Goal: Task Accomplishment & Management: Manage account settings

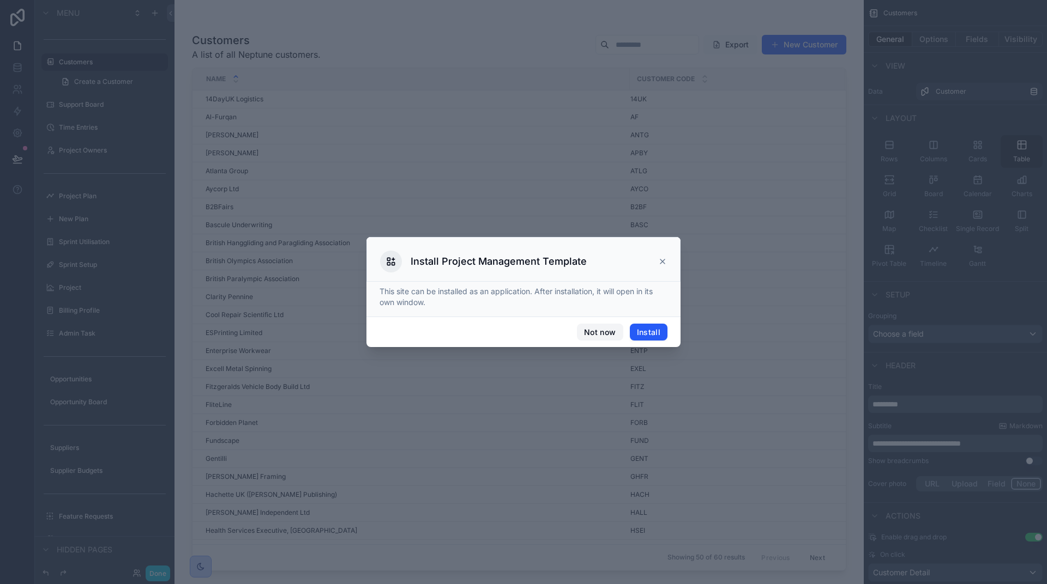
click at [600, 334] on button "Not now" at bounding box center [600, 332] width 46 height 17
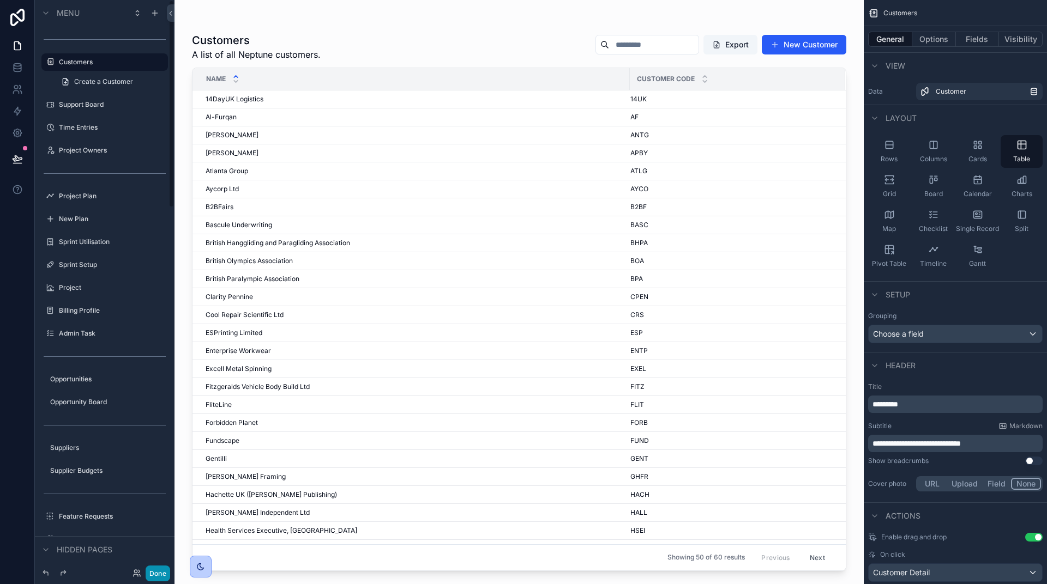
click at [158, 570] on button "Done" at bounding box center [158, 574] width 25 height 16
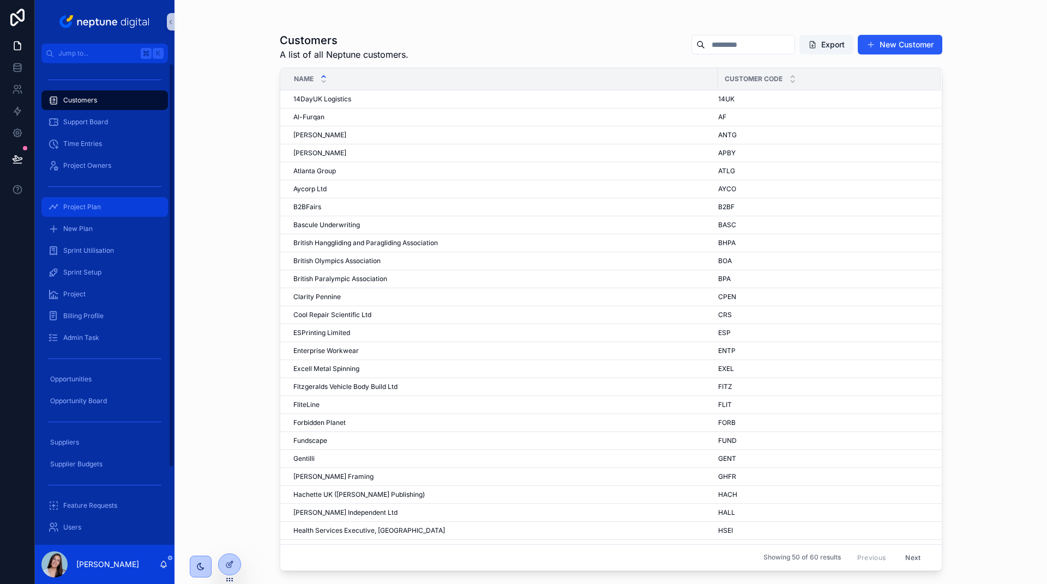
click at [83, 203] on span "Project Plan" at bounding box center [82, 207] width 38 height 9
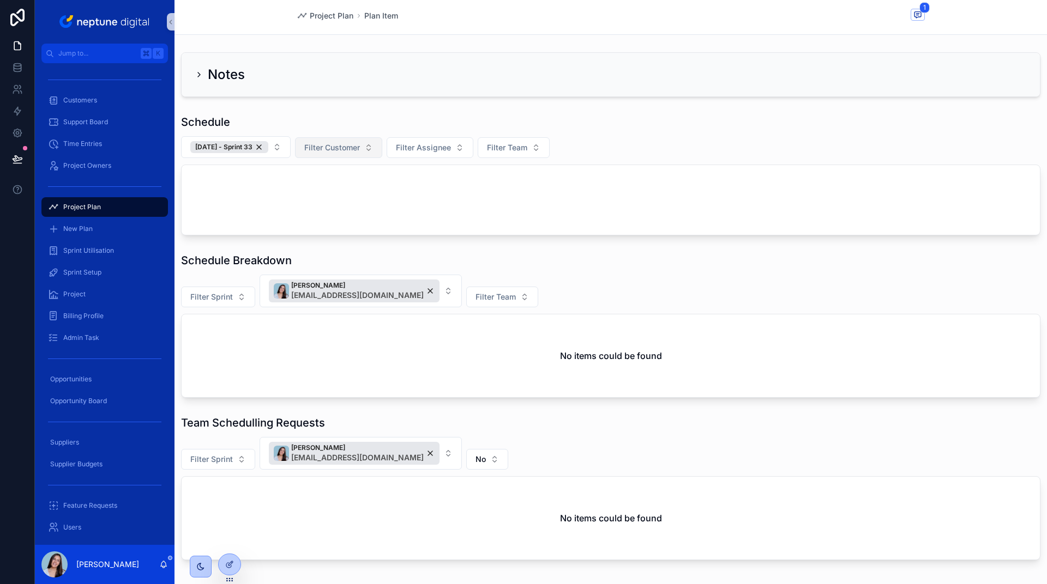
click at [266, 148] on div "29/08/24 - Sprint 33" at bounding box center [229, 147] width 78 height 12
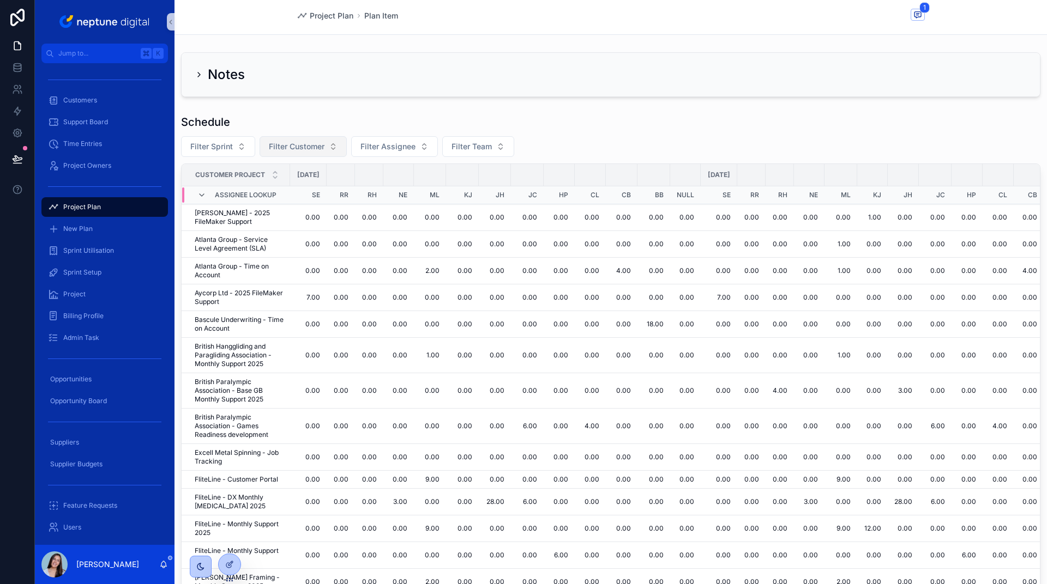
click at [301, 147] on span "Filter Customer" at bounding box center [297, 146] width 56 height 11
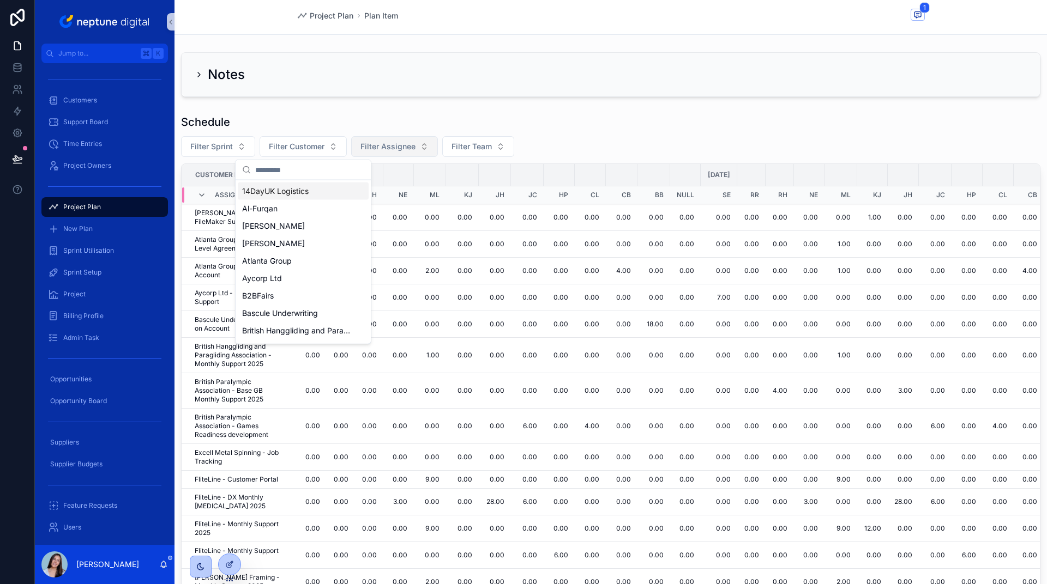
click at [387, 145] on span "Filter Assignee" at bounding box center [387, 146] width 55 height 11
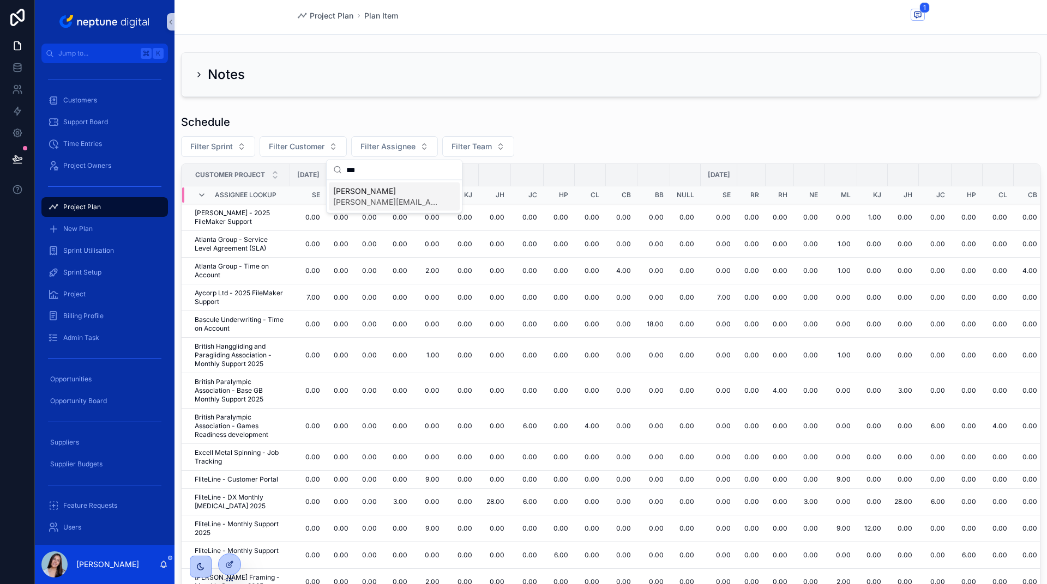
type input "***"
click at [383, 190] on span "[PERSON_NAME]" at bounding box center [387, 191] width 109 height 11
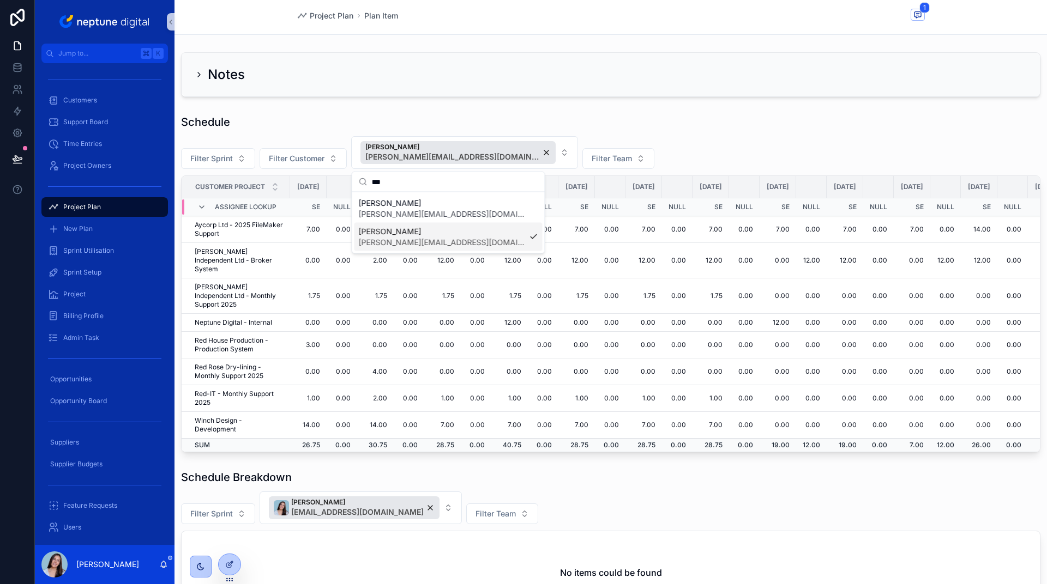
click at [480, 100] on div "Notes" at bounding box center [610, 74] width 872 height 53
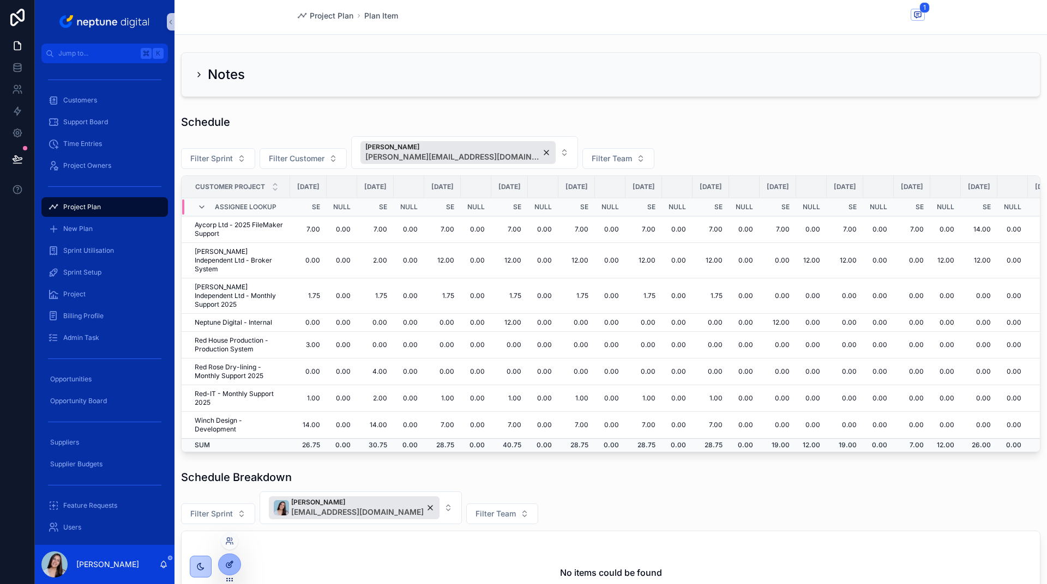
click at [224, 563] on div at bounding box center [230, 564] width 22 height 21
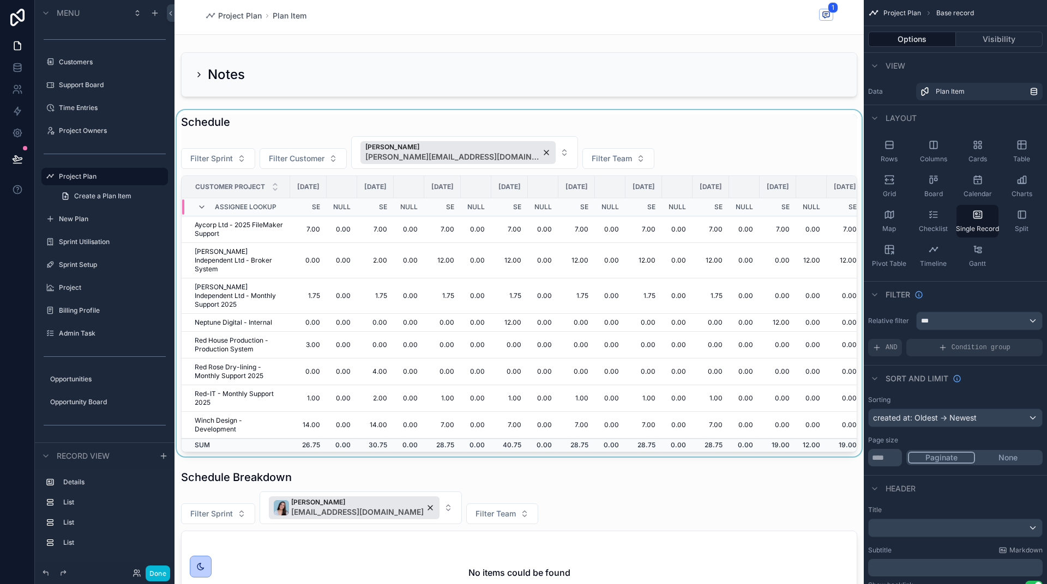
click at [754, 163] on div "scrollable content" at bounding box center [518, 283] width 689 height 347
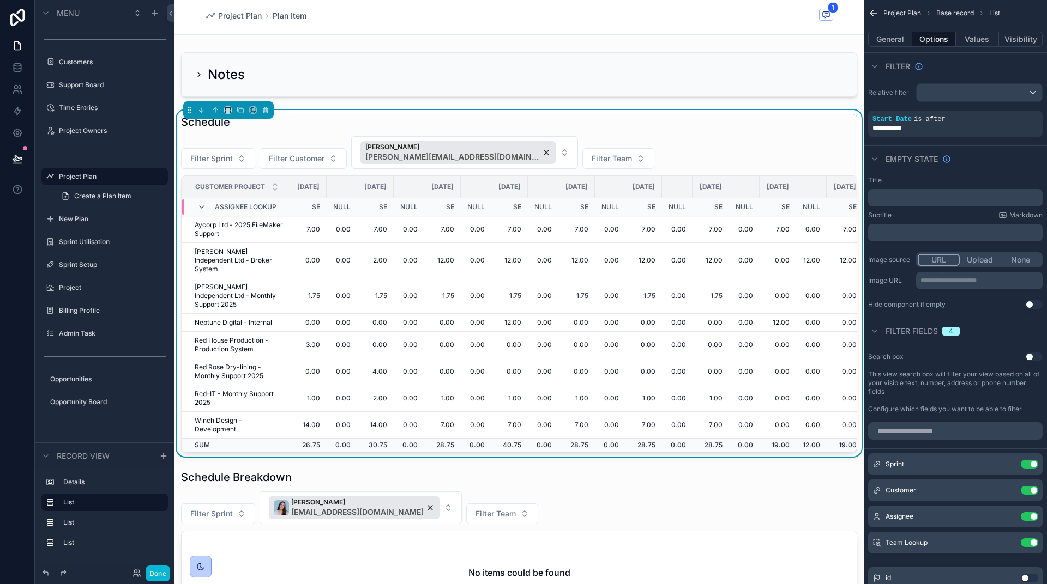
click at [692, 279] on td "0.00" at bounding box center [677, 296] width 31 height 35
click at [895, 41] on button "General" at bounding box center [890, 39] width 44 height 15
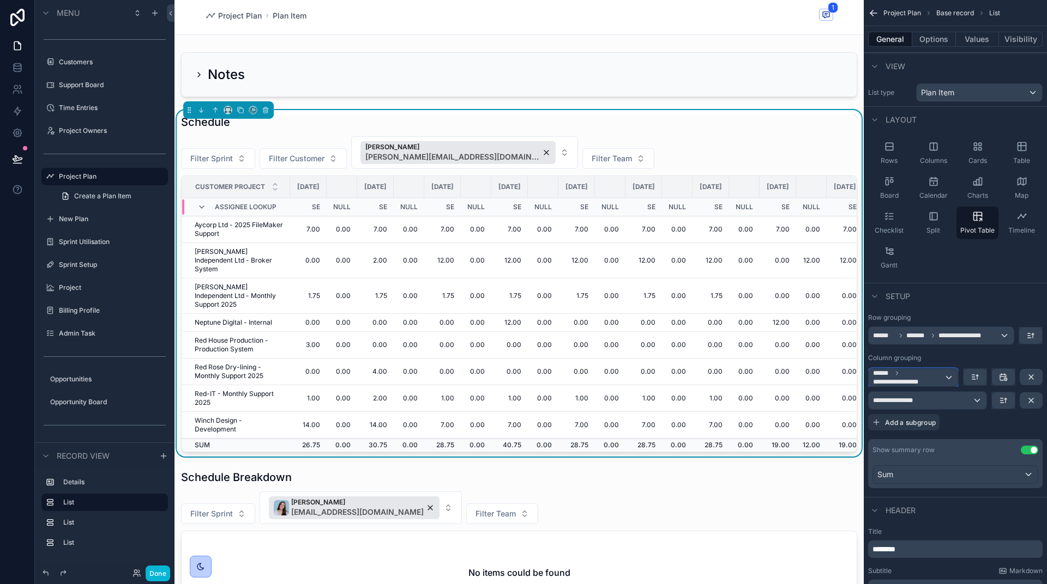
click at [945, 383] on div "**********" at bounding box center [913, 377] width 89 height 17
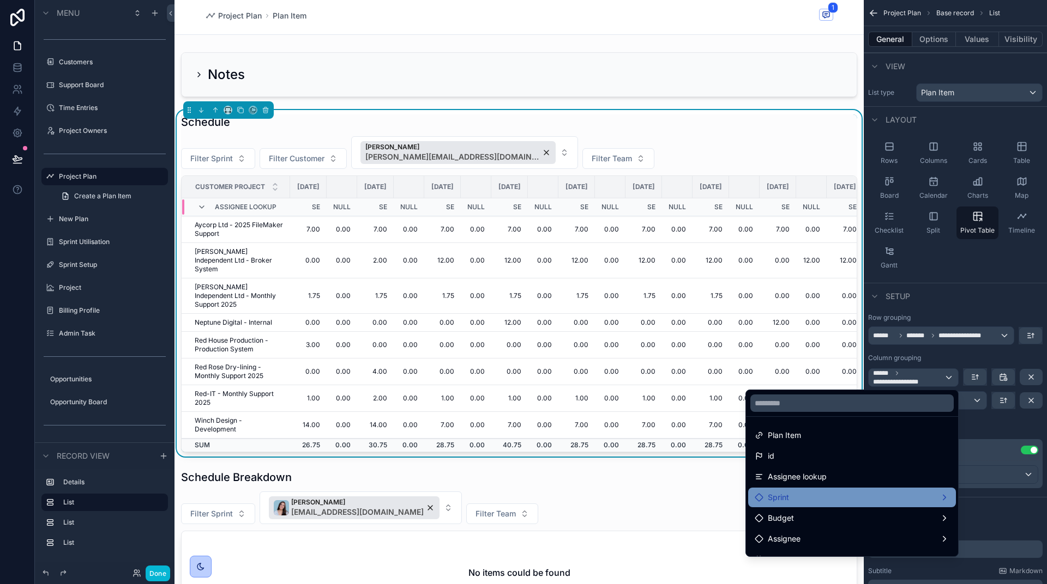
click at [842, 504] on div "Sprint" at bounding box center [852, 497] width 195 height 13
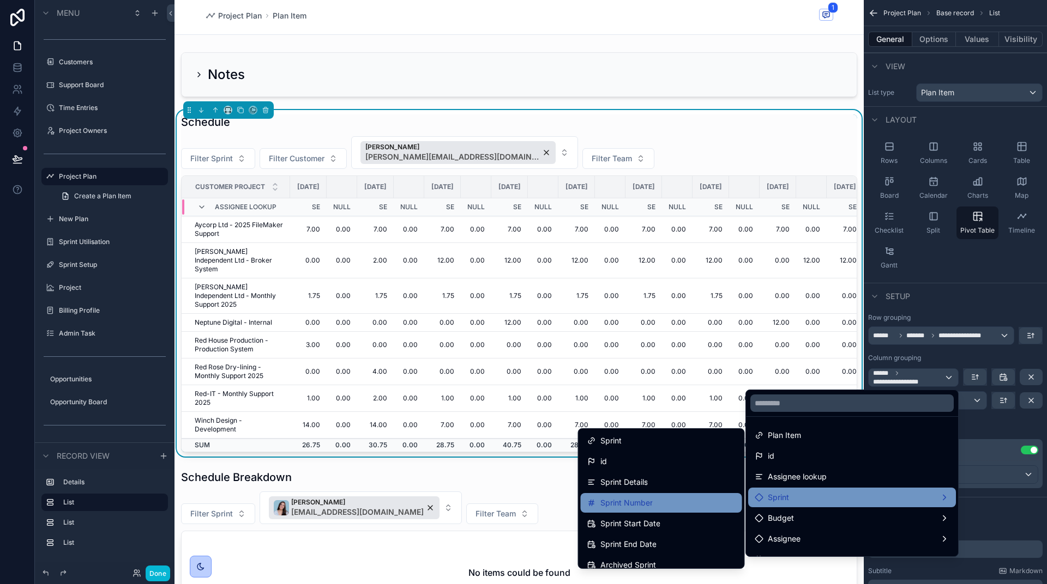
click at [652, 501] on div "Sprint Number" at bounding box center [661, 503] width 148 height 13
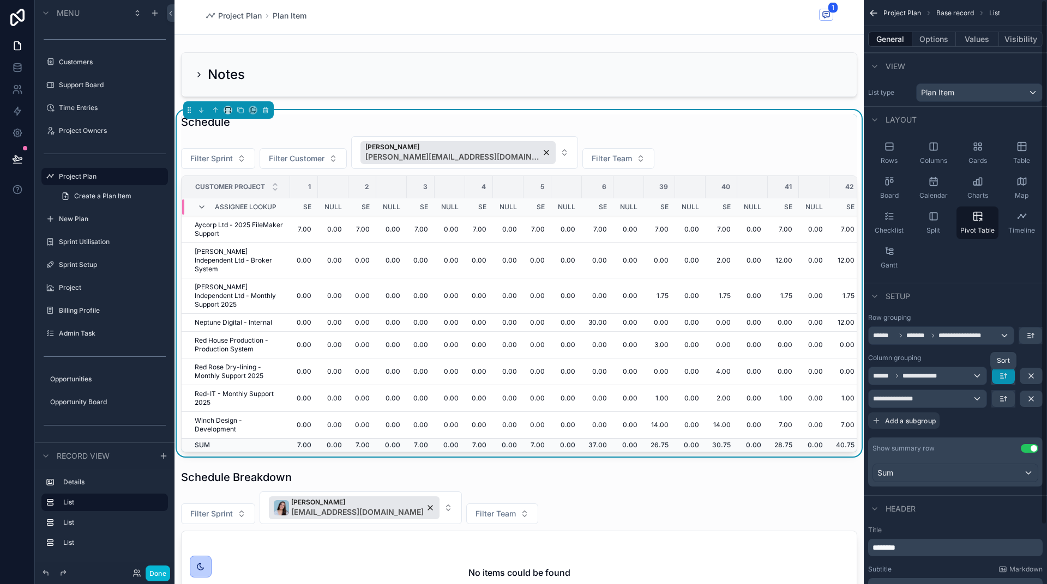
click at [1004, 374] on icon "scrollable content" at bounding box center [1003, 376] width 9 height 9
click at [970, 429] on div "Biggest -> Smallest" at bounding box center [969, 422] width 85 height 20
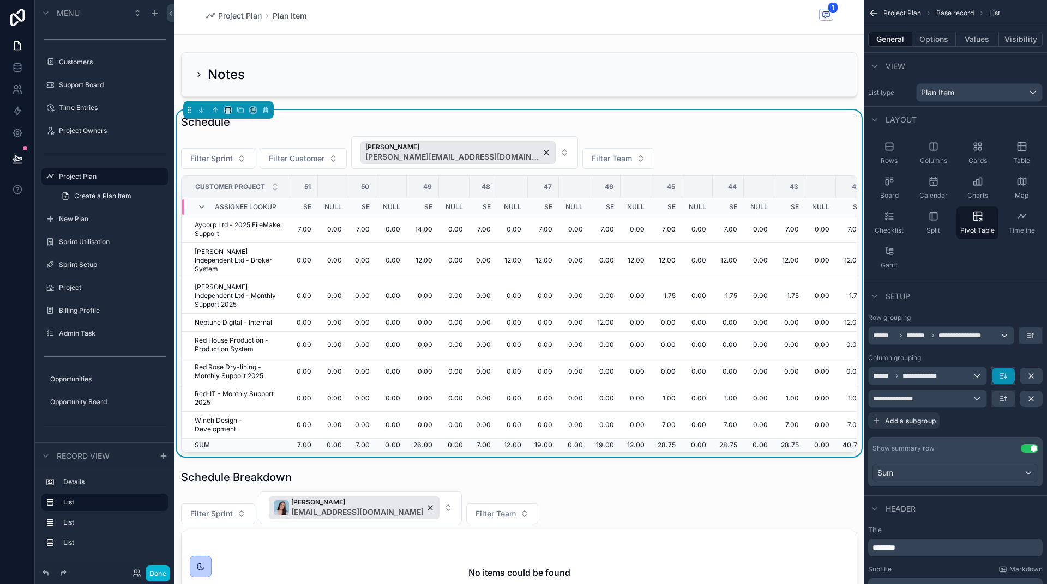
click at [1008, 374] on button "scrollable content" at bounding box center [1003, 376] width 23 height 16
click at [979, 406] on span "Smallest -> Biggest" at bounding box center [968, 400] width 69 height 13
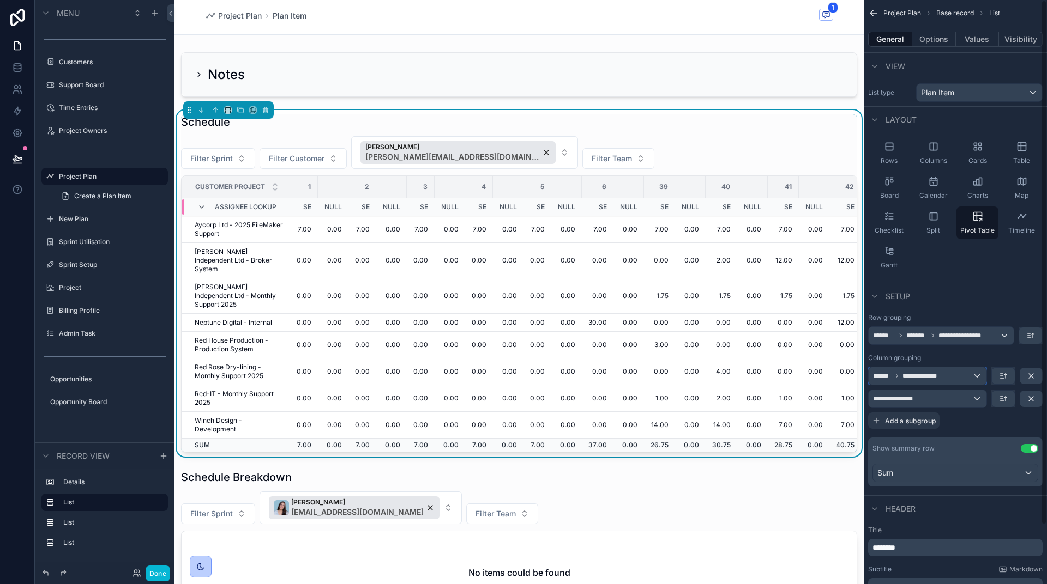
click at [940, 372] on span "**********" at bounding box center [924, 376] width 45 height 9
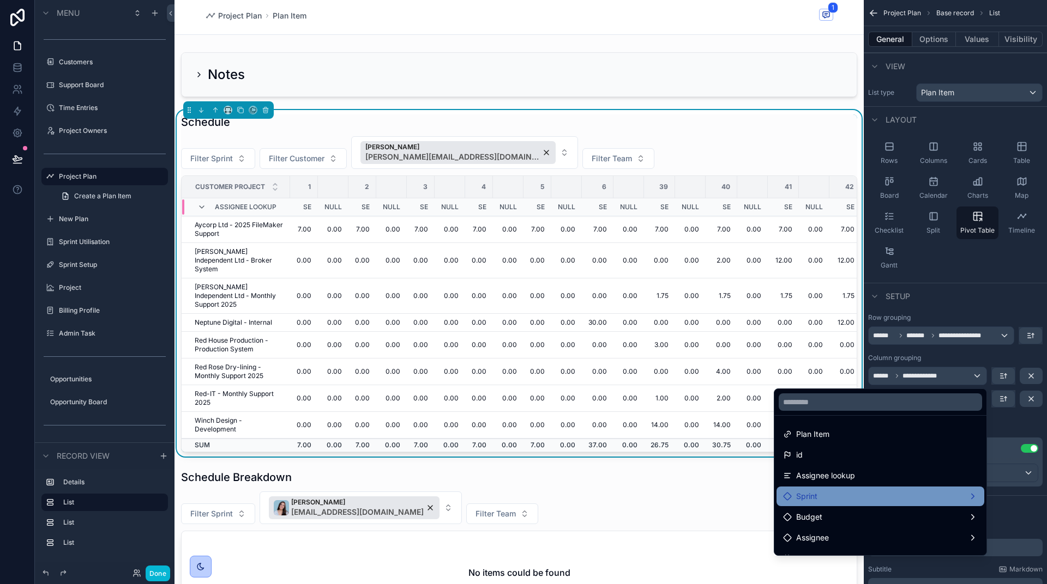
click at [874, 492] on div "Sprint" at bounding box center [880, 496] width 195 height 13
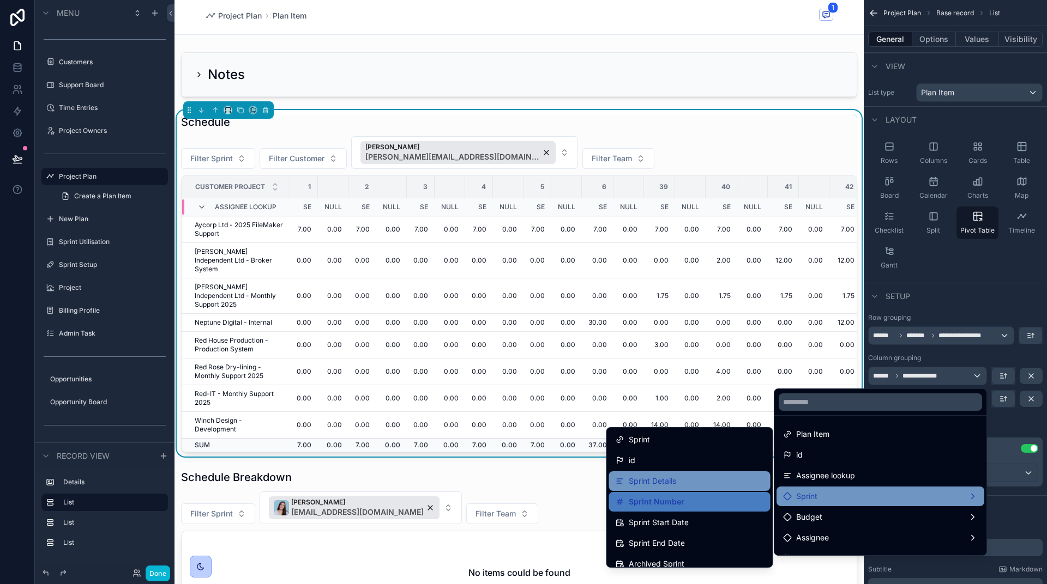
click at [700, 484] on div "Sprint Details" at bounding box center [690, 481] width 148 height 13
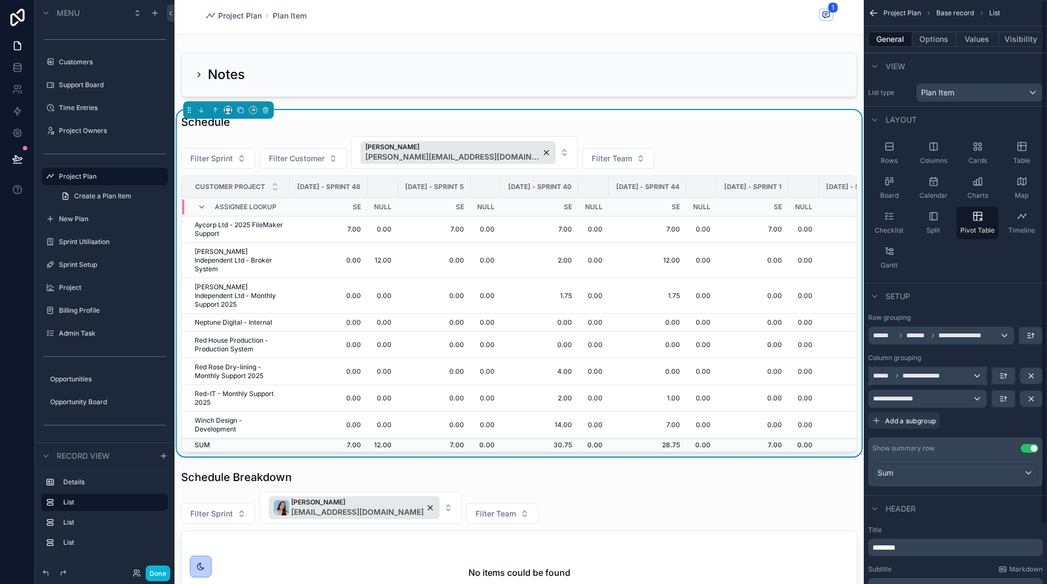
click at [905, 379] on span "**********" at bounding box center [922, 376] width 41 height 9
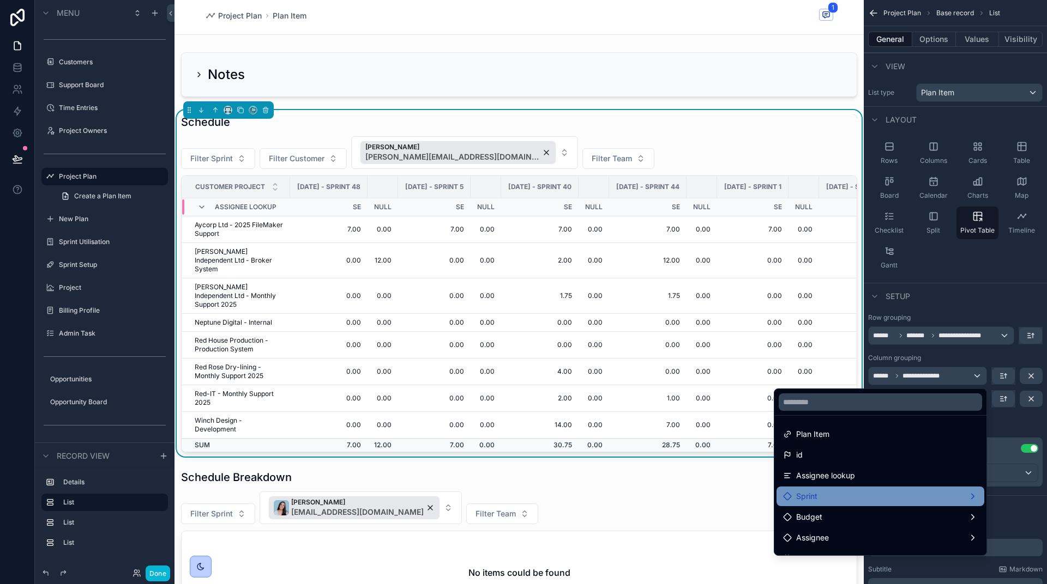
click at [852, 496] on div "Sprint" at bounding box center [880, 496] width 195 height 13
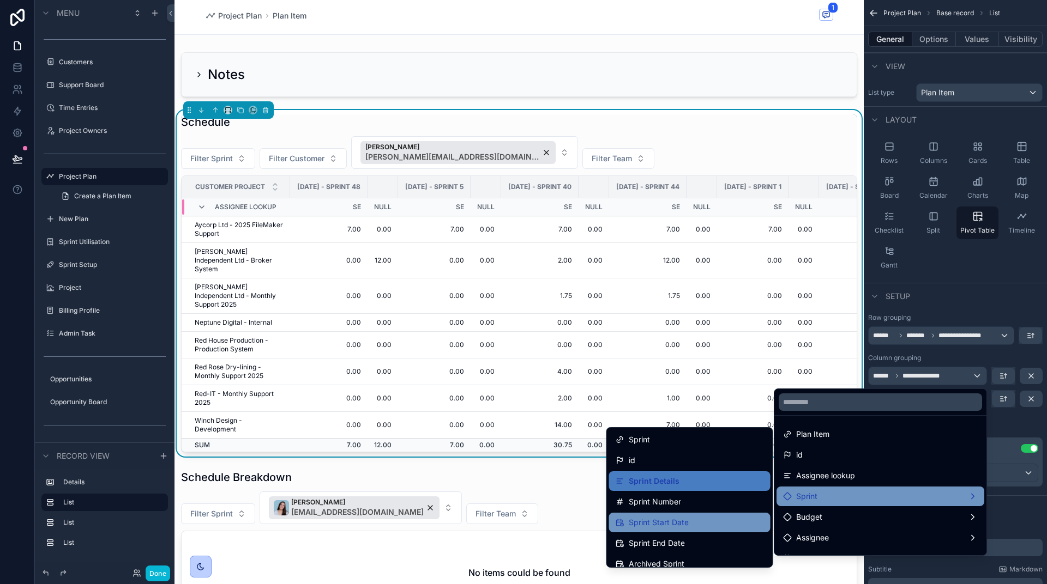
click at [683, 522] on span "Sprint Start Date" at bounding box center [659, 522] width 60 height 13
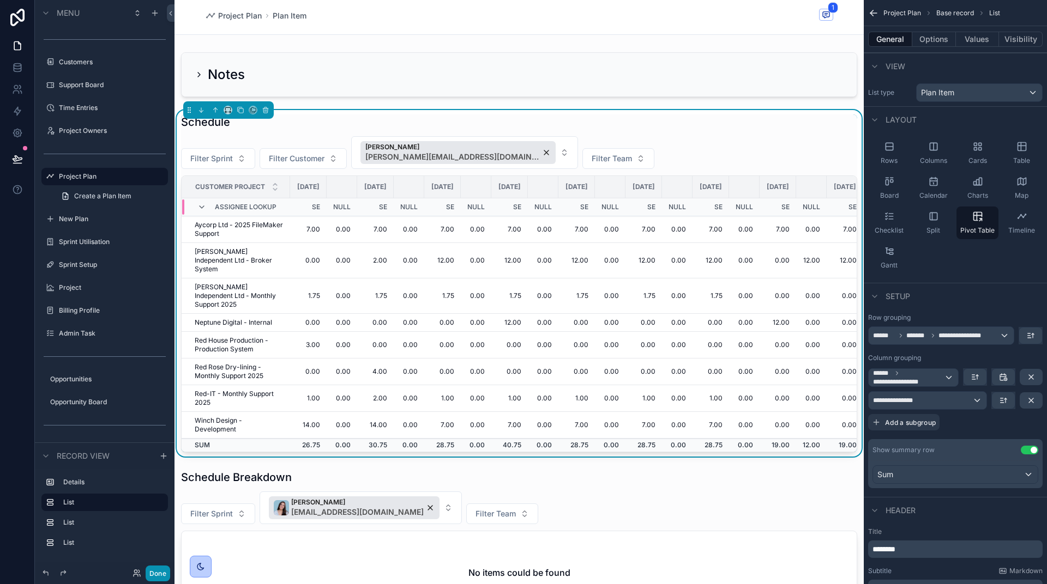
drag, startPoint x: 151, startPoint y: 576, endPoint x: 146, endPoint y: 564, distance: 12.7
click at [151, 576] on button "Done" at bounding box center [158, 574] width 25 height 16
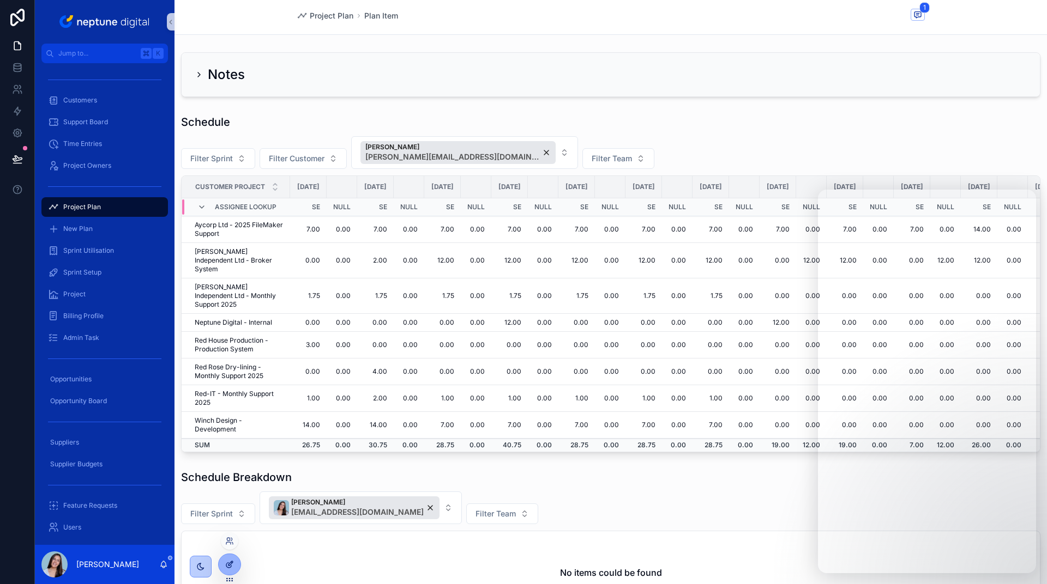
click at [224, 569] on div at bounding box center [230, 564] width 22 height 21
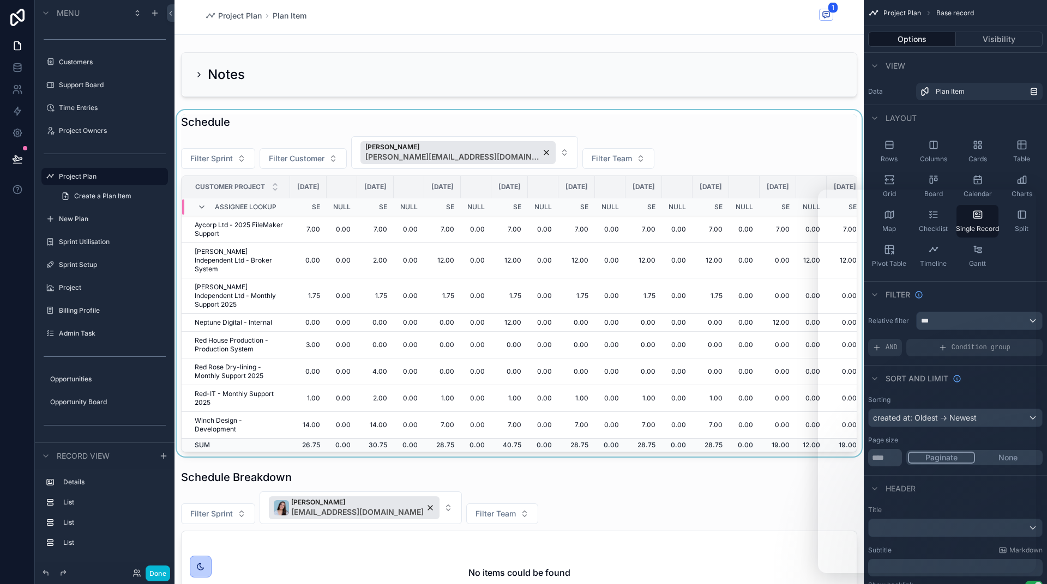
click at [737, 174] on div "scrollable content" at bounding box center [518, 283] width 689 height 347
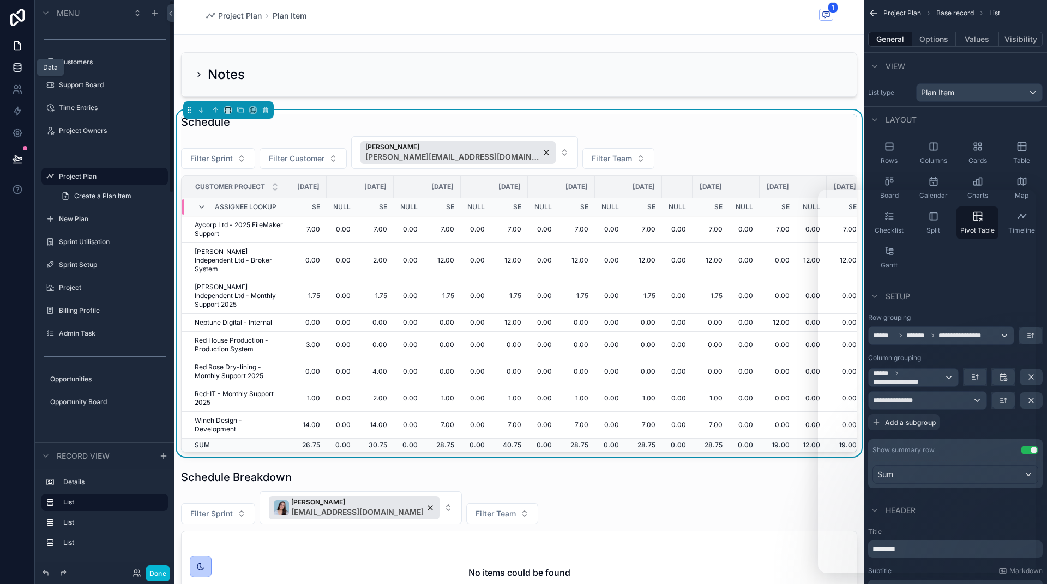
click at [20, 72] on icon at bounding box center [17, 67] width 11 height 11
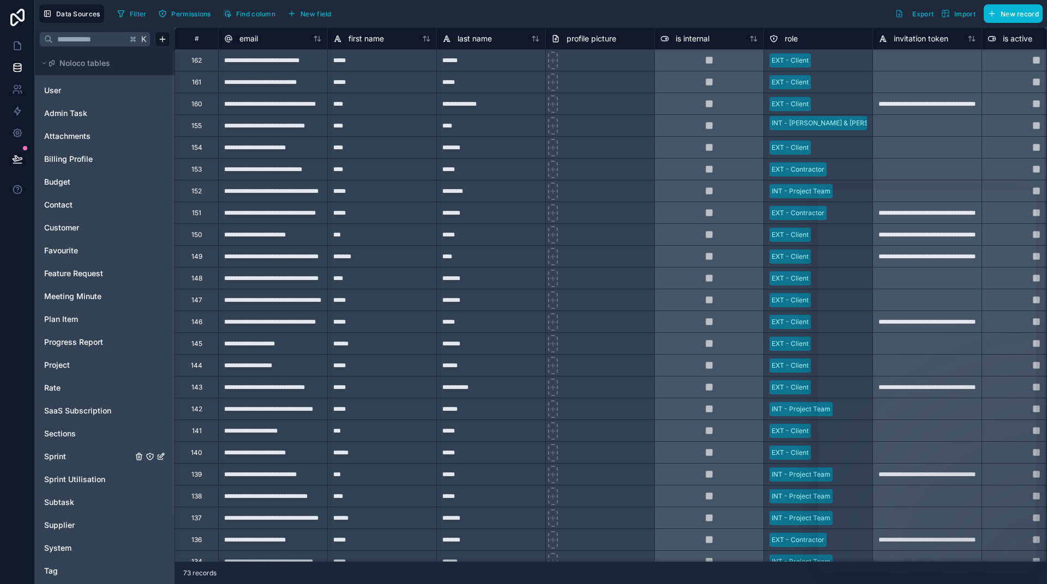
click at [59, 453] on span "Sprint" at bounding box center [55, 456] width 22 height 11
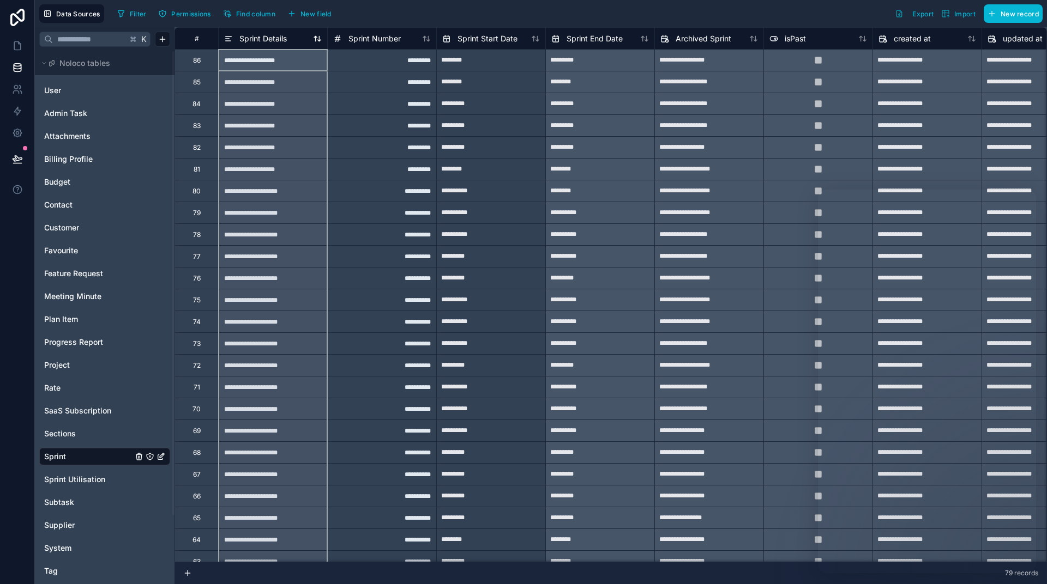
click at [262, 40] on span "Sprint Details" at bounding box center [262, 38] width 47 height 11
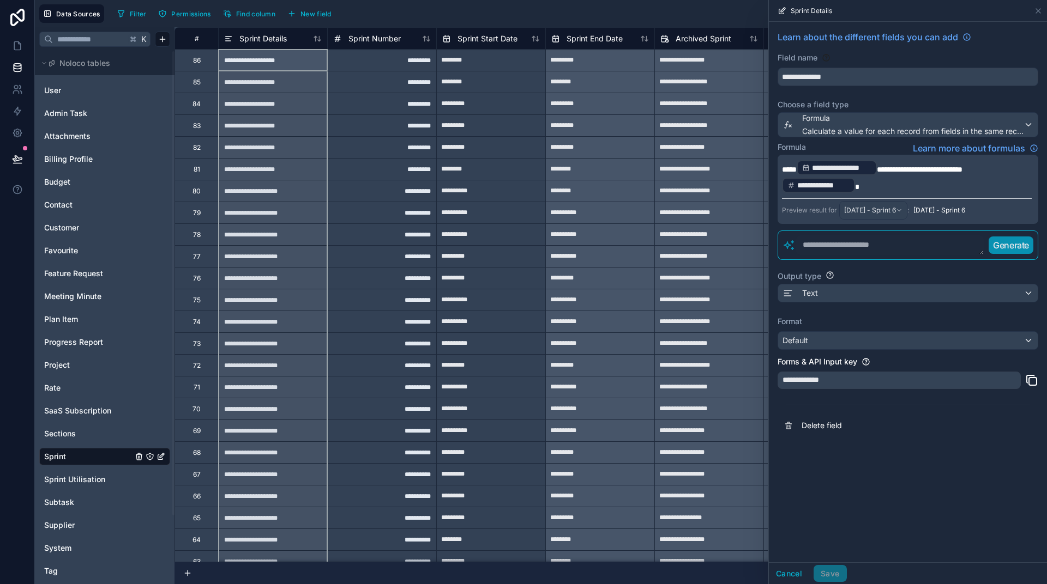
click at [909, 180] on p "**********" at bounding box center [907, 176] width 250 height 35
click at [955, 170] on span "**********" at bounding box center [920, 170] width 86 height 8
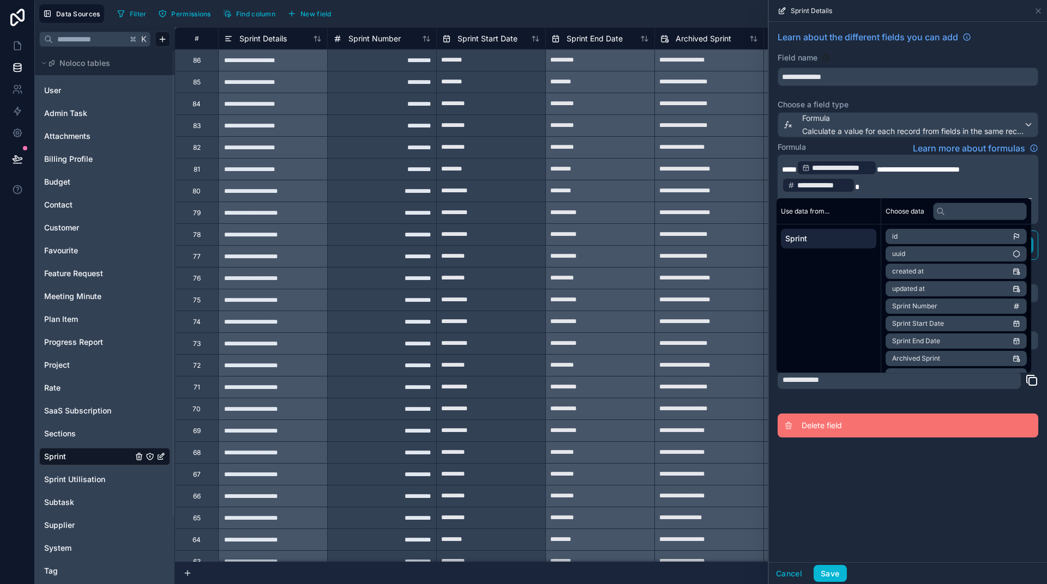
click at [984, 427] on button "Delete field" at bounding box center [907, 426] width 261 height 24
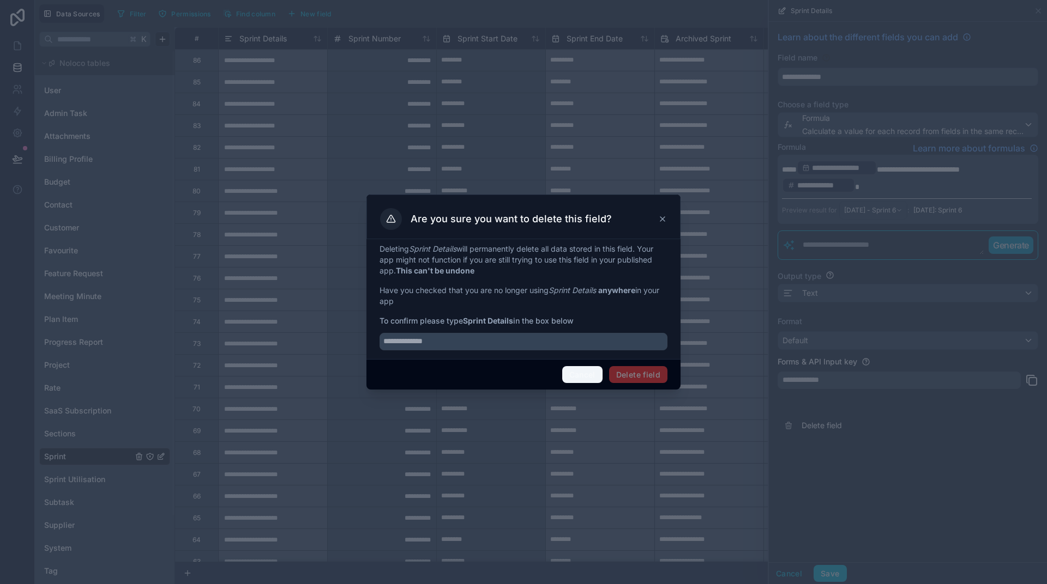
click at [587, 375] on button "Cancel" at bounding box center [582, 374] width 40 height 17
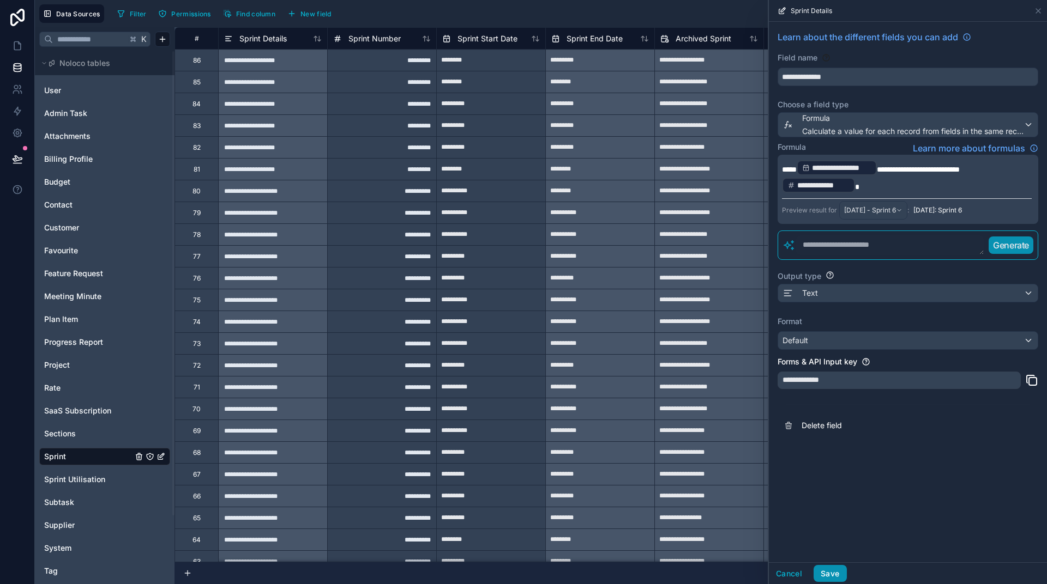
click at [837, 574] on button "Save" at bounding box center [829, 573] width 33 height 17
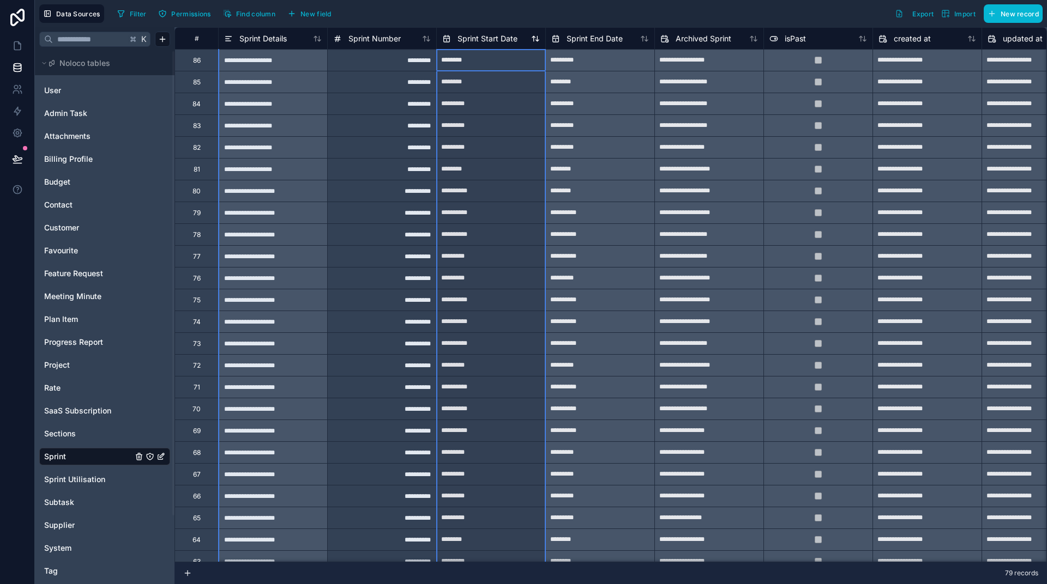
click at [467, 37] on span "Sprint Start Date" at bounding box center [487, 38] width 60 height 11
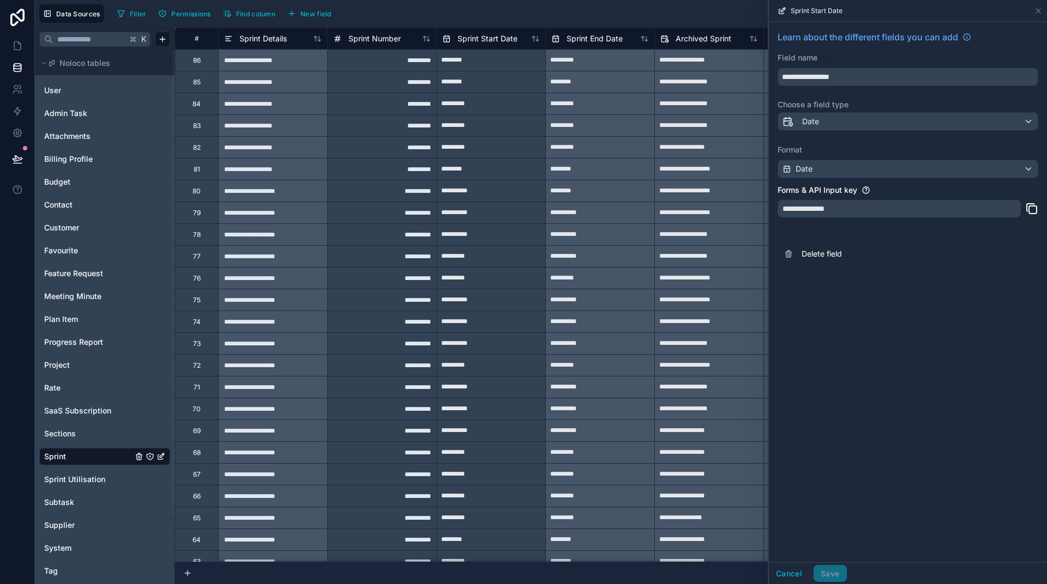
click at [839, 112] on div "**********" at bounding box center [908, 148] width 278 height 253
click at [839, 117] on div "Date" at bounding box center [908, 121] width 260 height 17
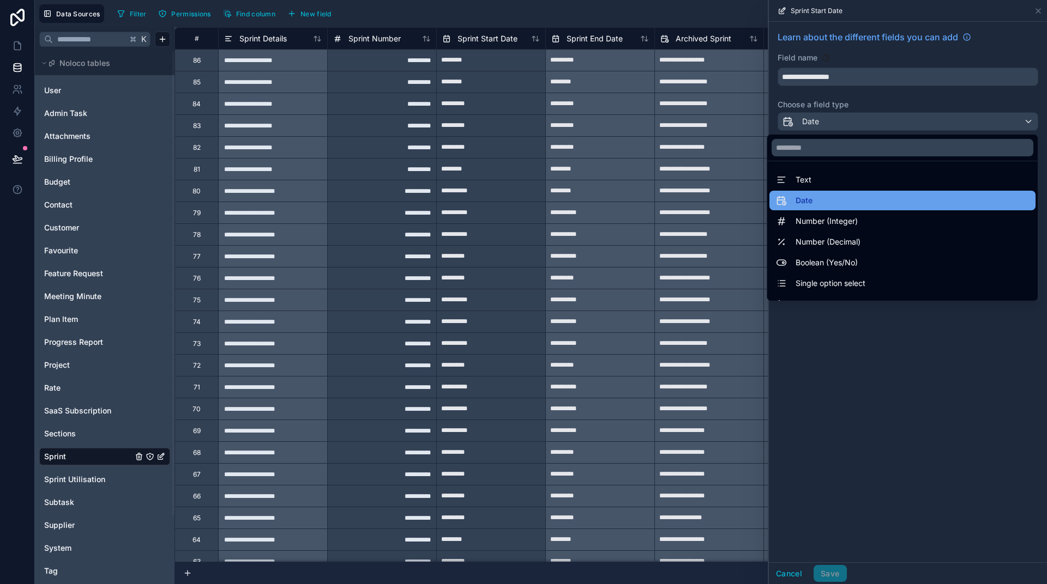
click at [844, 196] on div "Date" at bounding box center [902, 200] width 253 height 13
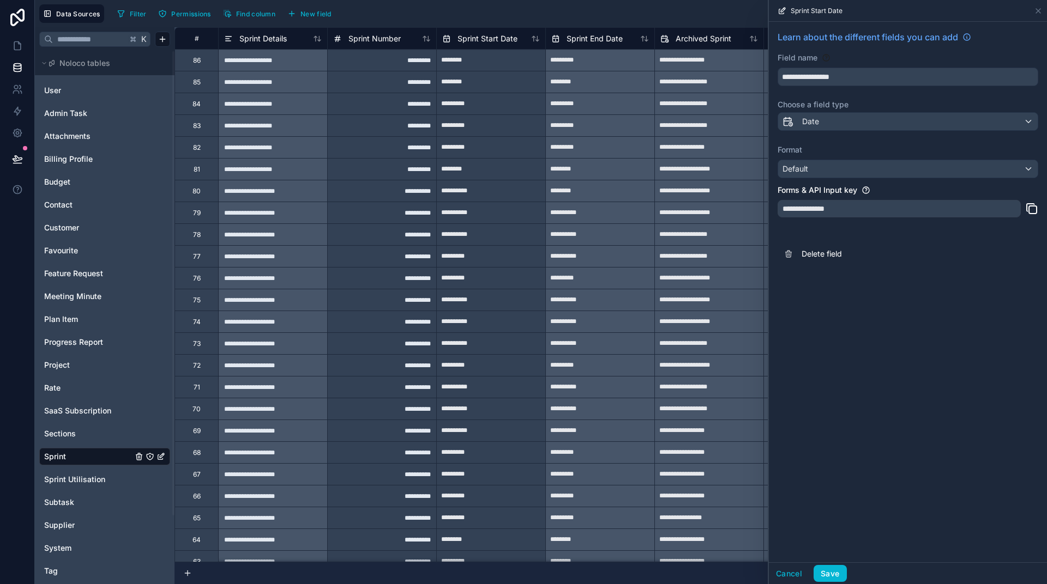
click at [912, 361] on div "**********" at bounding box center [908, 292] width 278 height 541
click at [858, 81] on input "**********" at bounding box center [908, 76] width 260 height 17
click at [833, 168] on div "Default" at bounding box center [908, 168] width 260 height 17
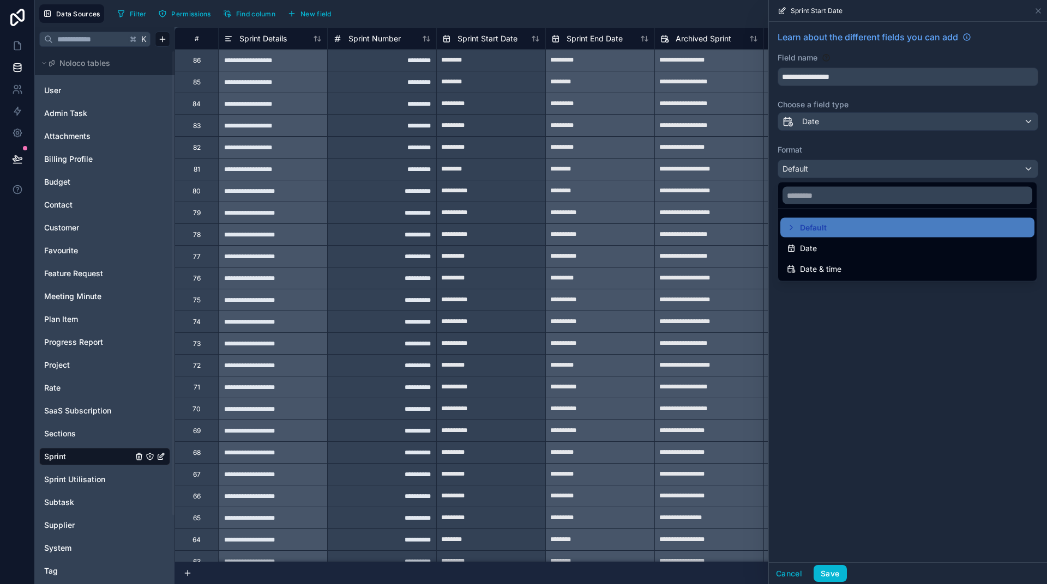
click at [887, 366] on div at bounding box center [908, 292] width 278 height 584
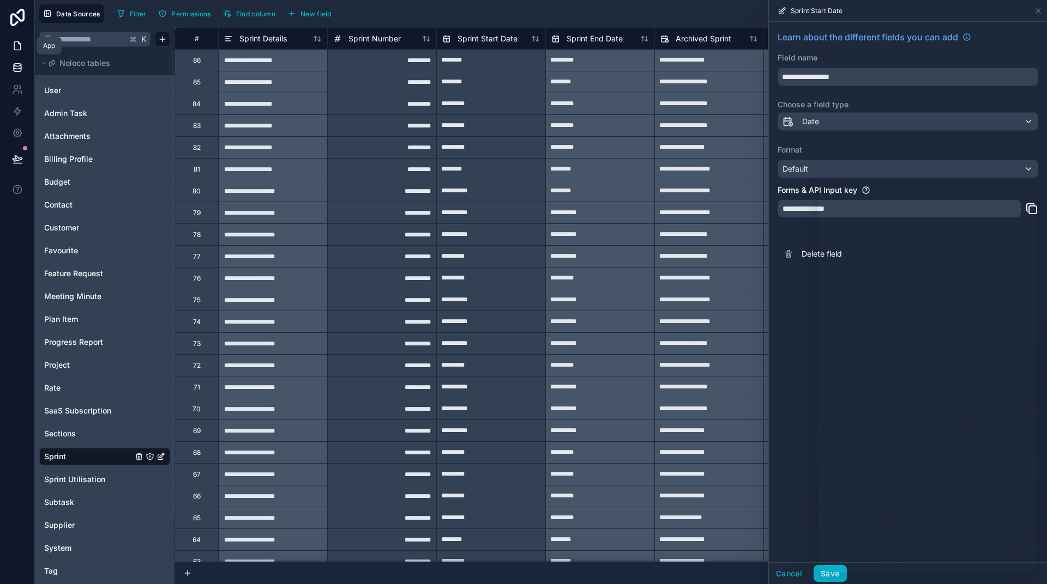
click at [16, 48] on icon at bounding box center [17, 45] width 11 height 11
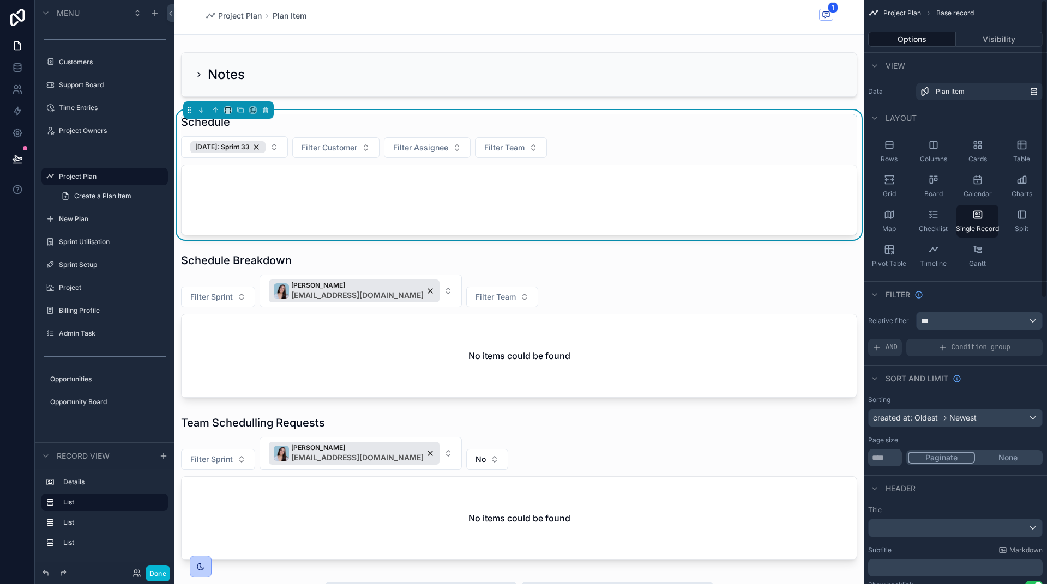
click at [702, 191] on div "scrollable content" at bounding box center [519, 200] width 675 height 70
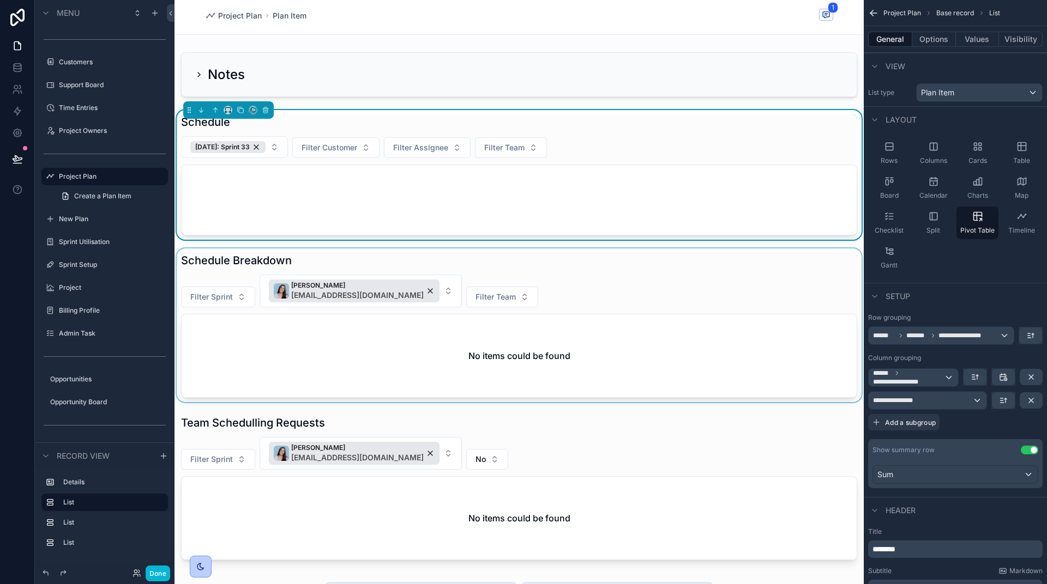
drag, startPoint x: 702, startPoint y: 320, endPoint x: 702, endPoint y: 309, distance: 10.9
click at [702, 319] on div "scrollable content" at bounding box center [518, 326] width 689 height 154
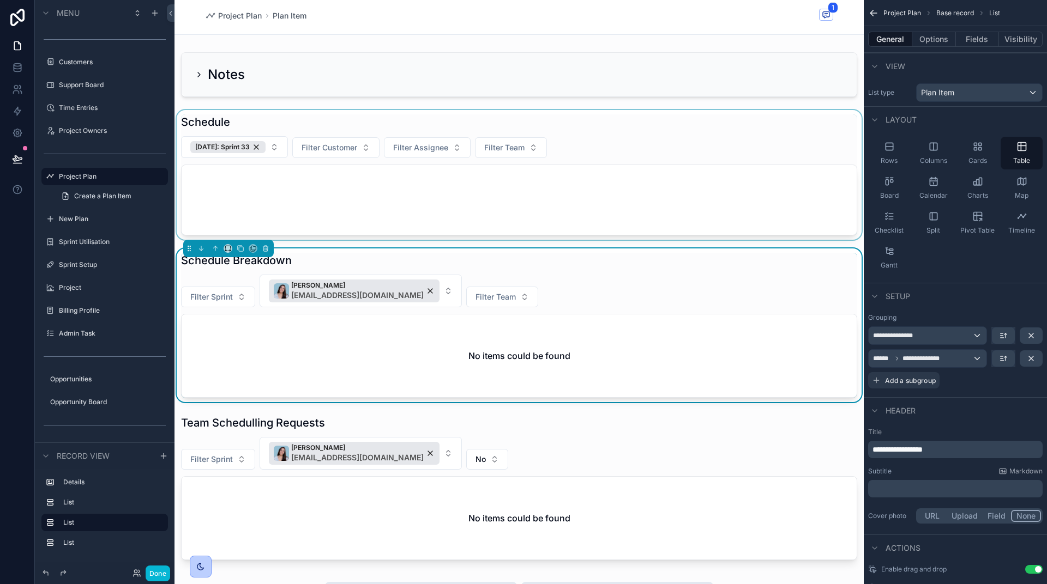
click at [688, 210] on div "scrollable content" at bounding box center [518, 175] width 689 height 130
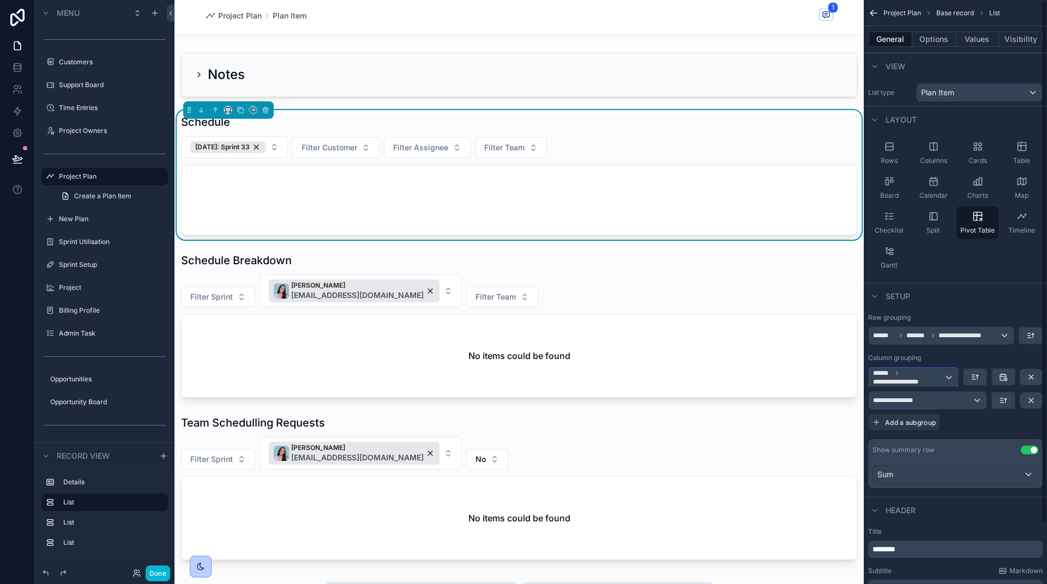
click at [936, 378] on span "**********" at bounding box center [908, 377] width 71 height 17
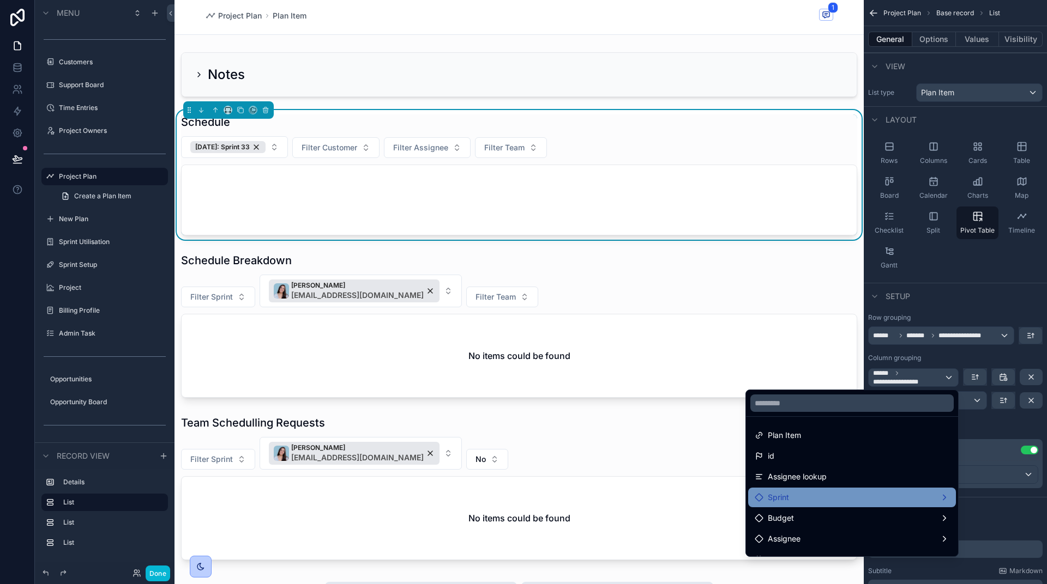
click at [840, 502] on div "Sprint" at bounding box center [852, 497] width 195 height 13
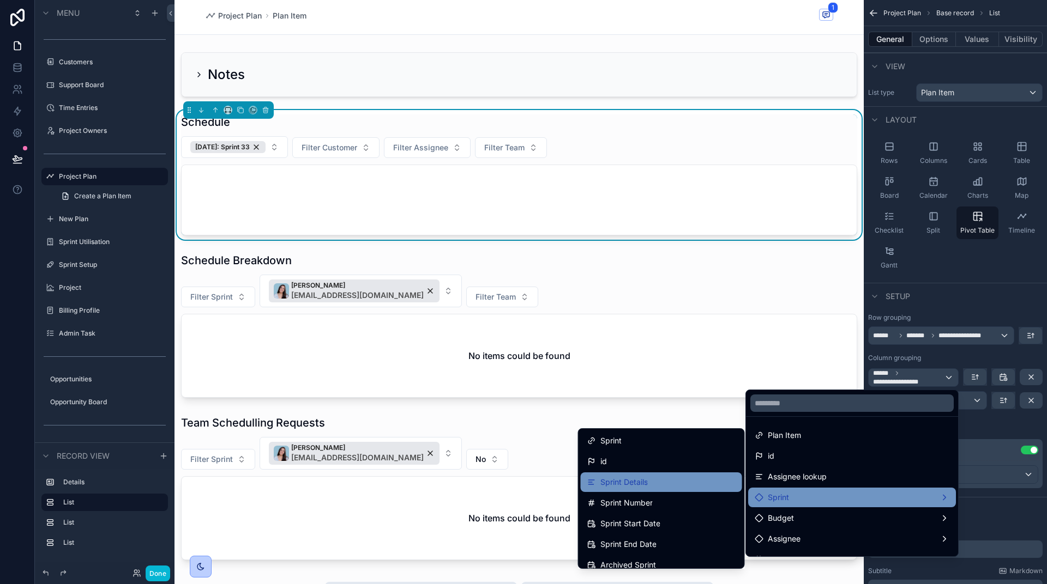
click at [654, 485] on div "Sprint Details" at bounding box center [661, 482] width 148 height 13
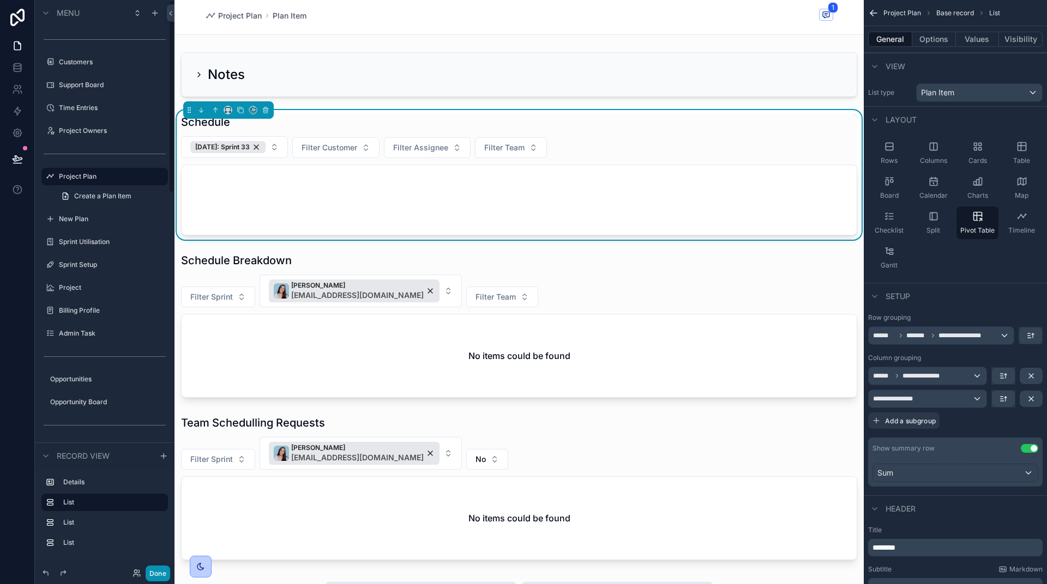
click at [153, 576] on button "Done" at bounding box center [158, 574] width 25 height 16
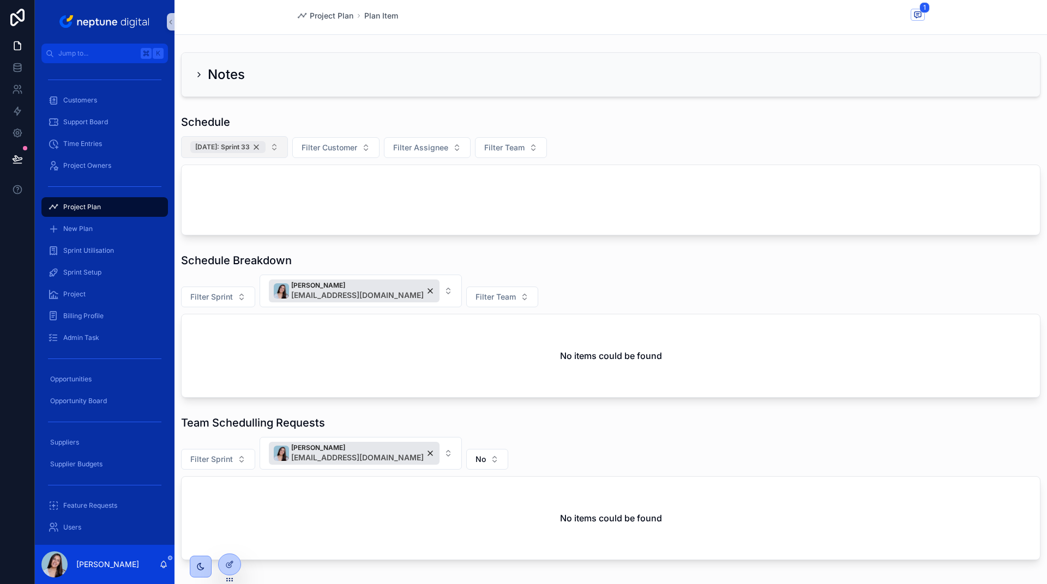
click at [266, 148] on div "29/08/24: Sprint 33" at bounding box center [227, 147] width 75 height 12
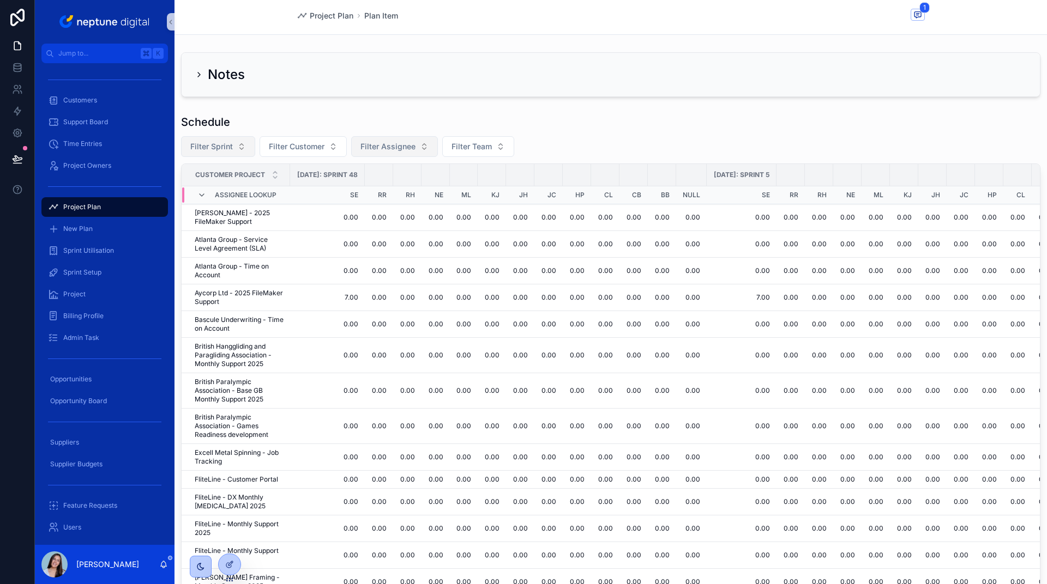
click at [382, 144] on span "Filter Assignee" at bounding box center [387, 146] width 55 height 11
type input "***"
click at [387, 192] on span "Sandra England" at bounding box center [387, 191] width 109 height 11
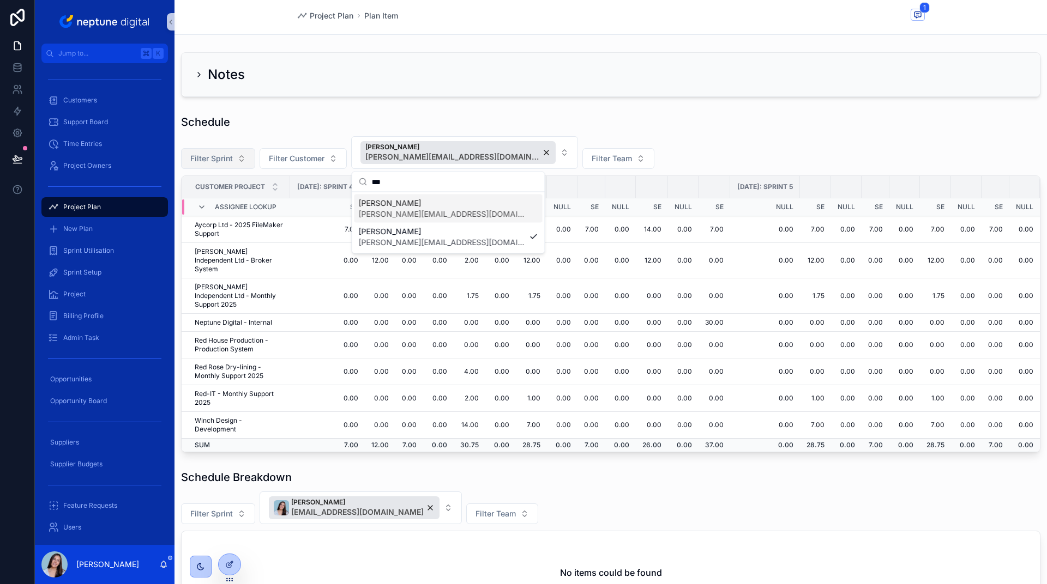
click at [684, 135] on div "Schedule Filter Sprint Filter Customer Sandra England sandra.england@neptunedig…" at bounding box center [610, 283] width 859 height 338
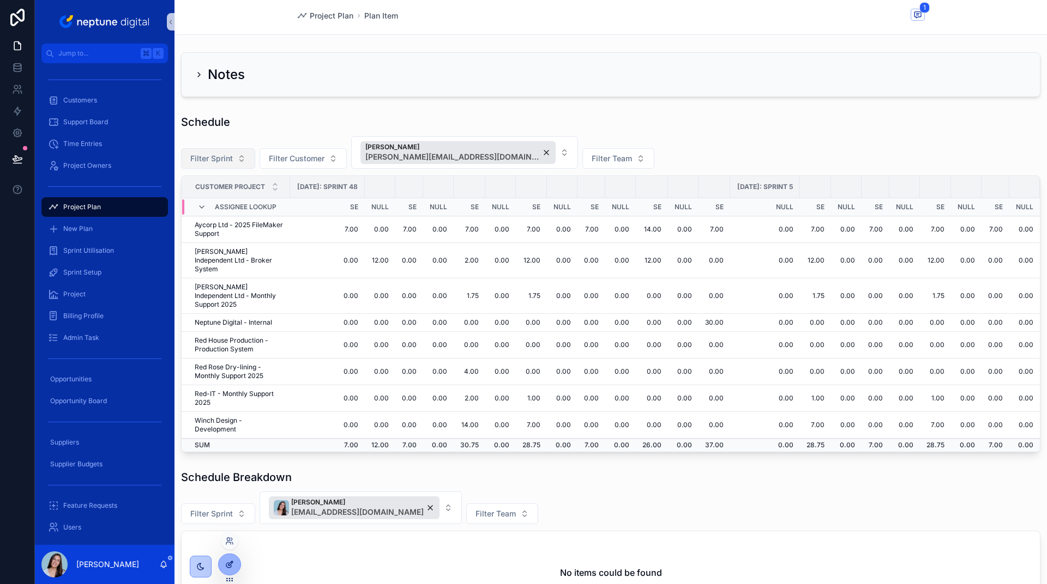
click at [228, 569] on icon at bounding box center [229, 564] width 9 height 9
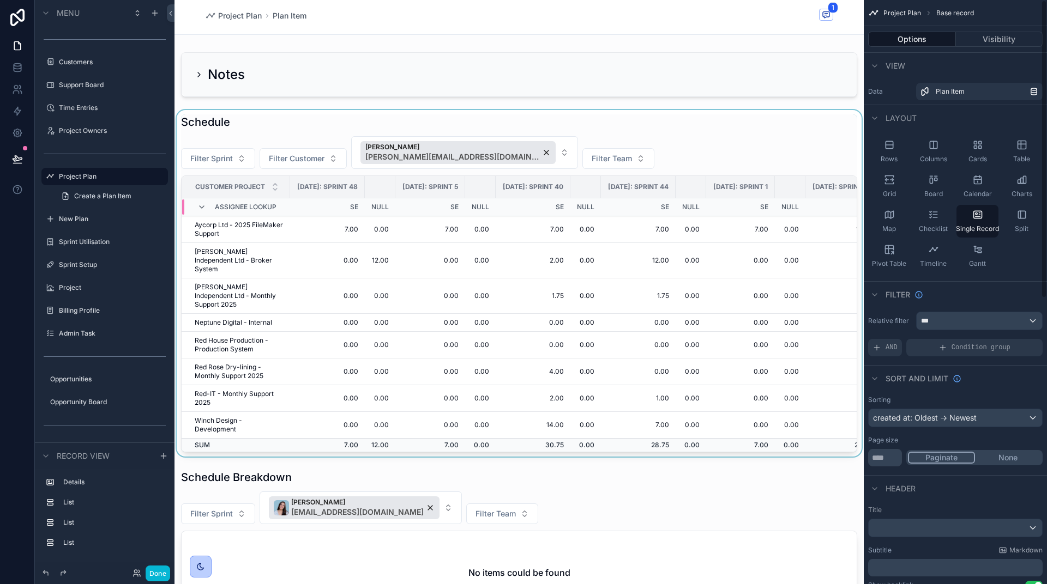
click at [733, 143] on div "scrollable content" at bounding box center [518, 283] width 689 height 347
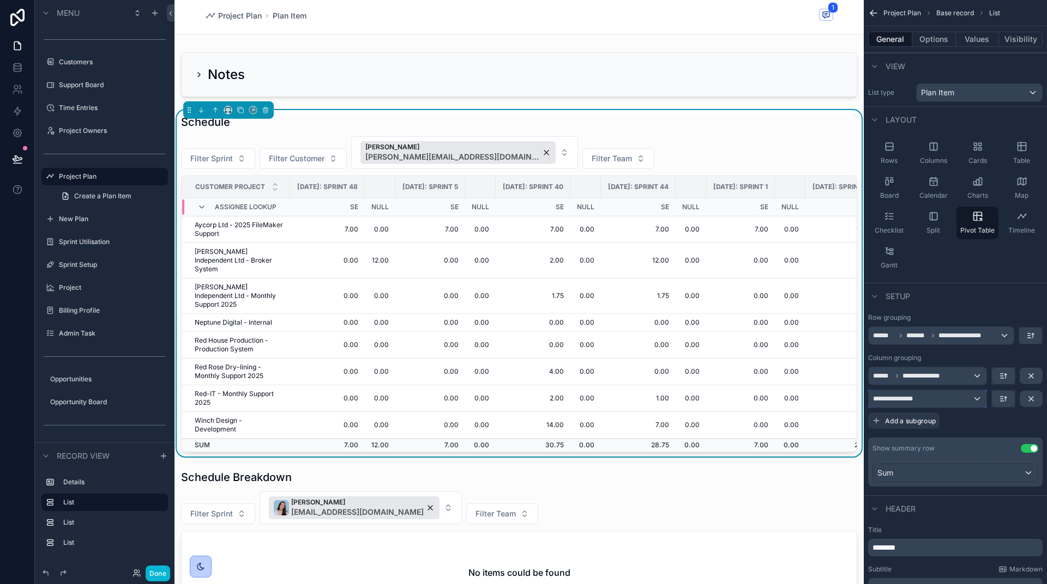
click at [967, 400] on div "**********" at bounding box center [928, 398] width 118 height 17
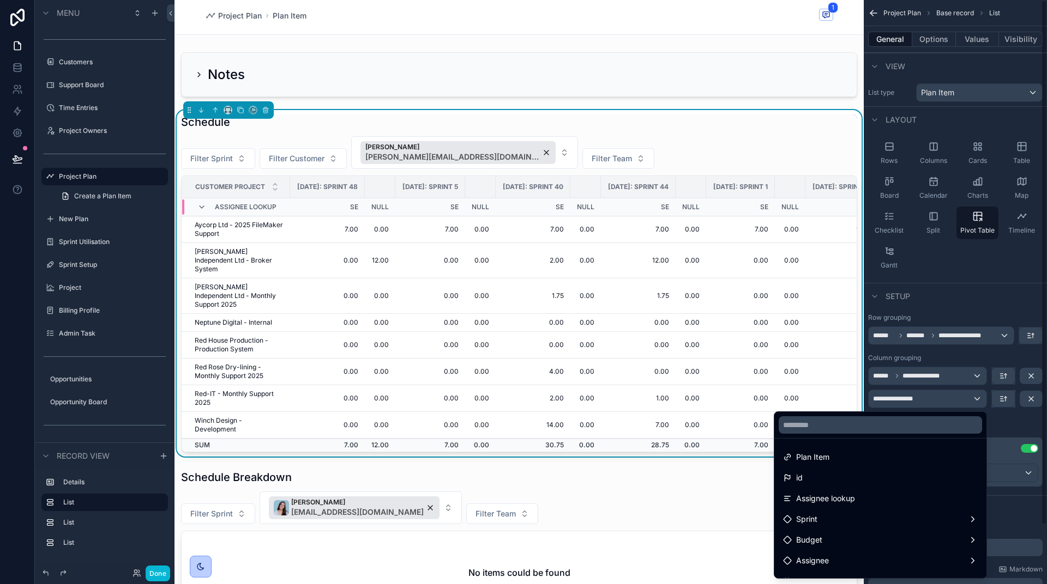
click at [998, 399] on div "scrollable content" at bounding box center [523, 292] width 1047 height 584
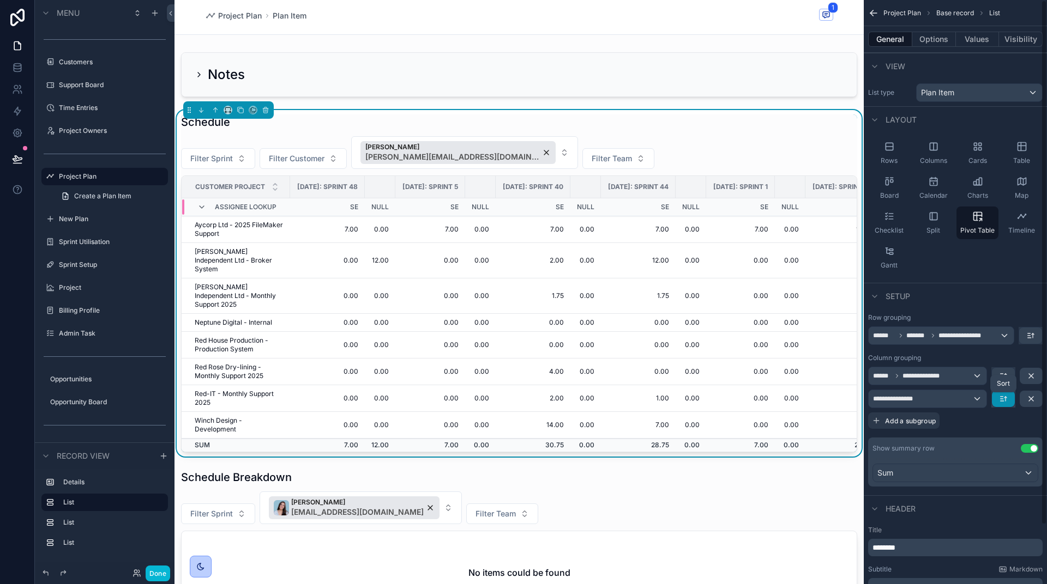
click at [1002, 401] on icon "scrollable content" at bounding box center [1001, 401] width 3 height 0
click at [1005, 425] on span "A -> Z" at bounding box center [1011, 423] width 22 height 13
click at [950, 375] on div "**********" at bounding box center [928, 375] width 118 height 17
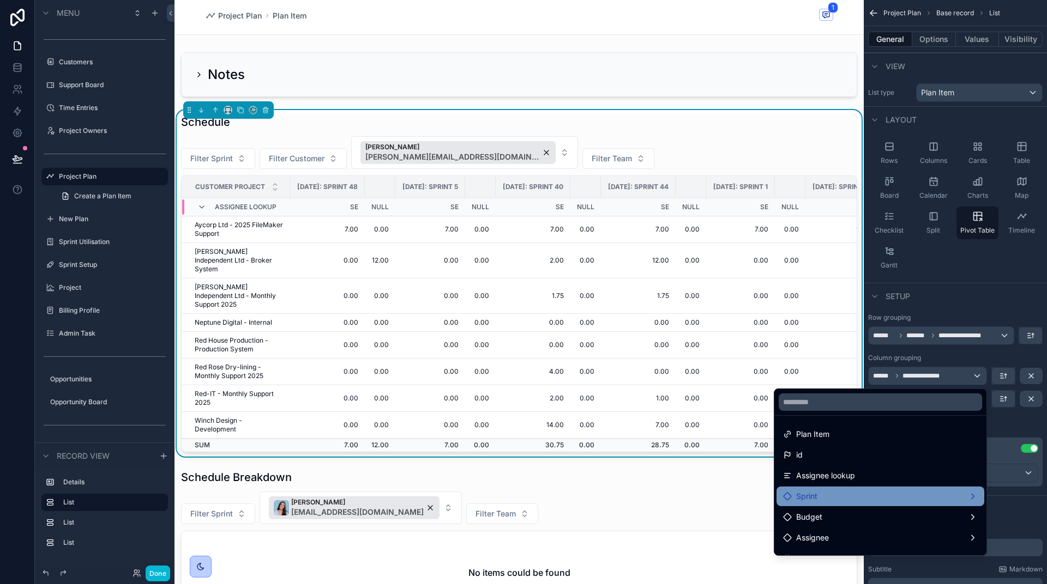
click at [846, 499] on div "Sprint" at bounding box center [880, 496] width 195 height 13
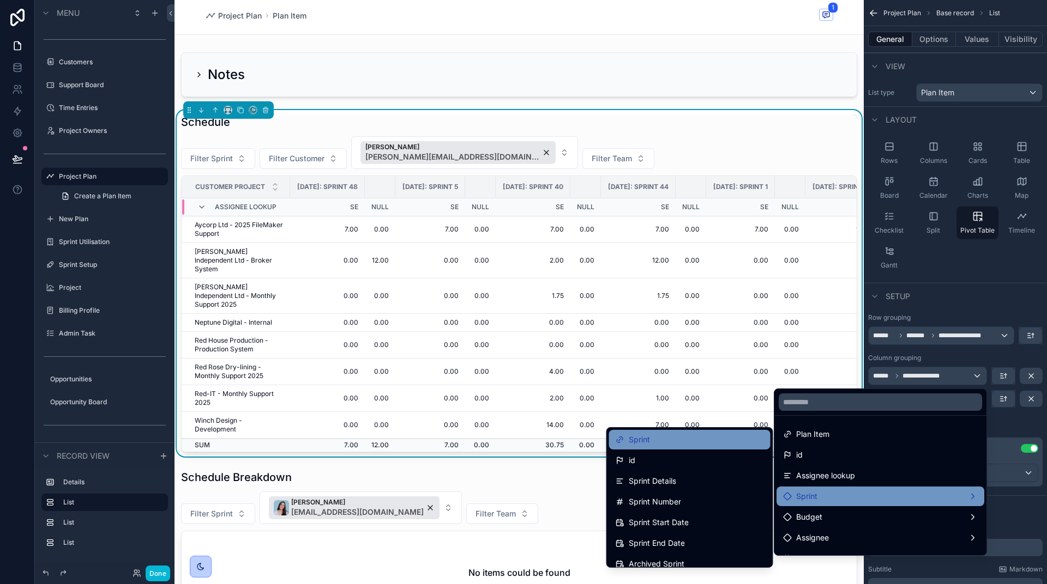
click at [656, 435] on div "Sprint" at bounding box center [690, 439] width 148 height 13
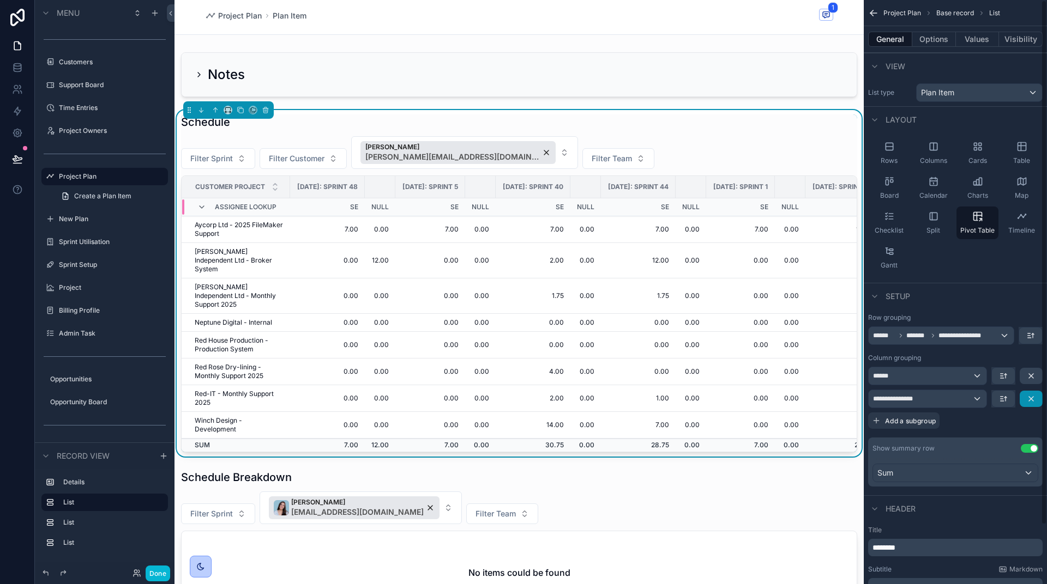
click at [1026, 398] on button "scrollable content" at bounding box center [1031, 399] width 23 height 16
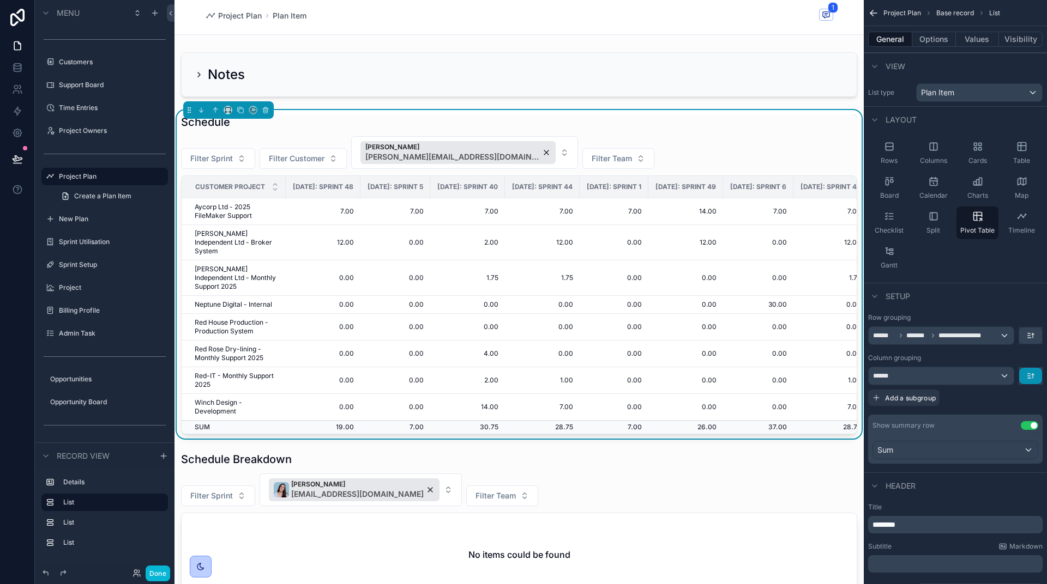
click at [1024, 375] on button "scrollable content" at bounding box center [1030, 376] width 23 height 16
drag, startPoint x: 1019, startPoint y: 397, endPoint x: 1014, endPoint y: 396, distance: 5.6
click at [1018, 397] on span "A -> Z" at bounding box center [1022, 400] width 22 height 13
click at [986, 379] on div "******" at bounding box center [941, 375] width 145 height 17
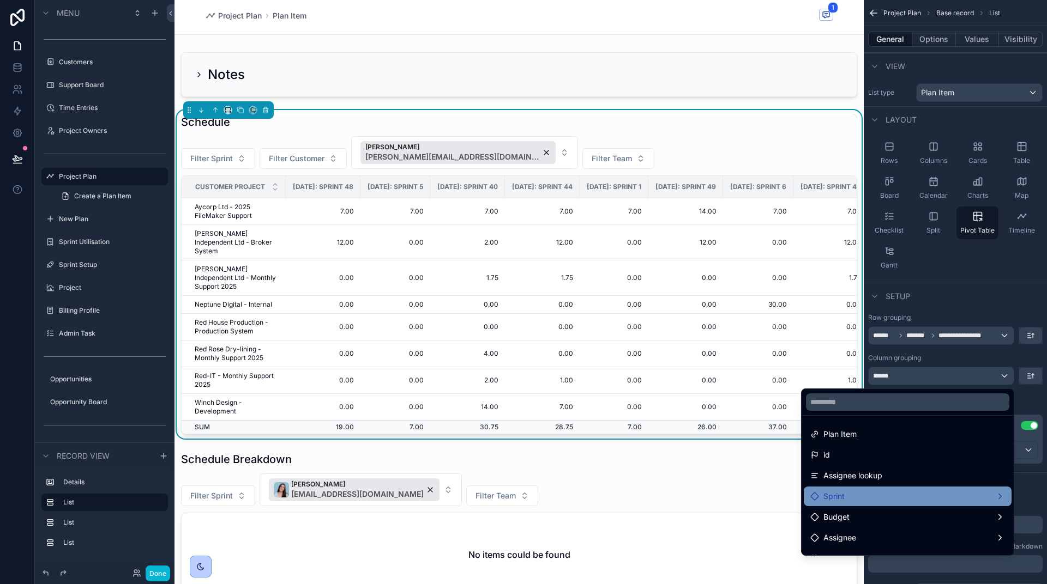
click at [900, 495] on div "Sprint" at bounding box center [907, 496] width 195 height 13
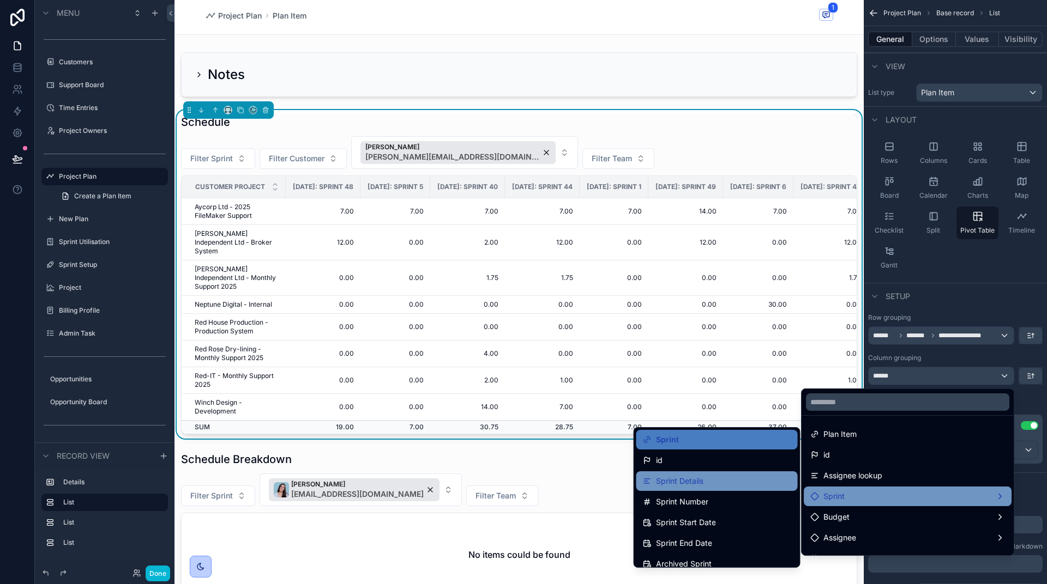
click at [708, 483] on div "Sprint Details" at bounding box center [717, 481] width 148 height 13
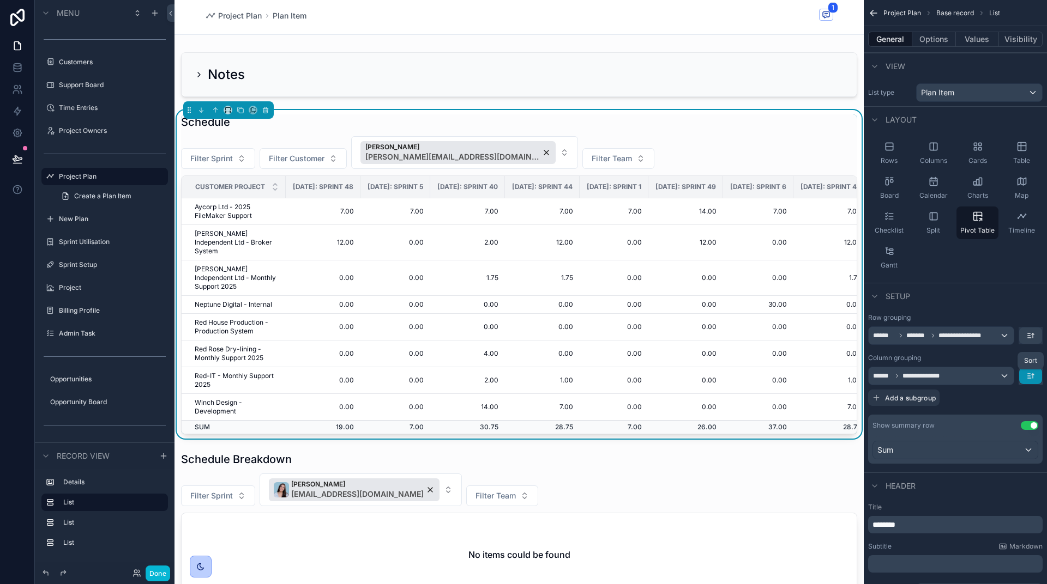
click at [1028, 379] on icon "scrollable content" at bounding box center [1030, 376] width 9 height 9
click at [1022, 401] on span "A -> Z" at bounding box center [1022, 400] width 22 height 13
click at [984, 356] on div "Column grouping" at bounding box center [955, 358] width 174 height 9
click at [940, 382] on div "**********" at bounding box center [941, 375] width 145 height 17
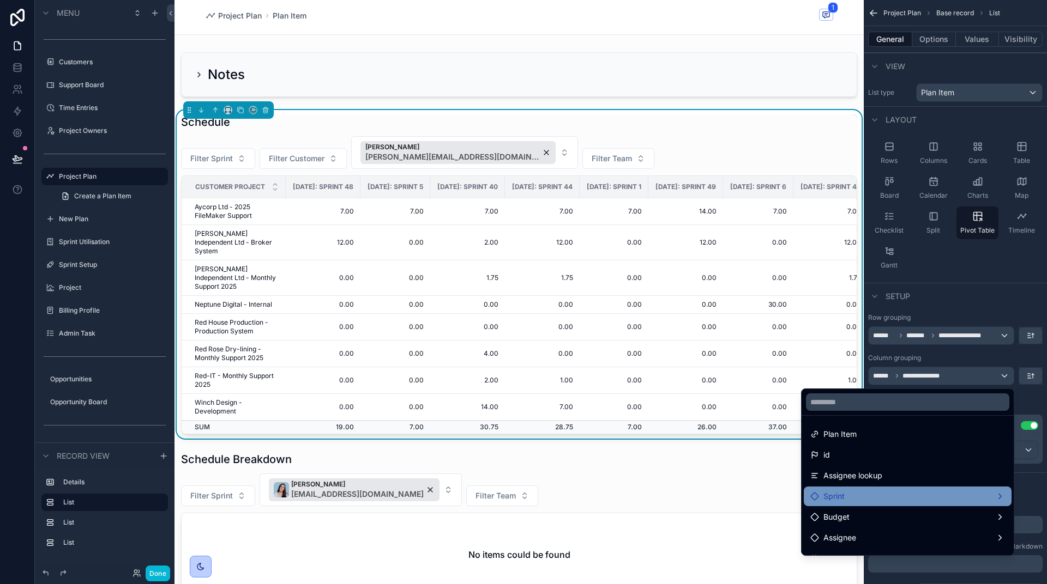
click at [882, 492] on div "Sprint" at bounding box center [907, 496] width 195 height 13
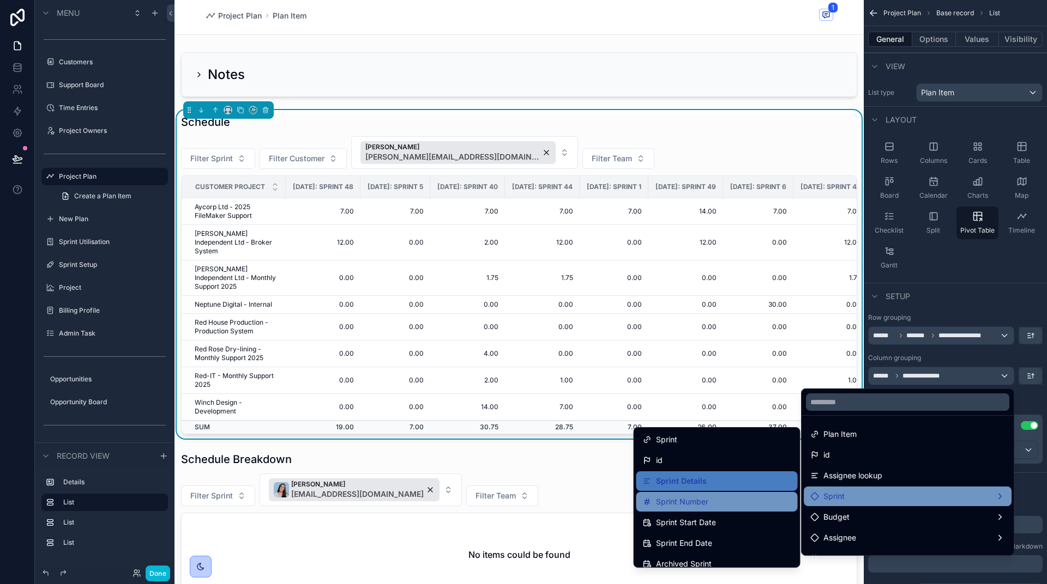
click at [727, 508] on div "Sprint Number" at bounding box center [717, 502] width 148 height 13
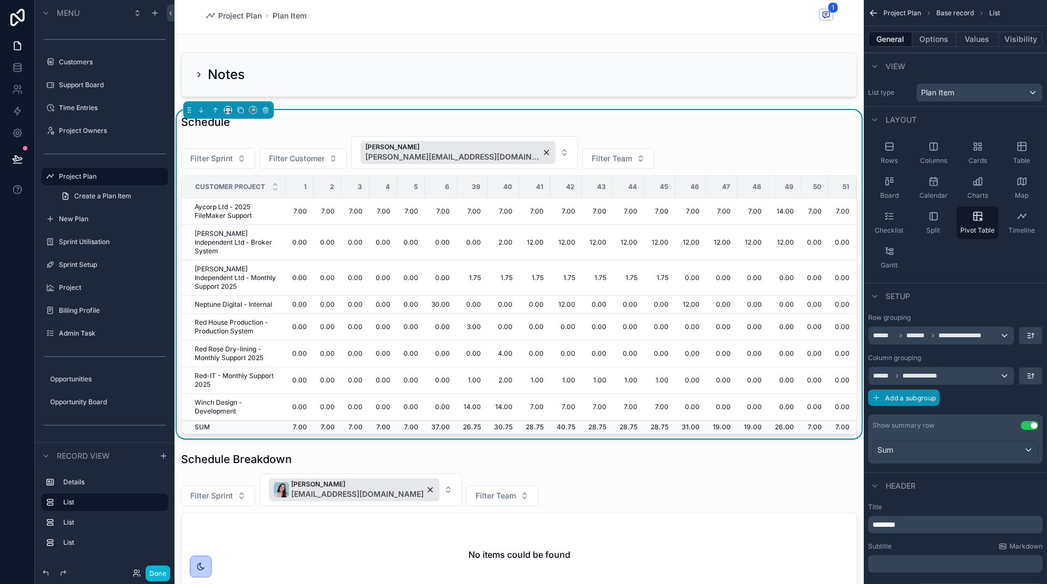
click at [912, 397] on span "Add a subgroup" at bounding box center [910, 398] width 51 height 8
click at [912, 400] on span "Choose a field" at bounding box center [898, 398] width 51 height 9
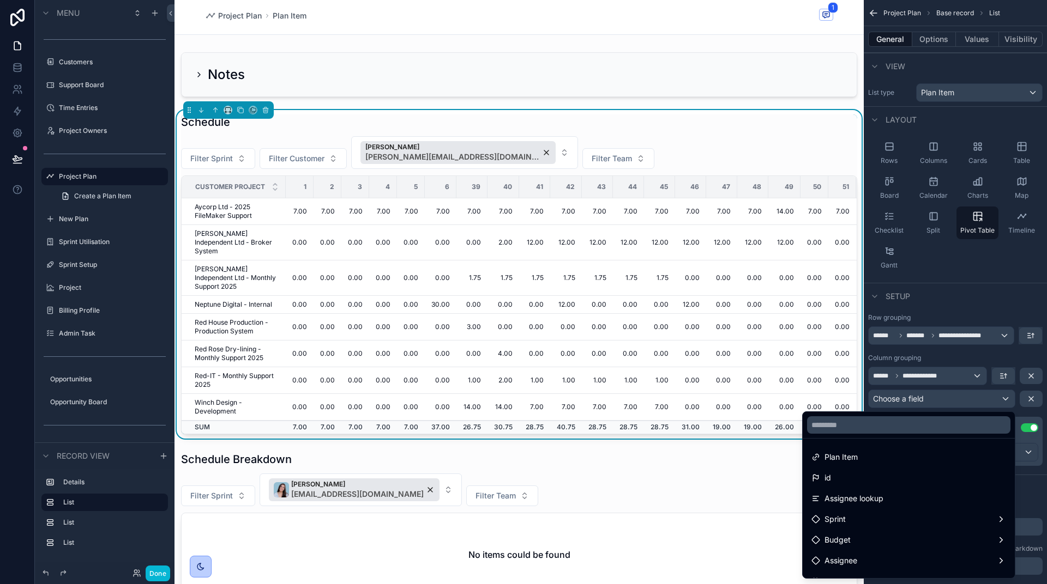
click at [866, 497] on span "Assignee lookup" at bounding box center [853, 498] width 59 height 13
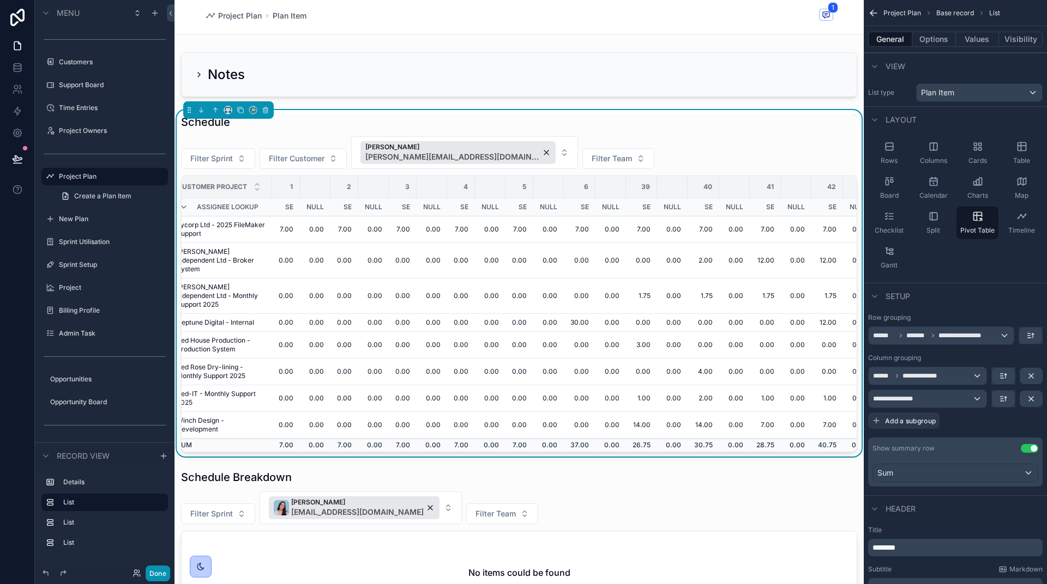
scroll to position [0, 25]
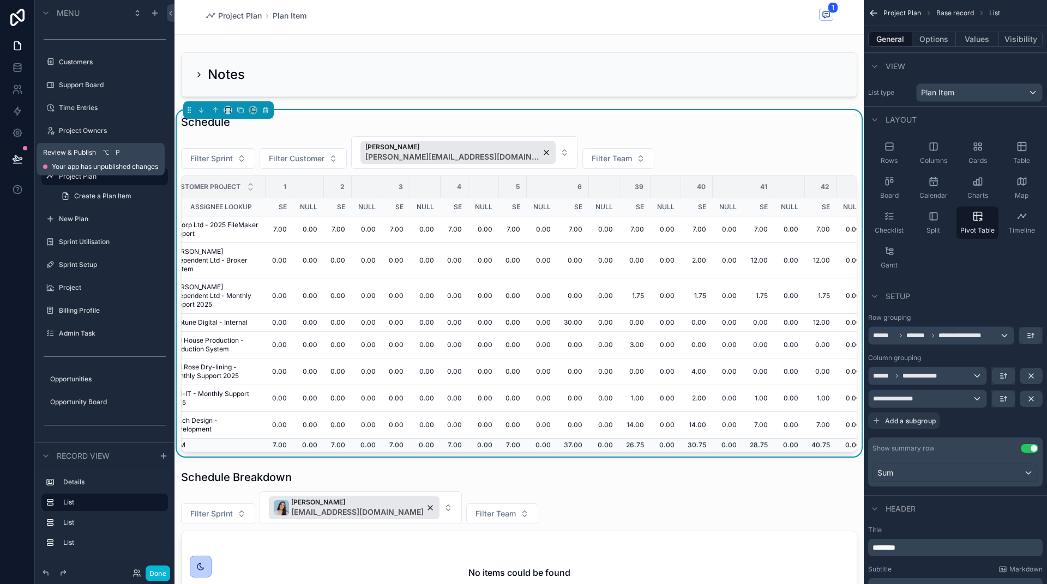
click at [14, 160] on icon at bounding box center [17, 158] width 9 height 5
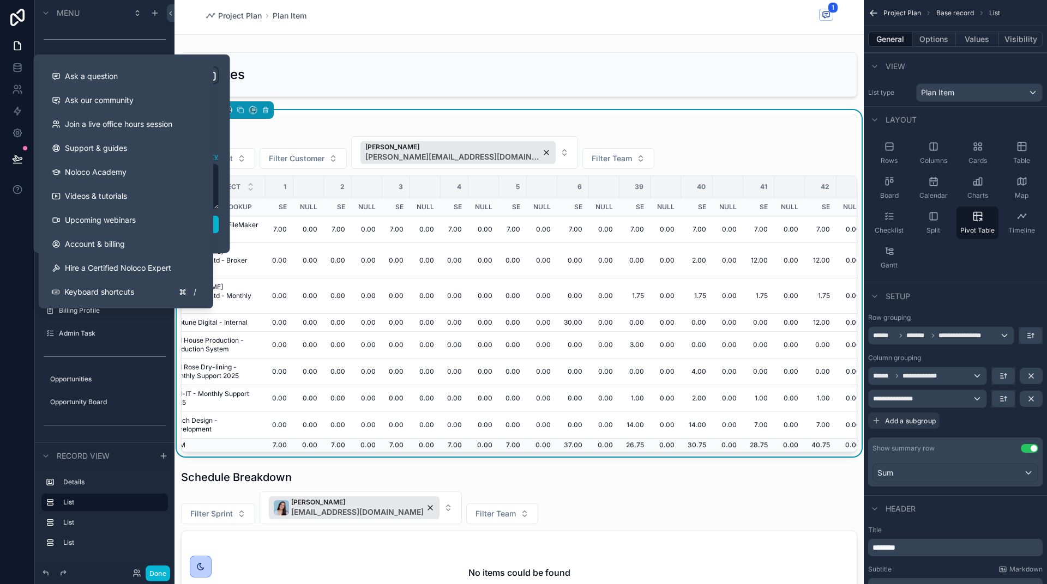
click at [12, 257] on div at bounding box center [17, 292] width 35 height 584
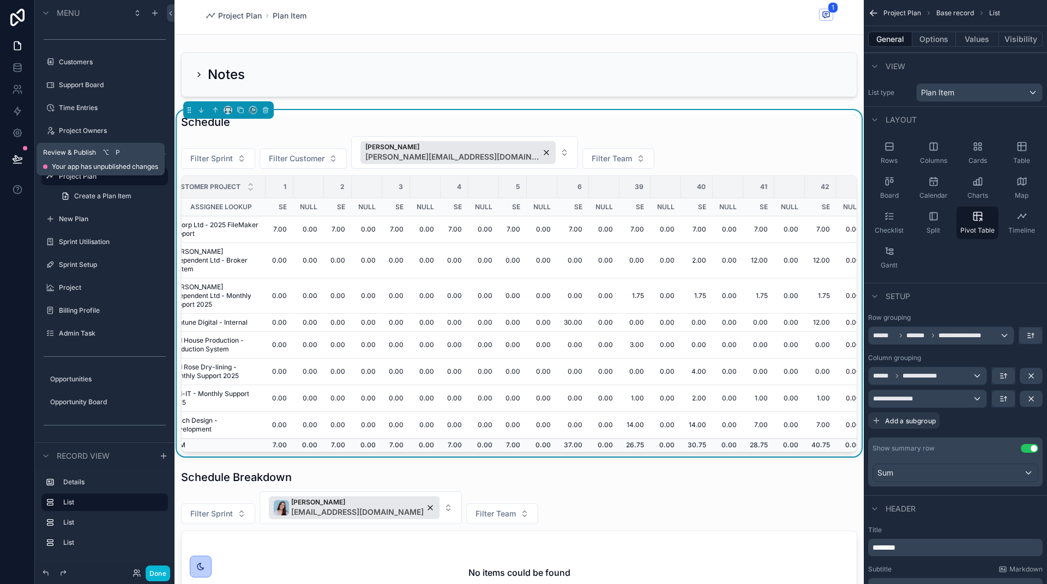
click at [16, 158] on icon at bounding box center [17, 159] width 11 height 11
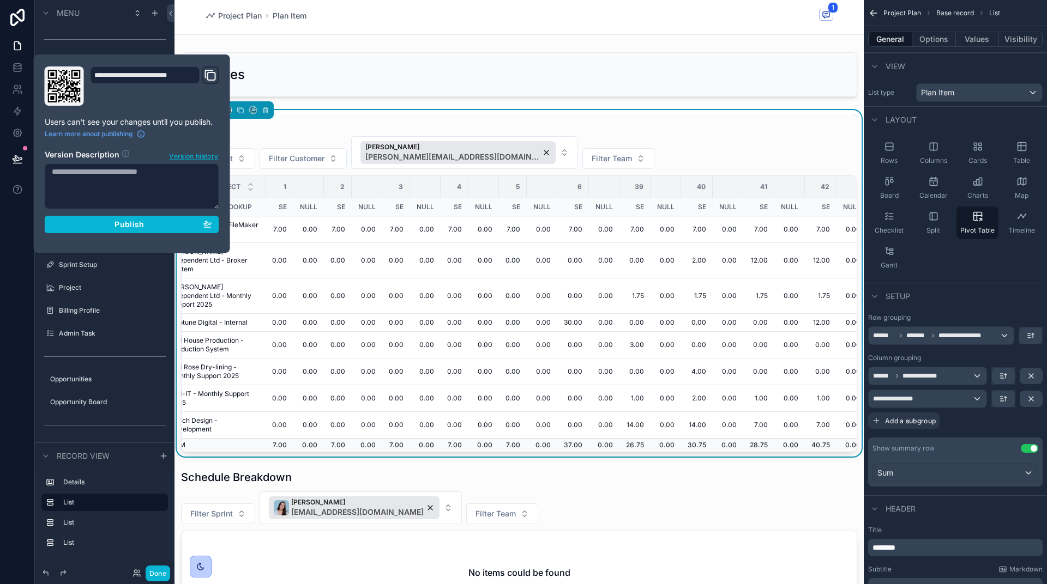
click at [191, 159] on span "Version history" at bounding box center [193, 155] width 49 height 11
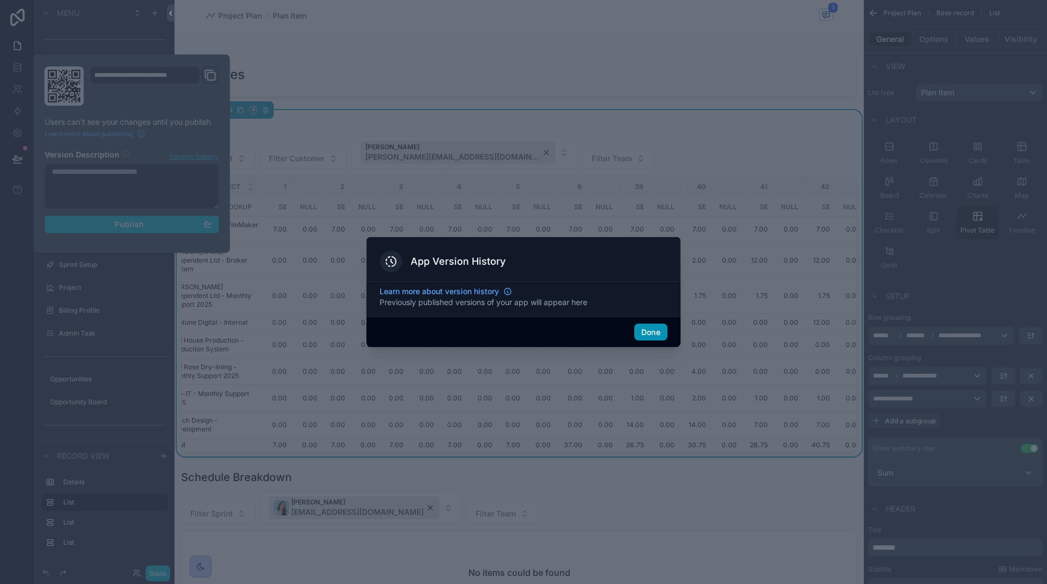
click at [648, 331] on button "Done" at bounding box center [650, 332] width 33 height 17
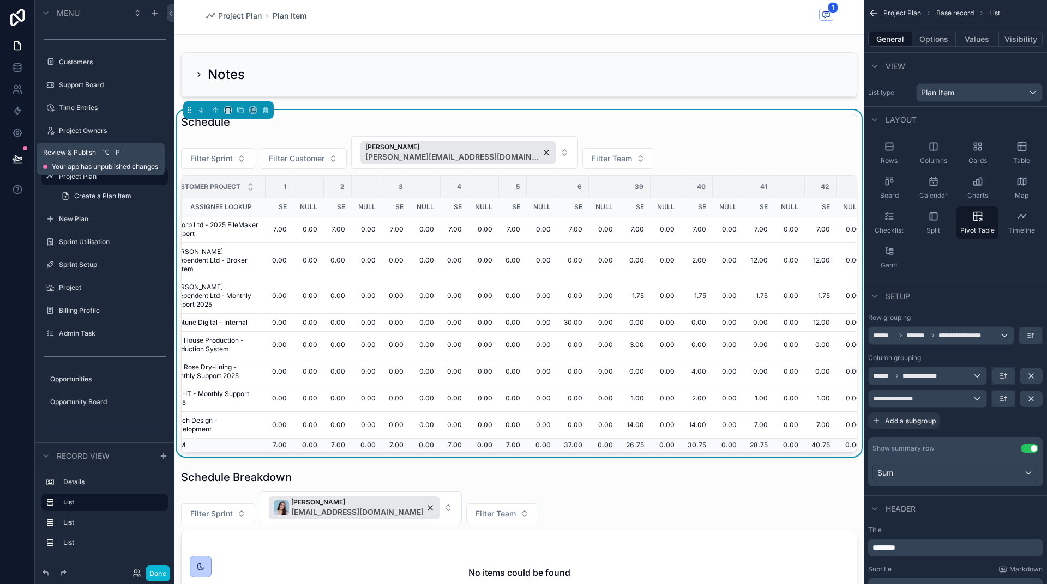
click at [16, 159] on icon at bounding box center [17, 159] width 11 height 11
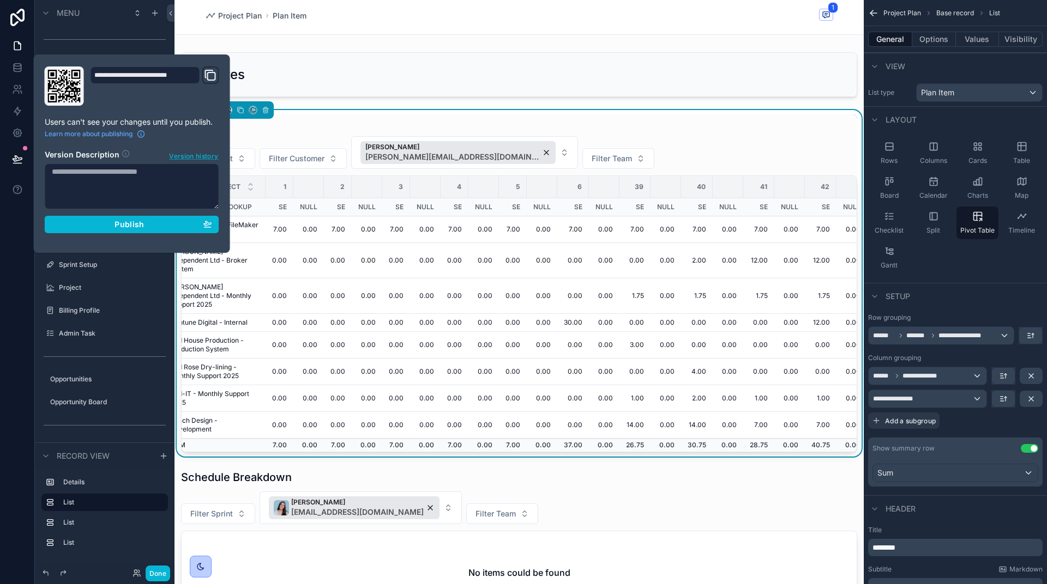
click at [186, 159] on span "Version history" at bounding box center [193, 155] width 49 height 11
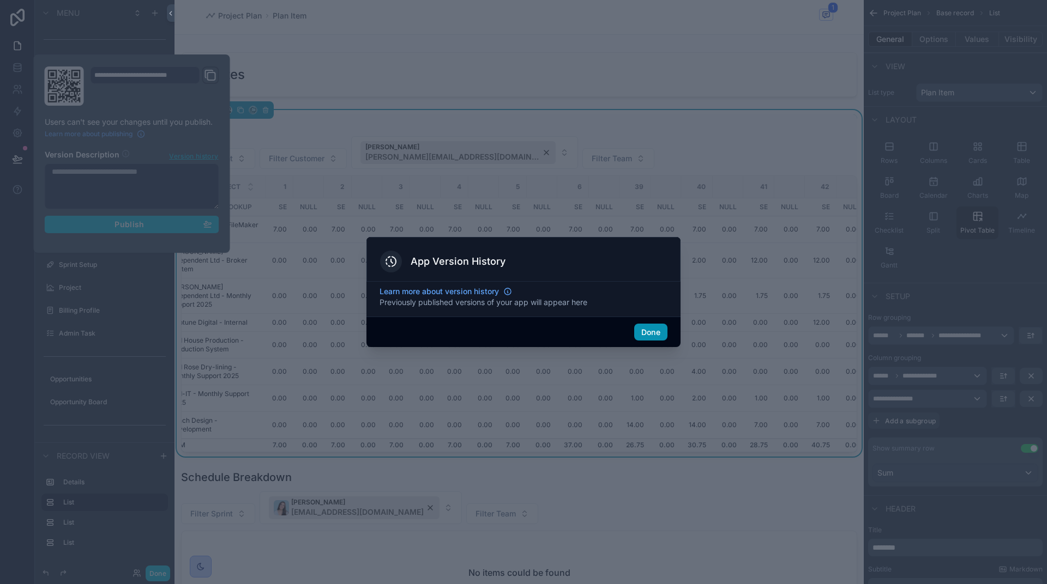
click at [646, 330] on button "Done" at bounding box center [650, 332] width 33 height 17
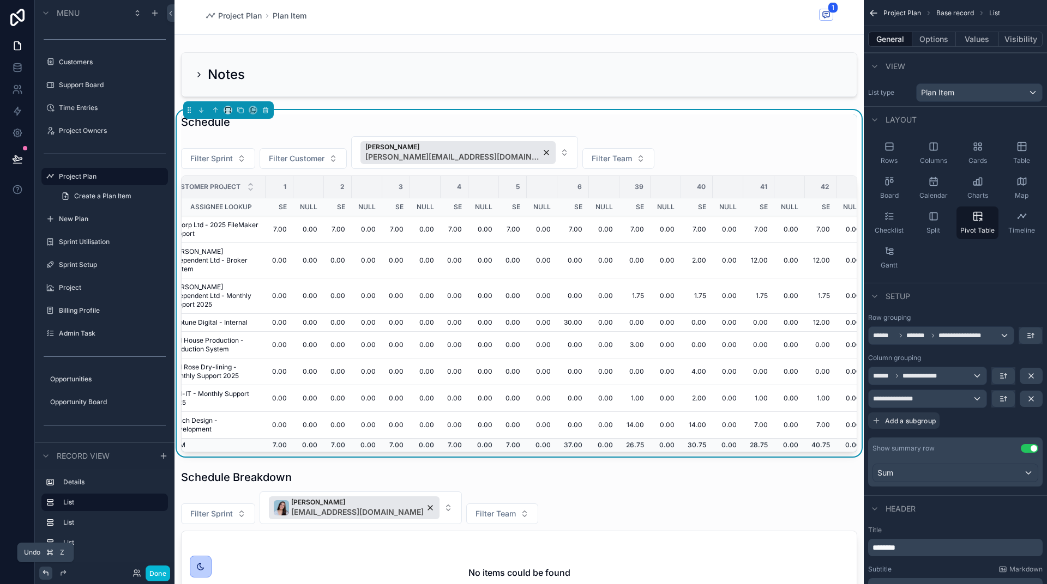
click at [43, 574] on icon at bounding box center [45, 573] width 9 height 9
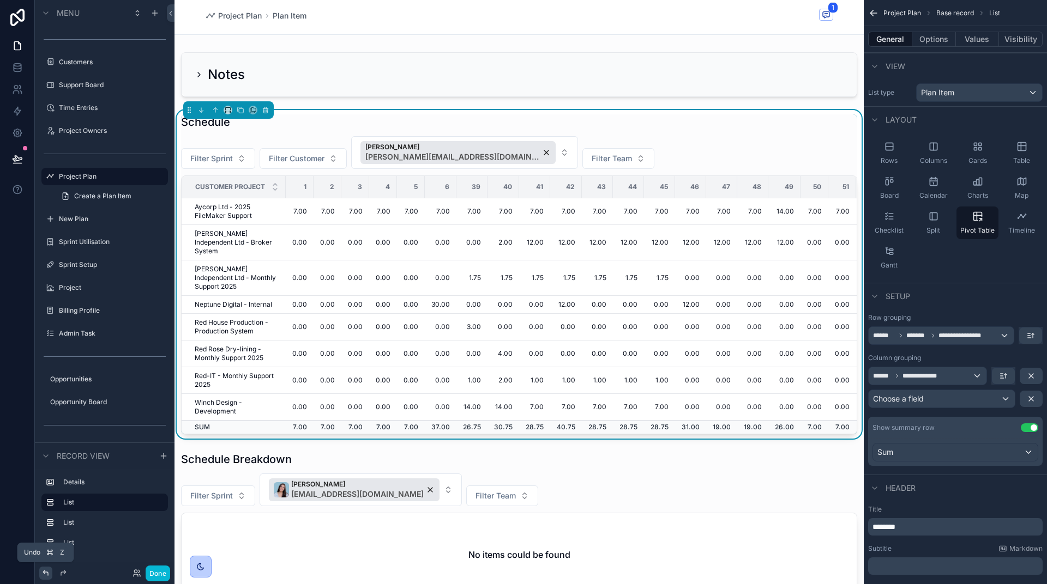
click at [43, 574] on icon at bounding box center [45, 573] width 9 height 9
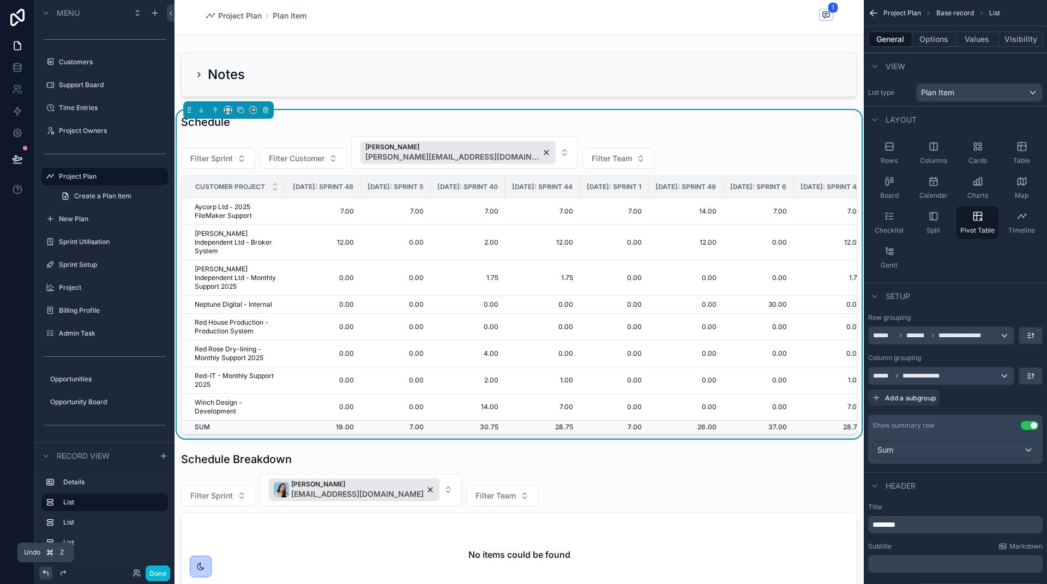
click at [43, 574] on icon at bounding box center [45, 573] width 9 height 9
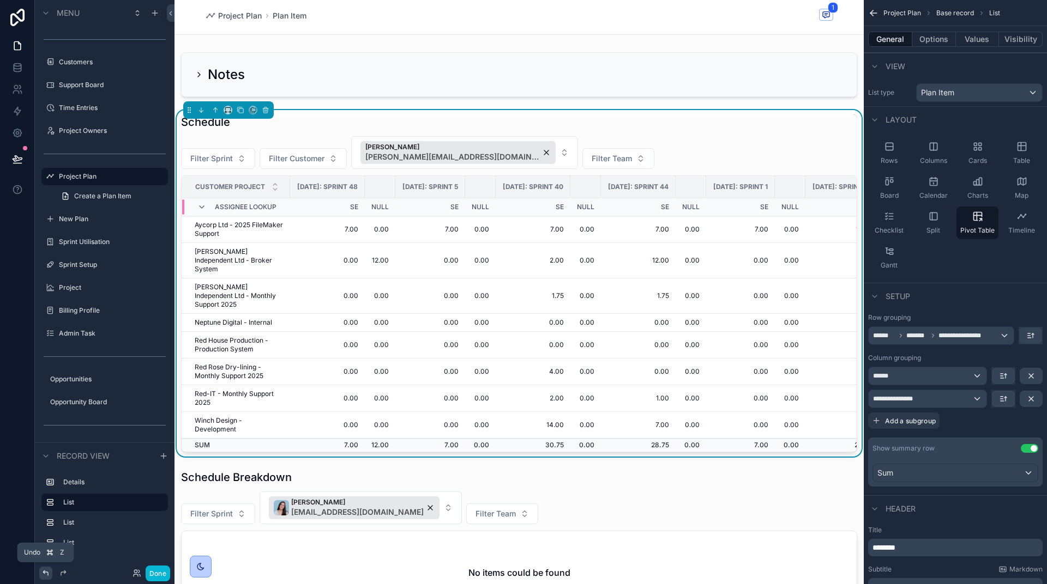
click at [43, 574] on icon at bounding box center [45, 573] width 9 height 9
click at [43, 575] on icon at bounding box center [45, 573] width 9 height 9
click at [43, 574] on icon at bounding box center [45, 573] width 9 height 9
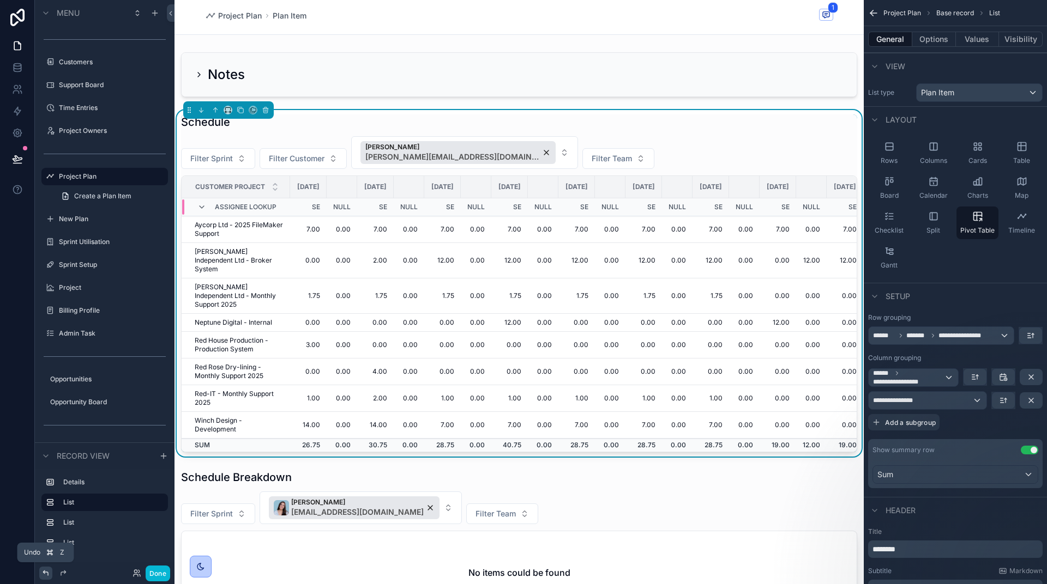
click at [43, 574] on icon at bounding box center [45, 573] width 9 height 9
click at [45, 572] on icon at bounding box center [45, 573] width 5 height 5
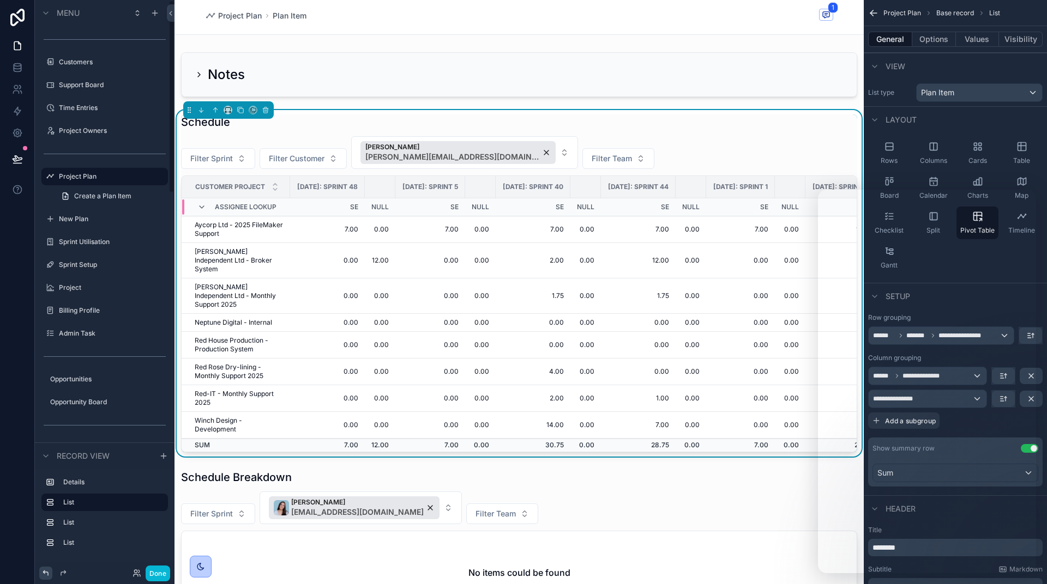
click at [47, 575] on icon at bounding box center [45, 573] width 9 height 9
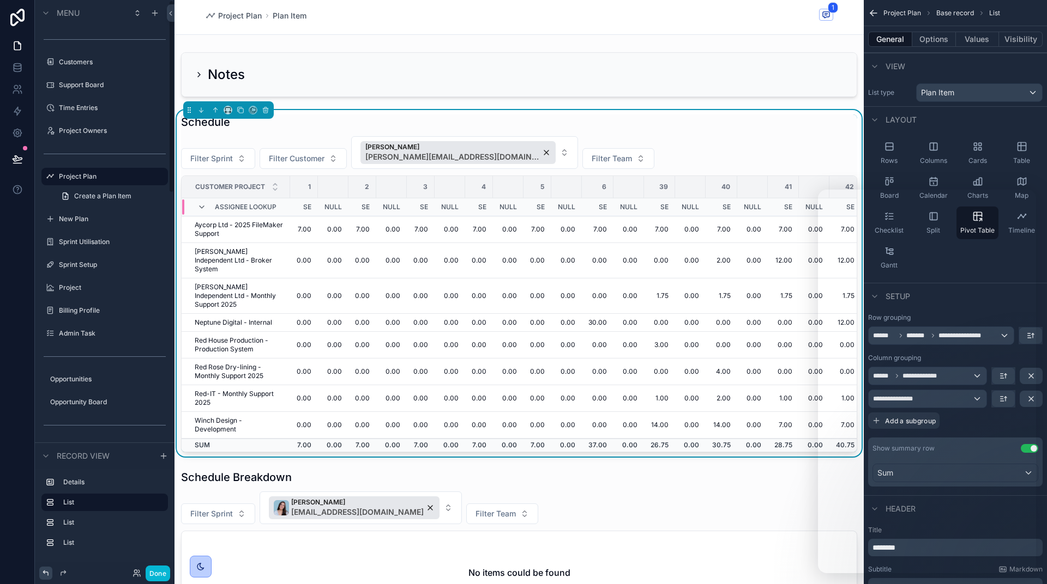
click at [41, 574] on icon at bounding box center [45, 573] width 9 height 9
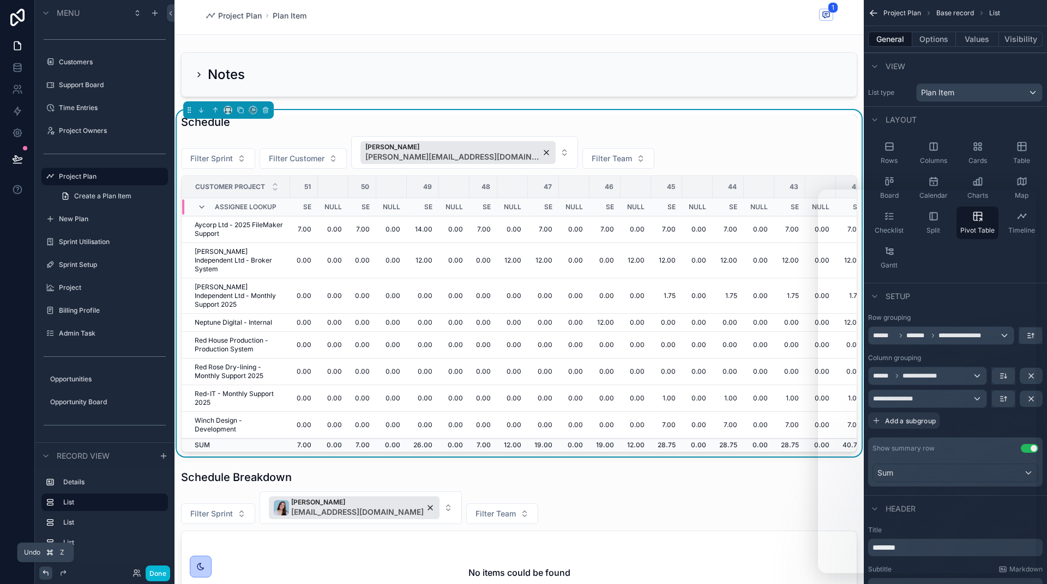
click at [41, 574] on icon at bounding box center [45, 573] width 9 height 9
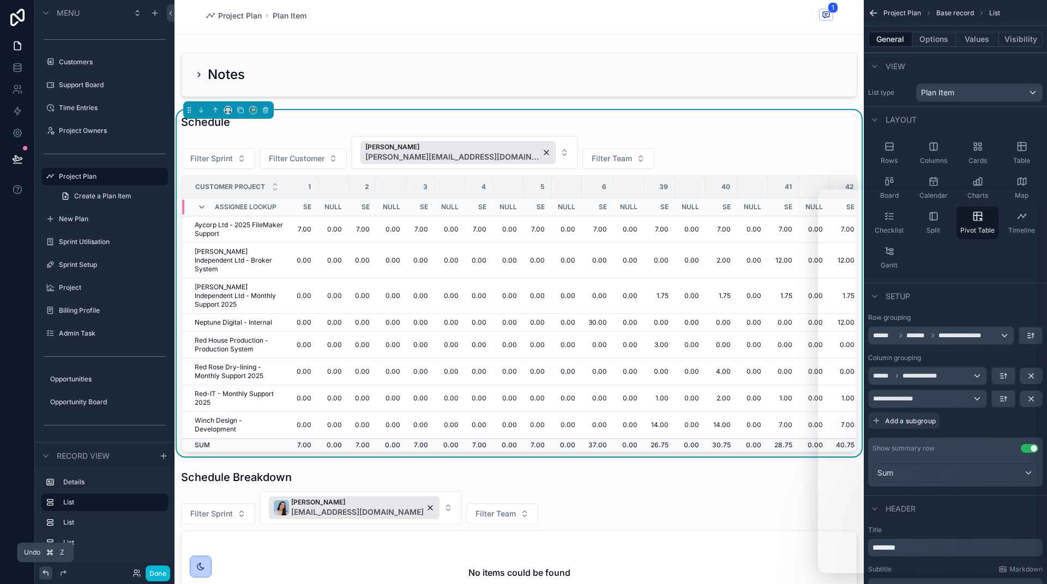
click at [41, 574] on icon at bounding box center [45, 573] width 9 height 9
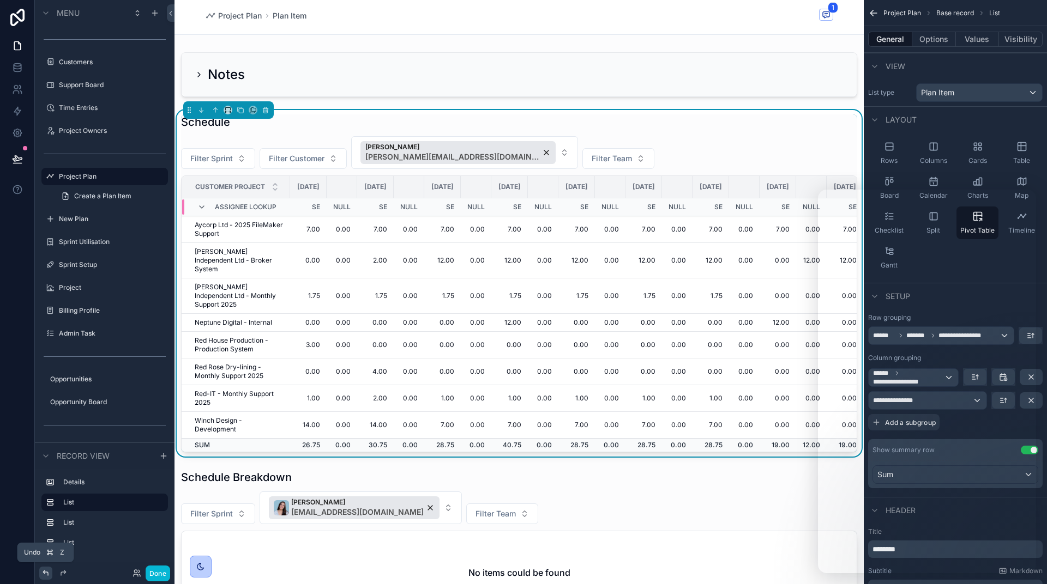
click at [41, 574] on icon at bounding box center [45, 573] width 9 height 9
click at [42, 575] on icon at bounding box center [45, 573] width 9 height 9
click at [42, 576] on icon at bounding box center [45, 573] width 9 height 9
click at [43, 575] on icon at bounding box center [45, 573] width 9 height 9
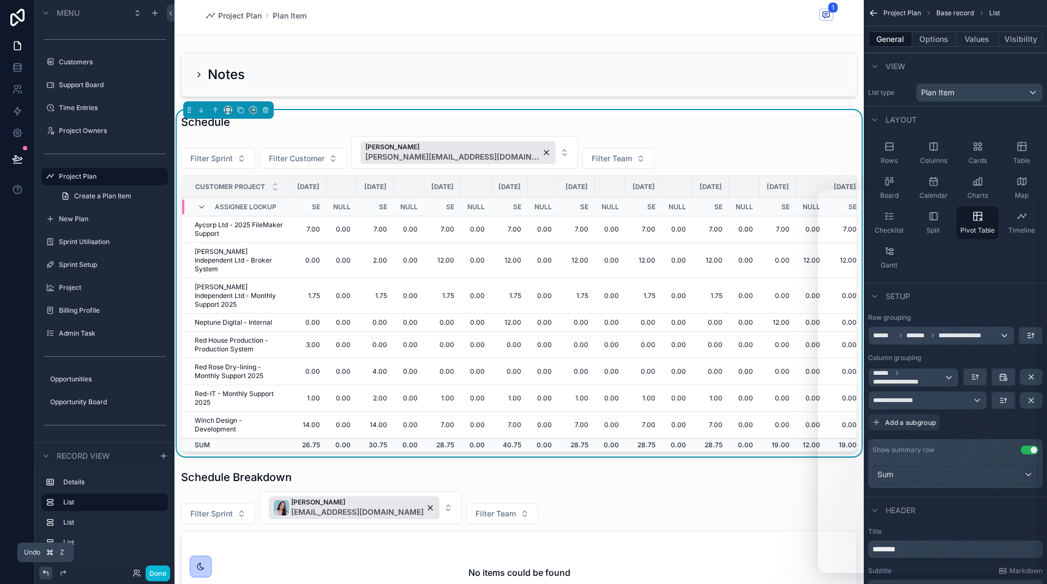
click at [44, 572] on icon at bounding box center [45, 573] width 5 height 5
click at [41, 575] on div at bounding box center [45, 573] width 13 height 13
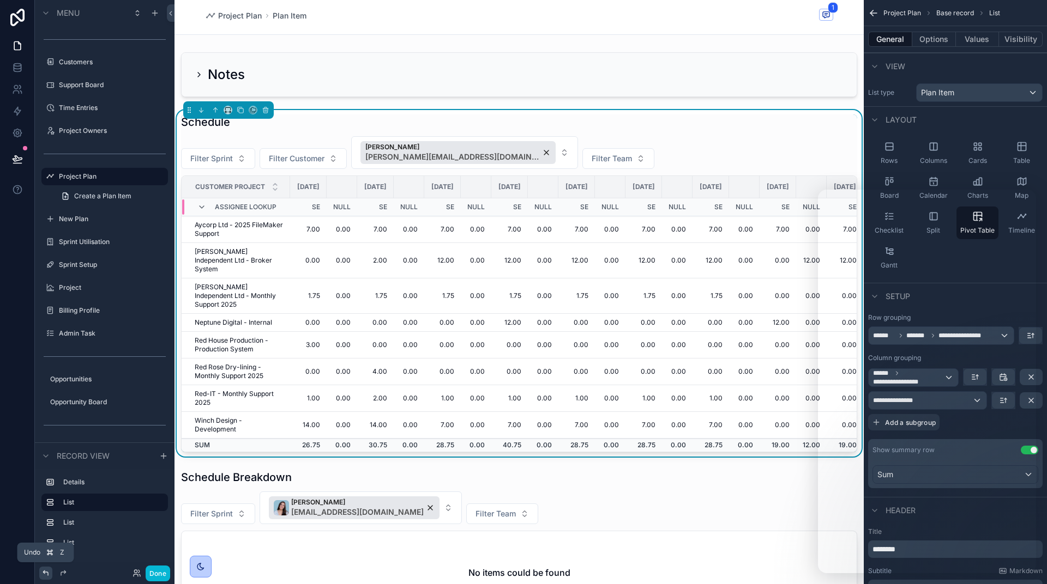
click at [44, 572] on icon at bounding box center [45, 573] width 5 height 5
click at [44, 575] on icon at bounding box center [45, 573] width 9 height 9
click at [46, 574] on icon at bounding box center [45, 573] width 9 height 9
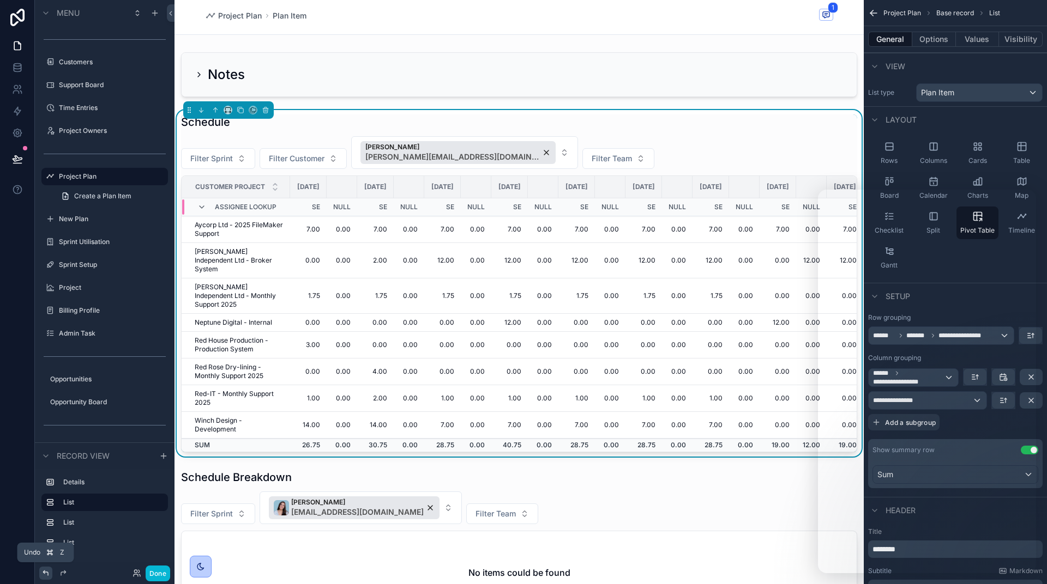
click at [46, 574] on icon at bounding box center [45, 573] width 9 height 9
click at [45, 575] on icon at bounding box center [45, 573] width 9 height 9
click at [14, 135] on icon at bounding box center [17, 133] width 8 height 8
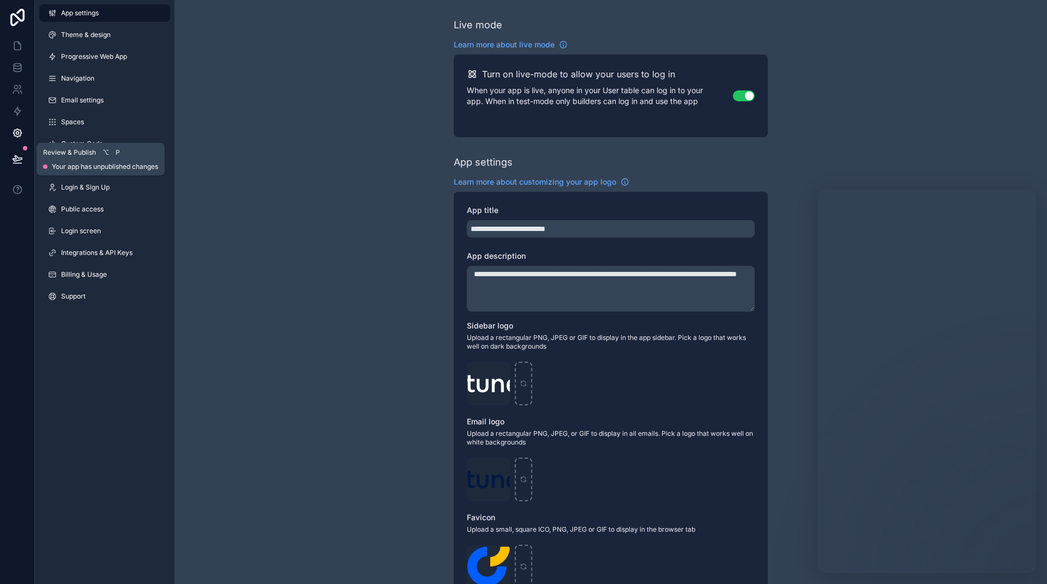
click at [19, 156] on icon at bounding box center [17, 159] width 11 height 11
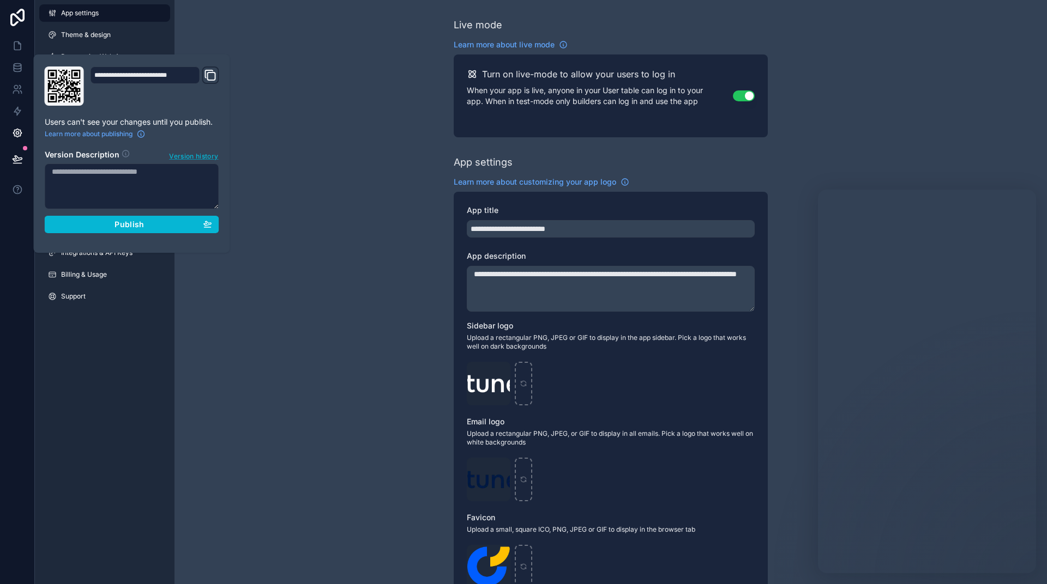
click at [208, 156] on span "Version history" at bounding box center [193, 155] width 49 height 11
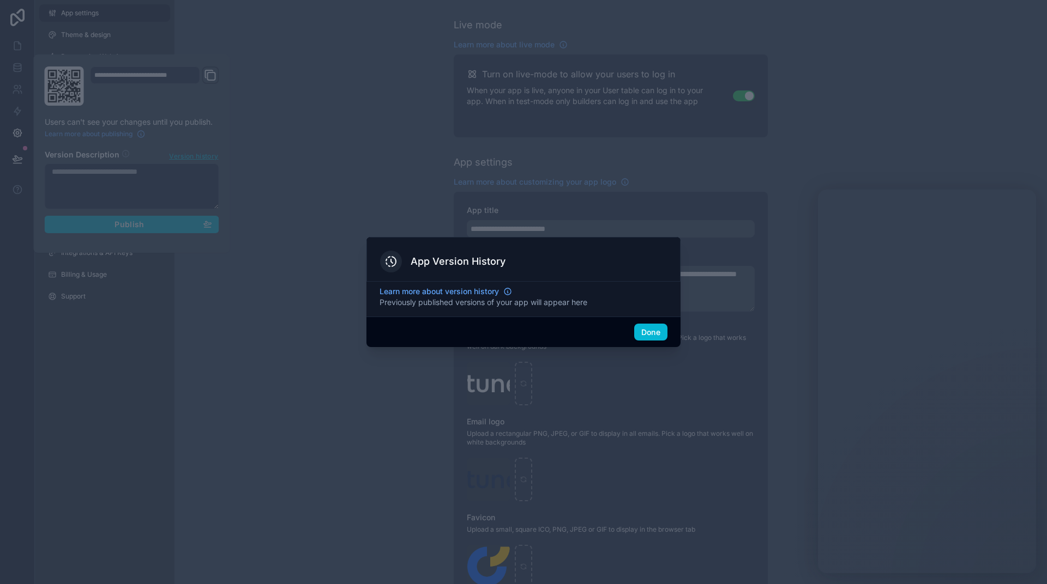
click at [307, 229] on div at bounding box center [523, 292] width 1047 height 584
click at [14, 64] on div at bounding box center [523, 292] width 1047 height 584
click at [641, 330] on button "Done" at bounding box center [650, 332] width 33 height 17
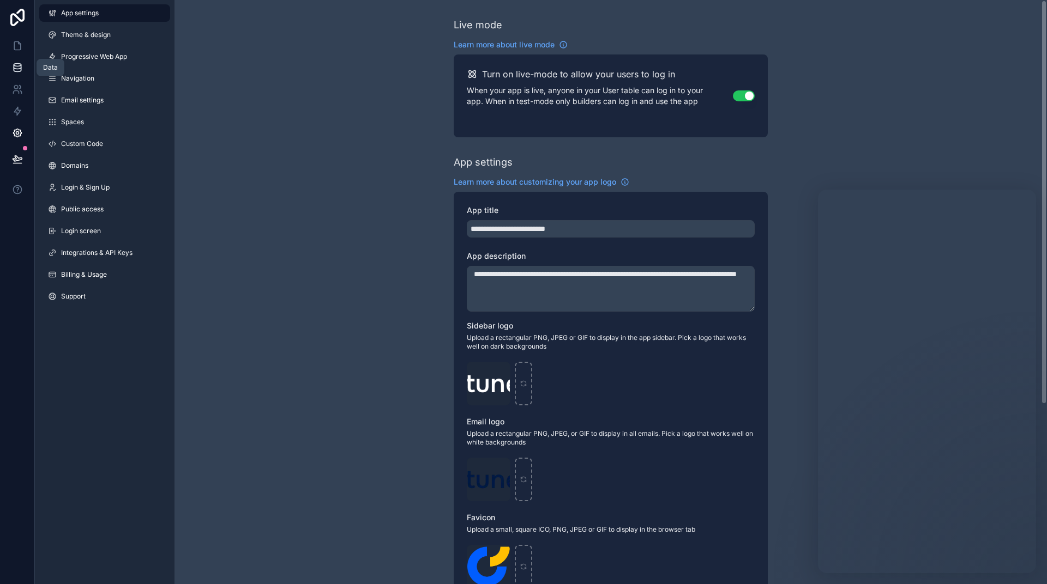
click at [14, 65] on icon at bounding box center [17, 67] width 11 height 11
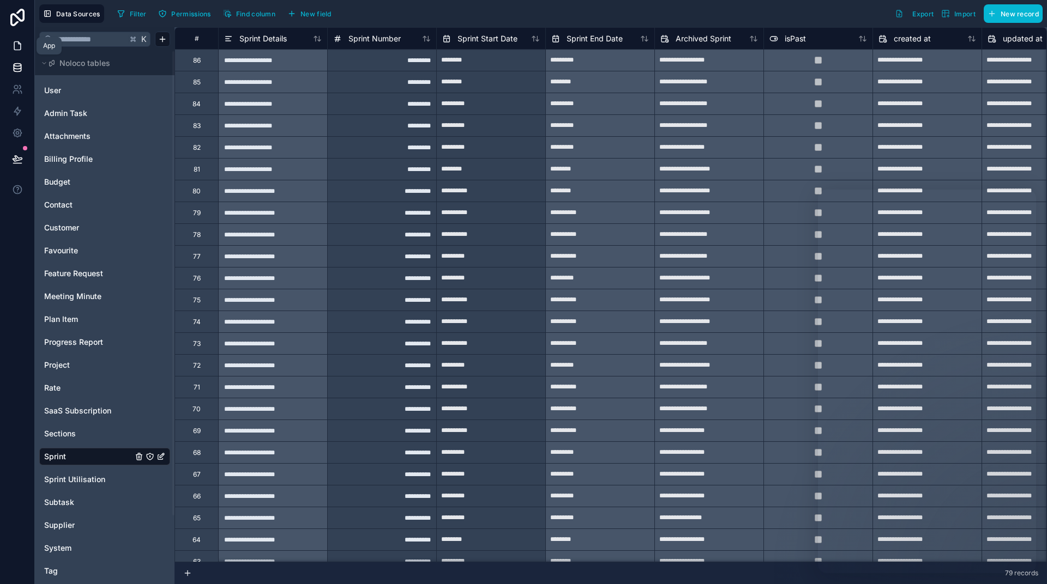
click at [12, 51] on icon at bounding box center [17, 45] width 11 height 11
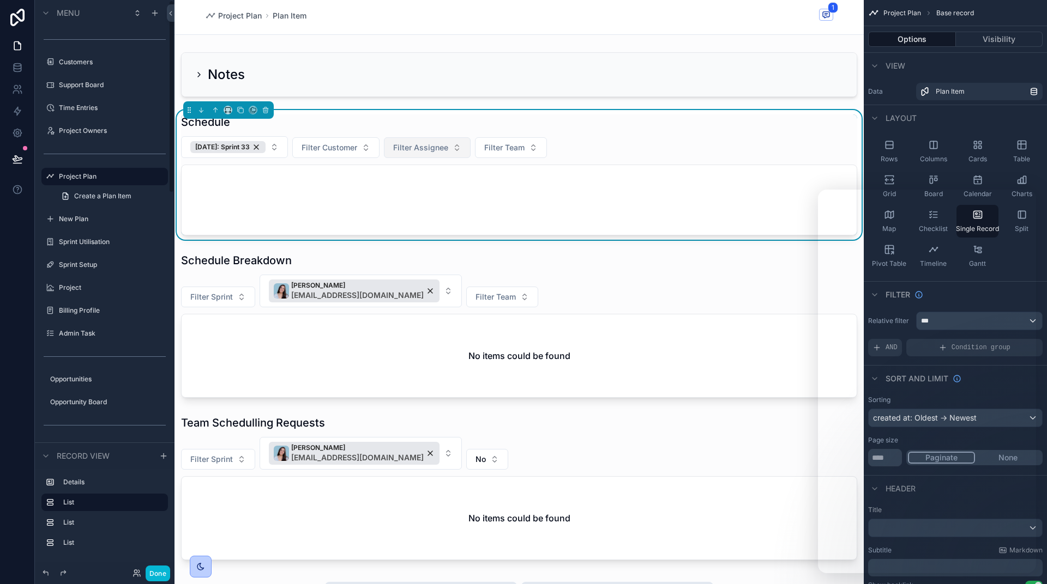
drag, startPoint x: 268, startPoint y: 150, endPoint x: 372, endPoint y: 148, distance: 104.7
click at [266, 150] on div "29/08/24: Sprint 33" at bounding box center [227, 147] width 75 height 12
click at [393, 148] on span "Filter Assignee" at bounding box center [420, 147] width 55 height 11
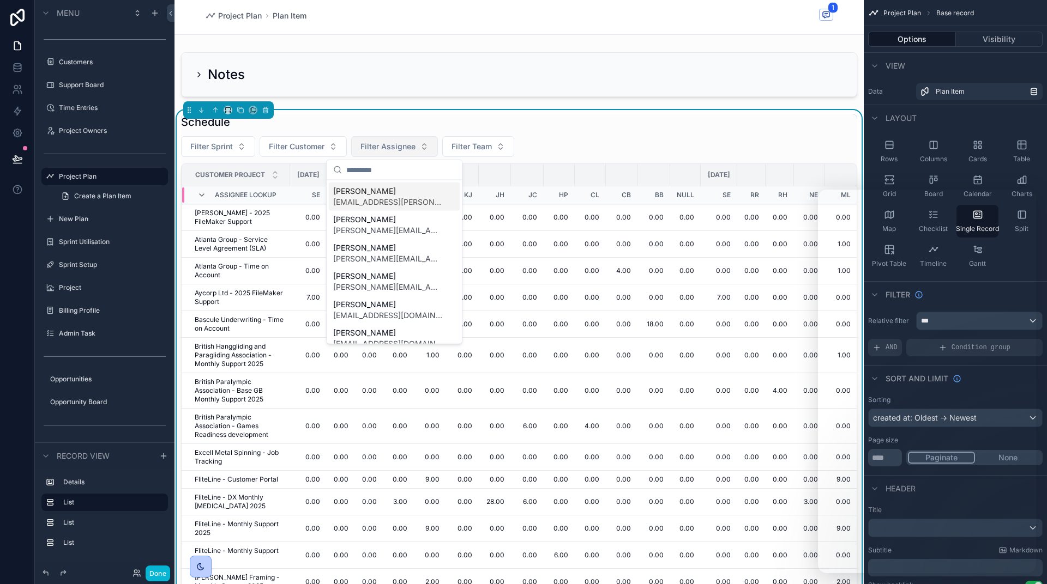
type input "*"
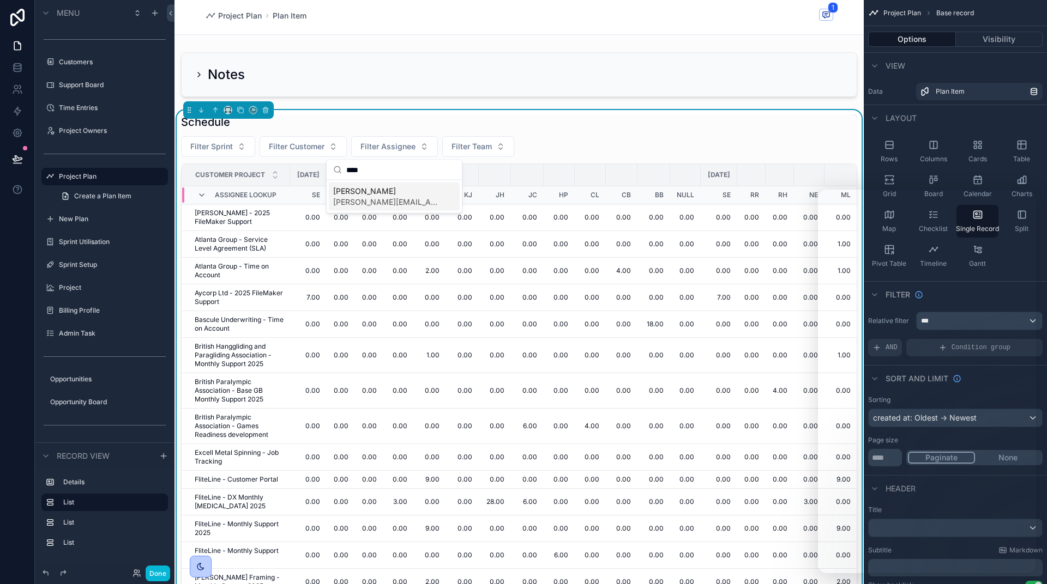
type input "****"
drag, startPoint x: 369, startPoint y: 194, endPoint x: 351, endPoint y: 196, distance: 18.1
click at [369, 195] on span "Sandra England" at bounding box center [387, 191] width 109 height 11
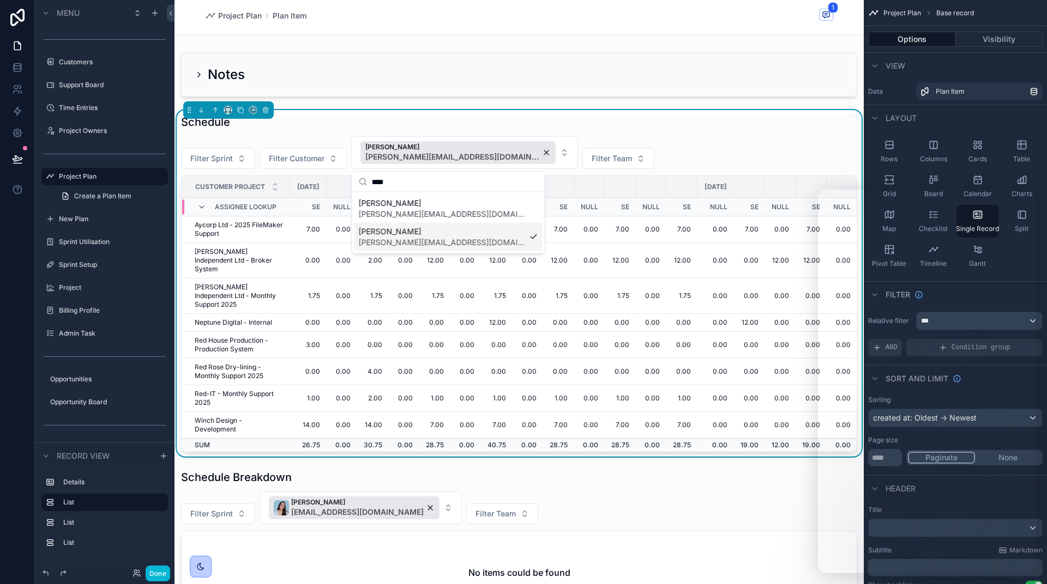
click at [670, 151] on div "Filter Sprint Filter Customer Sandra England sandra.england@neptunedigital.co.u…" at bounding box center [519, 152] width 676 height 33
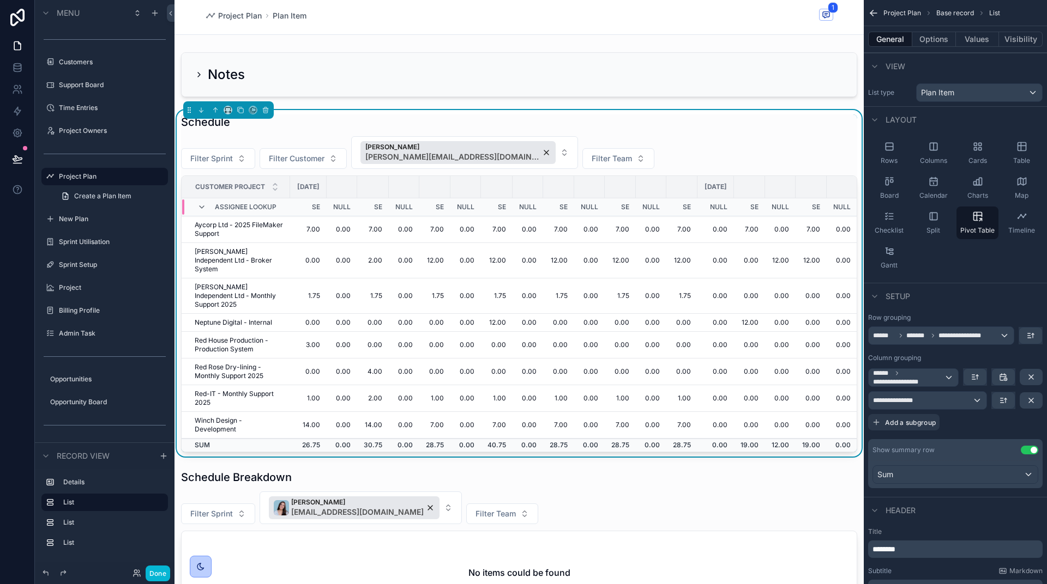
click at [996, 351] on div "**********" at bounding box center [955, 400] width 174 height 175
click at [1003, 403] on icon "scrollable content" at bounding box center [1003, 400] width 9 height 9
click at [1006, 425] on span "A -> Z" at bounding box center [1011, 424] width 22 height 13
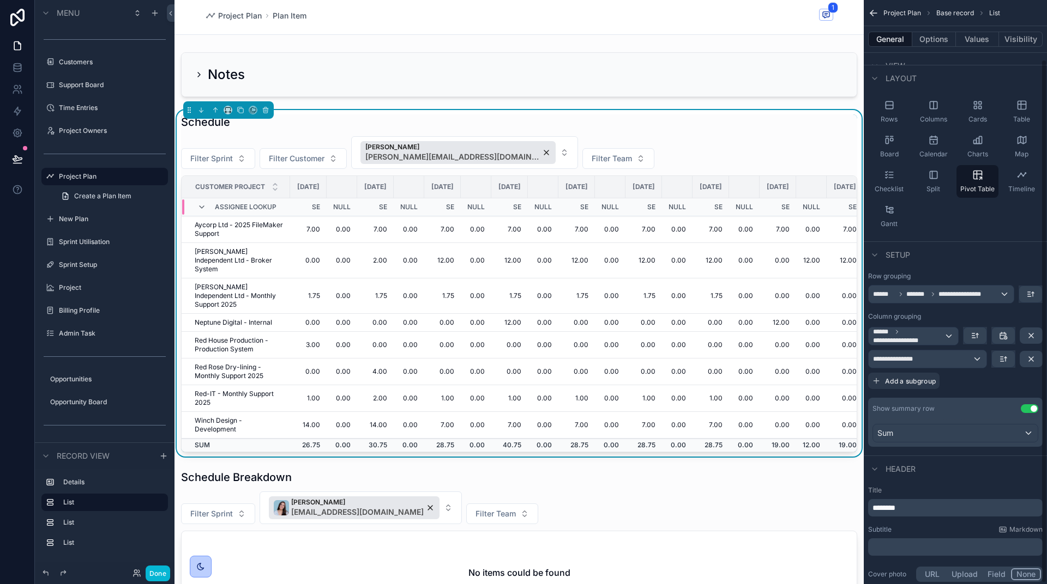
scroll to position [67, 0]
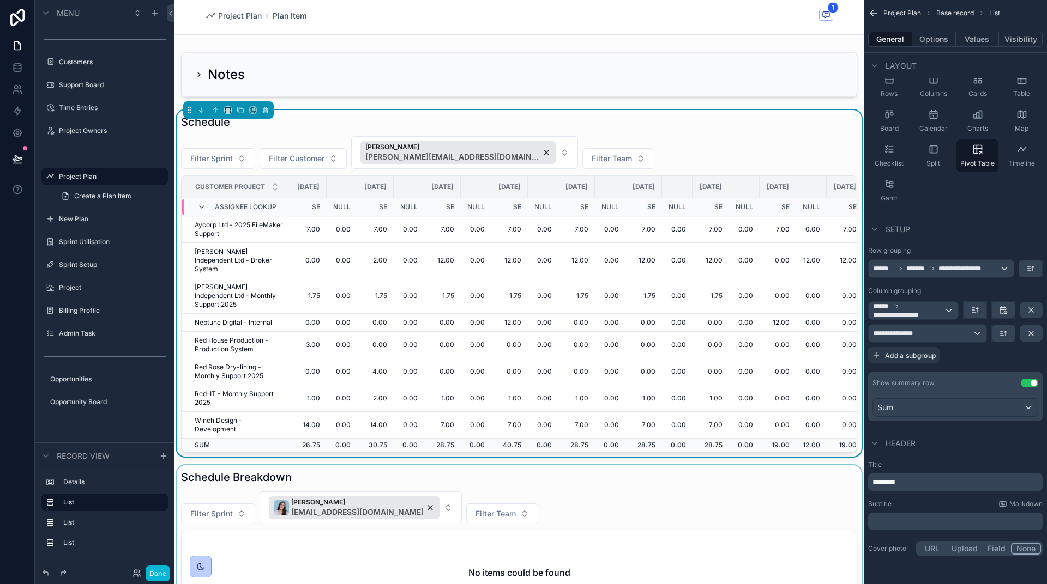
click at [689, 490] on div "scrollable content" at bounding box center [518, 543] width 689 height 154
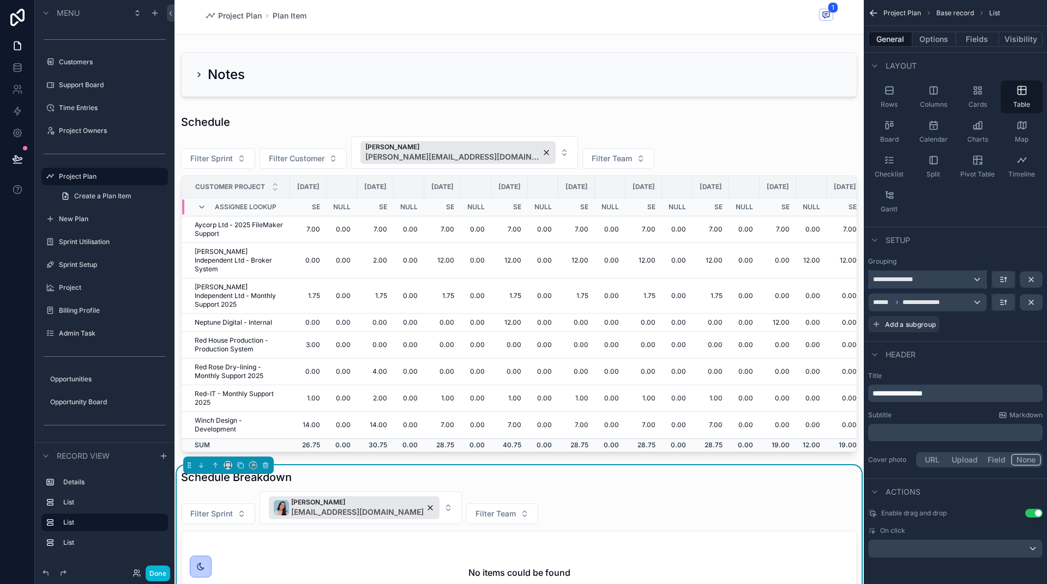
click at [975, 282] on div "**********" at bounding box center [928, 279] width 118 height 17
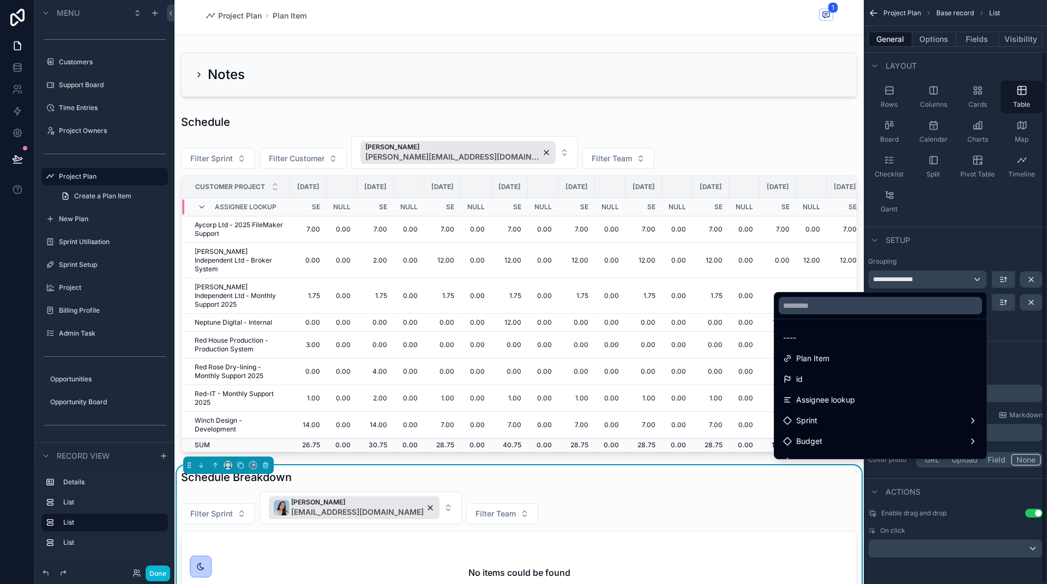
click at [936, 237] on div "scrollable content" at bounding box center [523, 292] width 1047 height 584
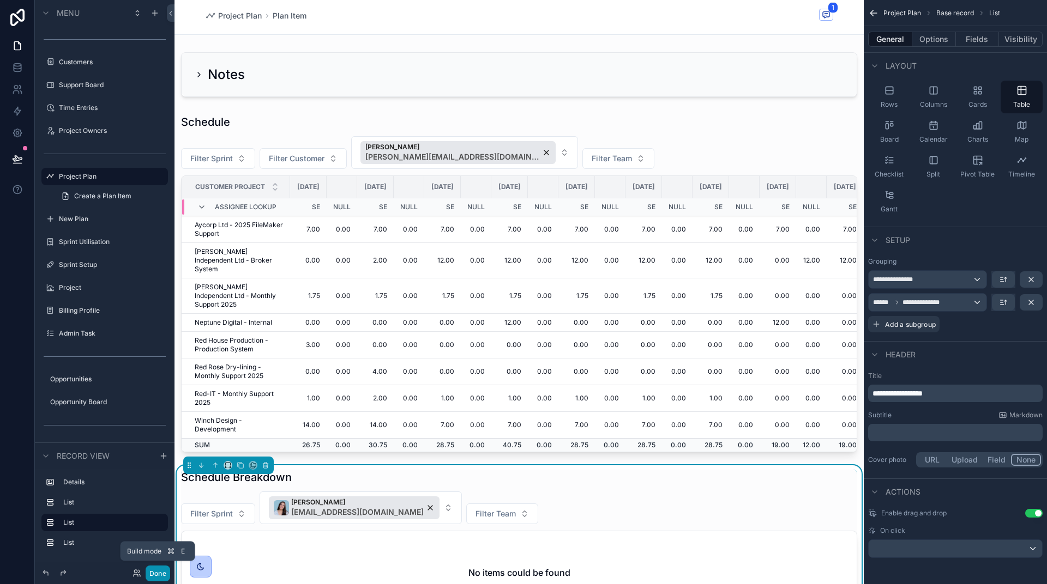
click at [155, 574] on button "Done" at bounding box center [158, 574] width 25 height 16
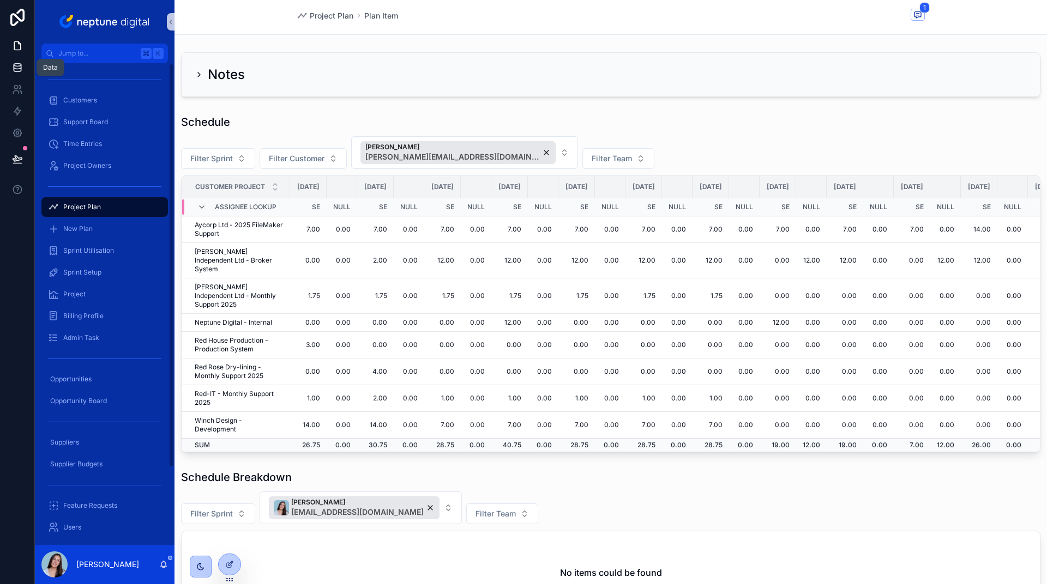
click at [19, 69] on icon at bounding box center [17, 67] width 11 height 11
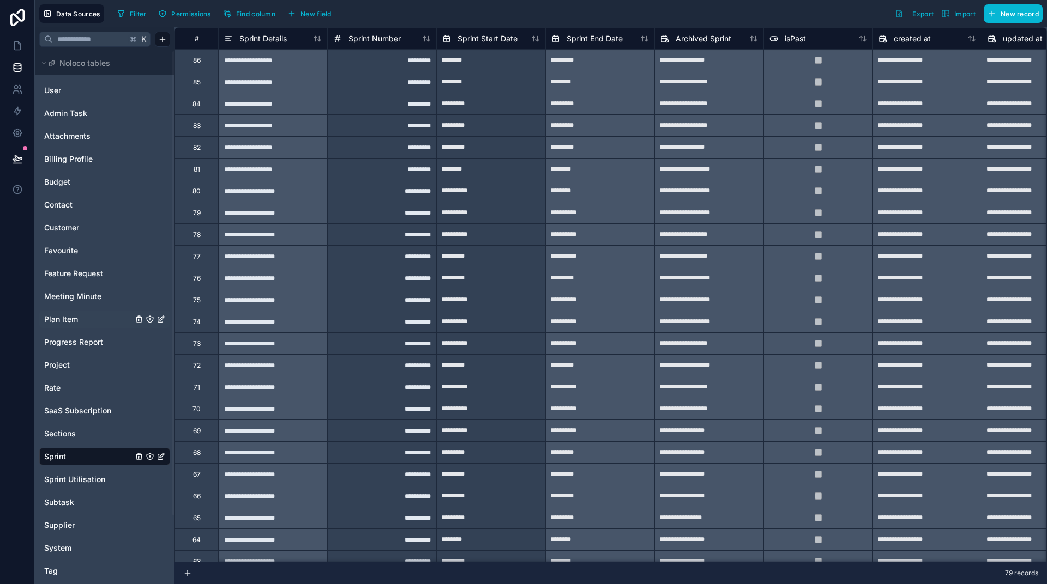
click at [56, 314] on span "Plan Item" at bounding box center [61, 319] width 34 height 11
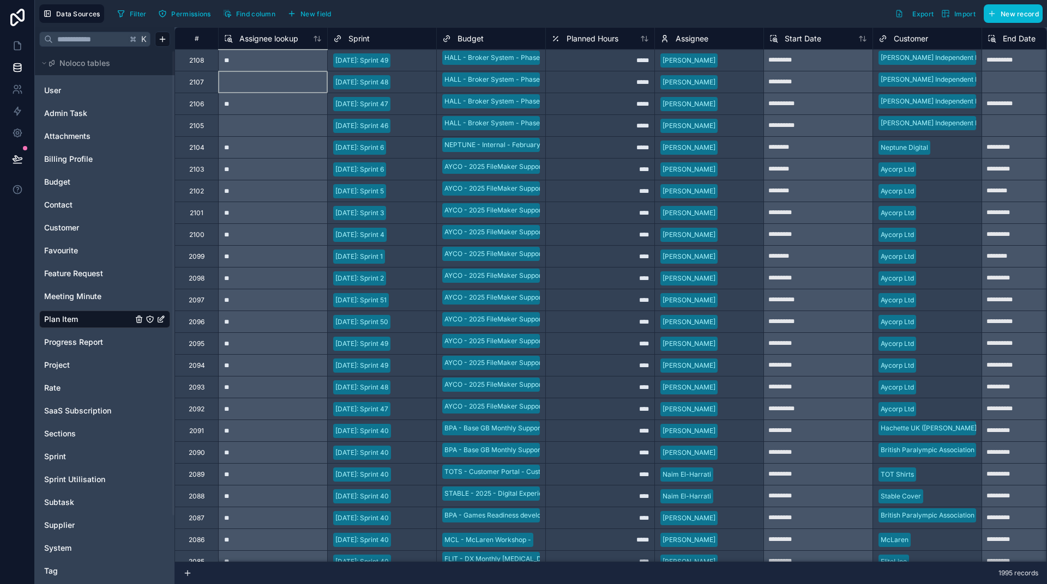
click at [241, 80] on div at bounding box center [272, 82] width 109 height 22
click at [607, 82] on div "*****" at bounding box center [599, 82] width 109 height 22
click at [680, 43] on span "Assignee" at bounding box center [692, 38] width 33 height 11
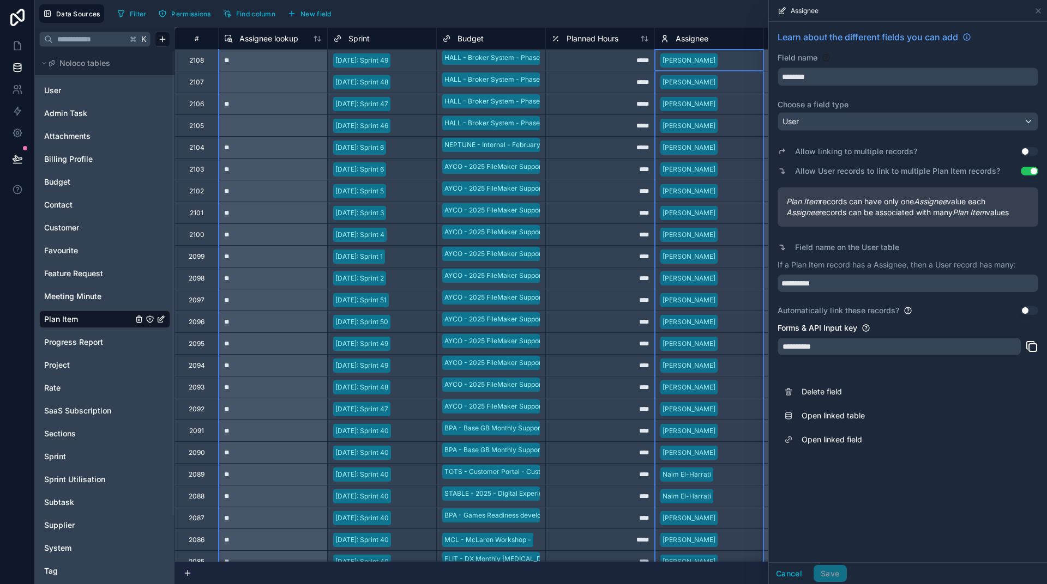
click at [682, 37] on span "Assignee" at bounding box center [692, 38] width 33 height 11
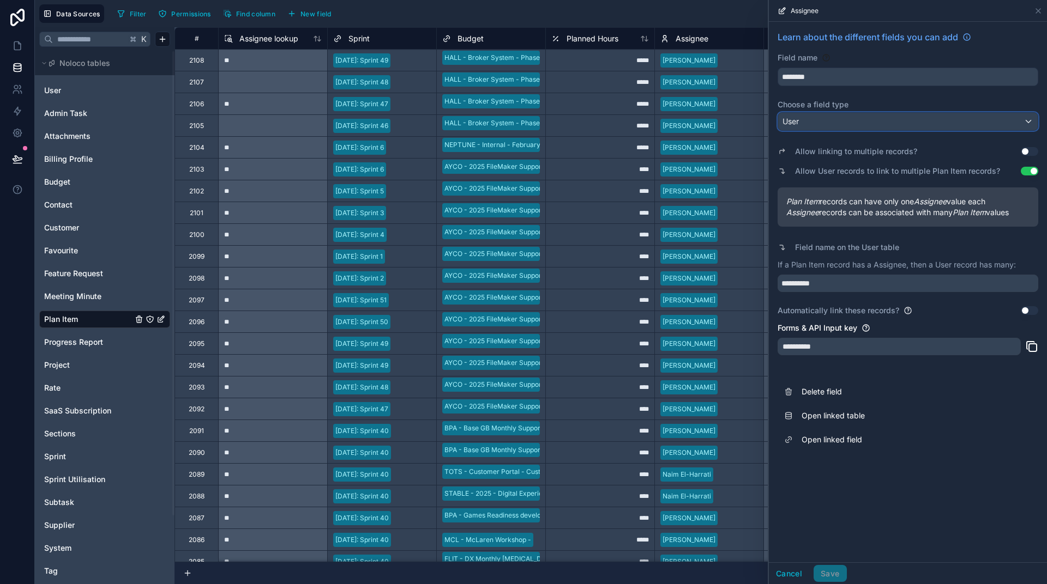
click at [822, 120] on div "User" at bounding box center [908, 121] width 260 height 17
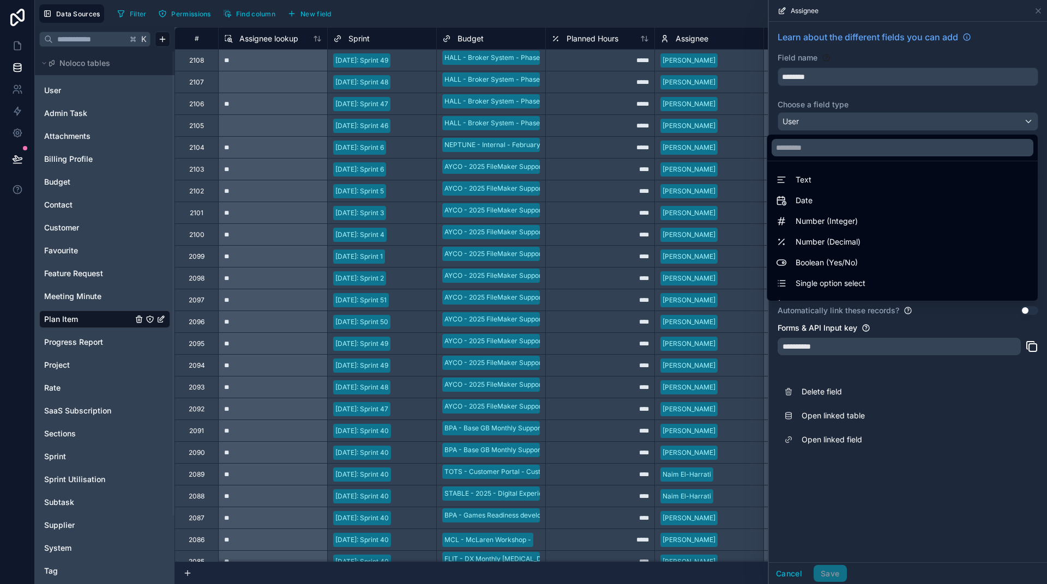
click at [1044, 473] on div at bounding box center [908, 292] width 278 height 584
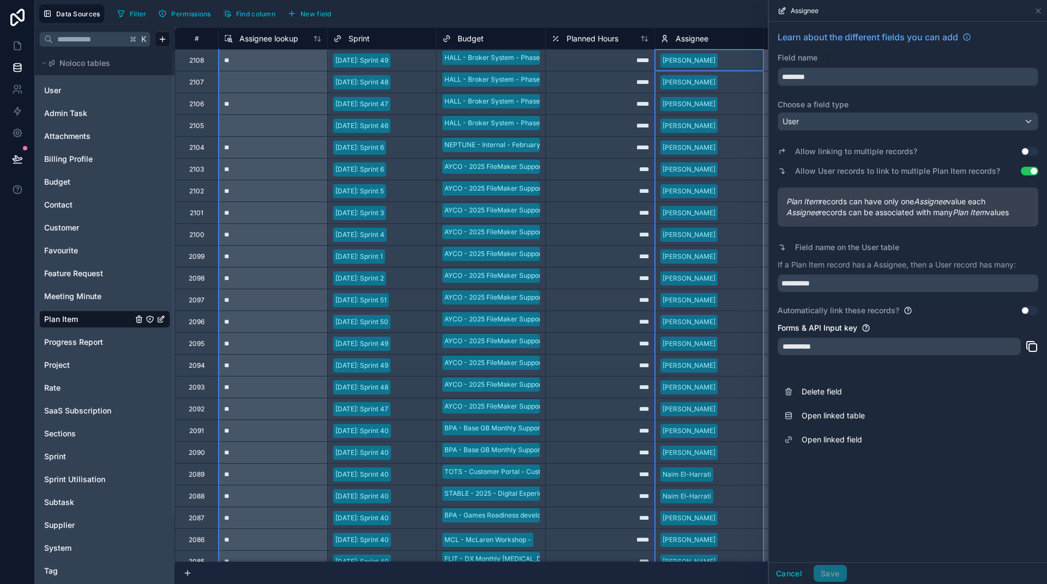
click at [717, 40] on div "Assignee" at bounding box center [709, 38] width 98 height 13
click at [715, 40] on div "Assignee" at bounding box center [709, 38] width 98 height 13
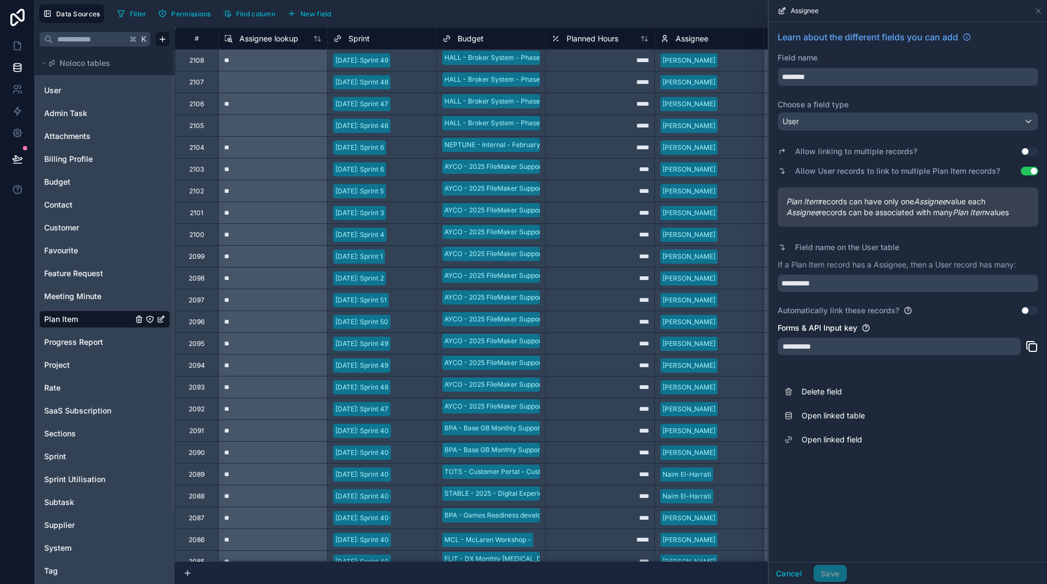
click at [272, 82] on div at bounding box center [272, 82] width 109 height 22
click at [238, 63] on div "**" at bounding box center [272, 60] width 109 height 22
drag, startPoint x: 266, startPoint y: 63, endPoint x: 267, endPoint y: 80, distance: 16.9
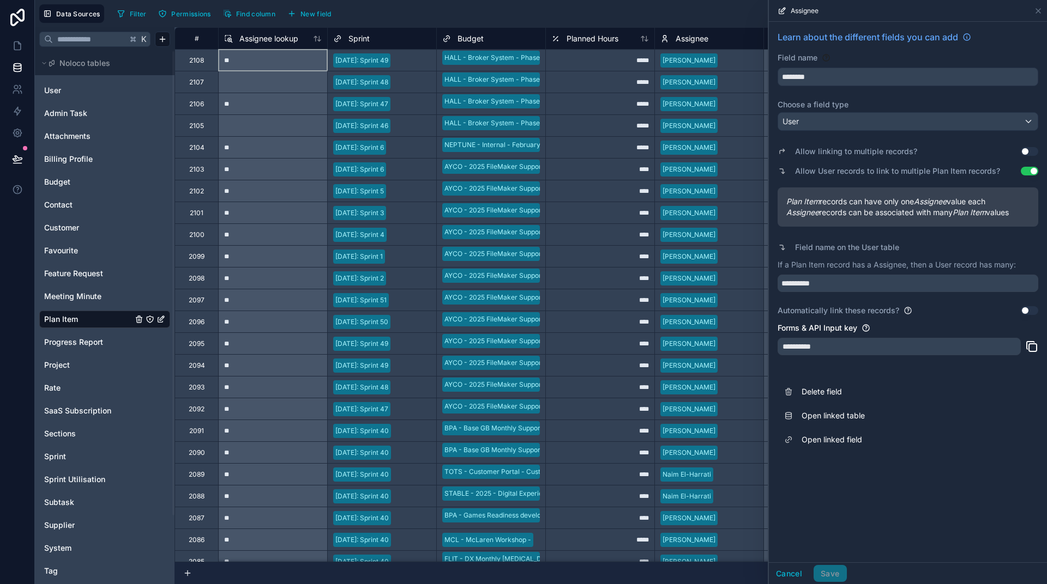
drag, startPoint x: 273, startPoint y: 62, endPoint x: 279, endPoint y: 62, distance: 5.5
click at [273, 62] on div "**" at bounding box center [272, 60] width 109 height 22
click at [305, 83] on div at bounding box center [272, 82] width 109 height 22
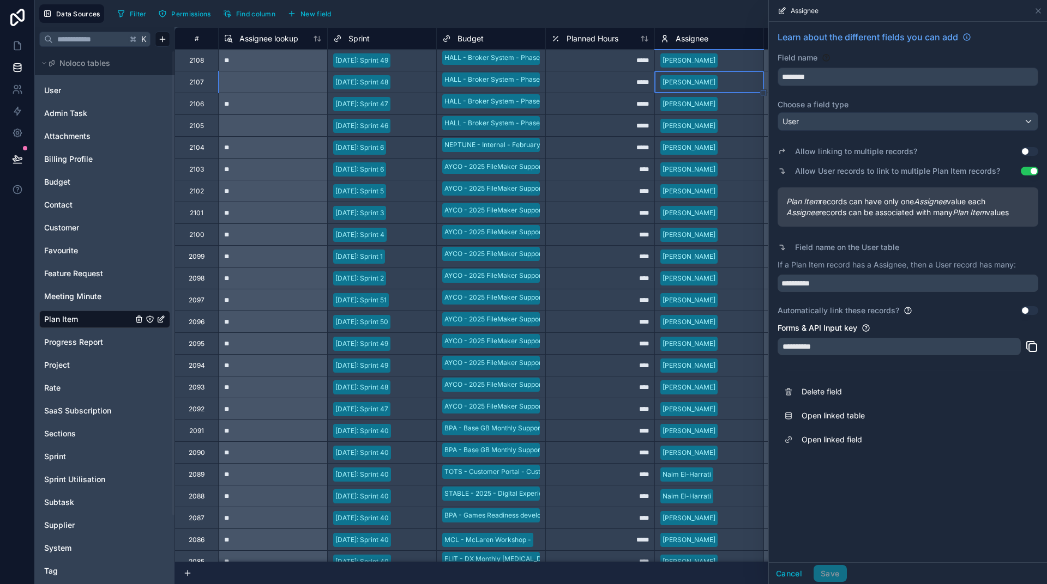
click at [726, 83] on div at bounding box center [740, 82] width 36 height 11
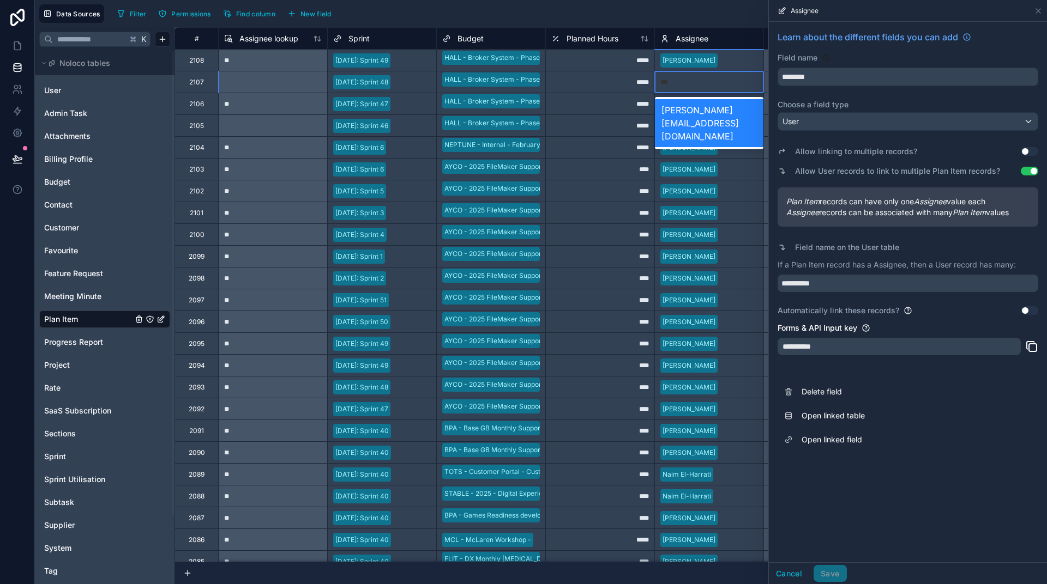
type input "****"
click at [727, 110] on div "sandra.england@neptunedigital.co.uk" at bounding box center [709, 123] width 108 height 48
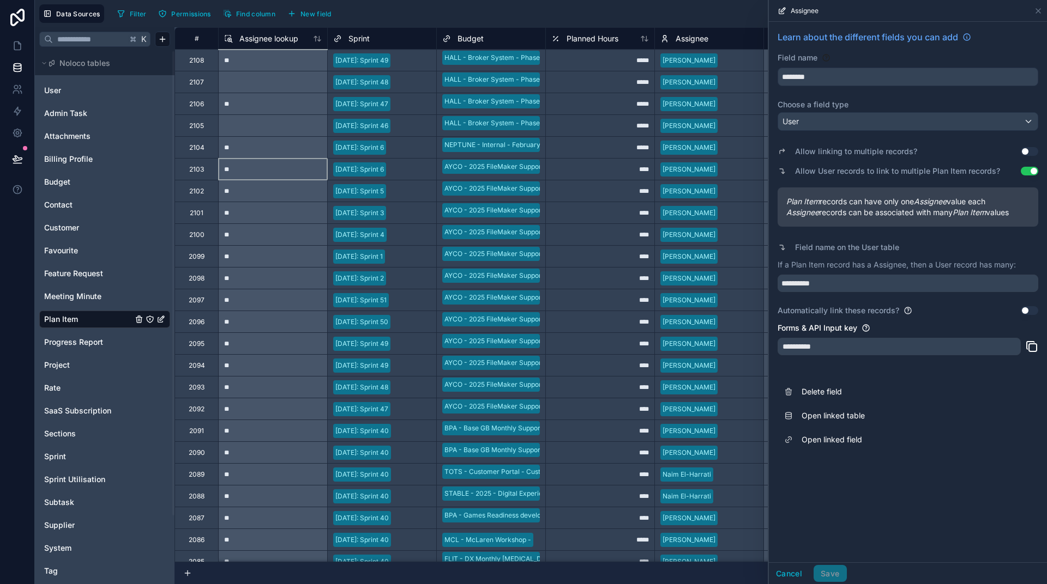
click at [269, 169] on div "**" at bounding box center [272, 169] width 109 height 22
click at [258, 89] on div at bounding box center [272, 82] width 109 height 22
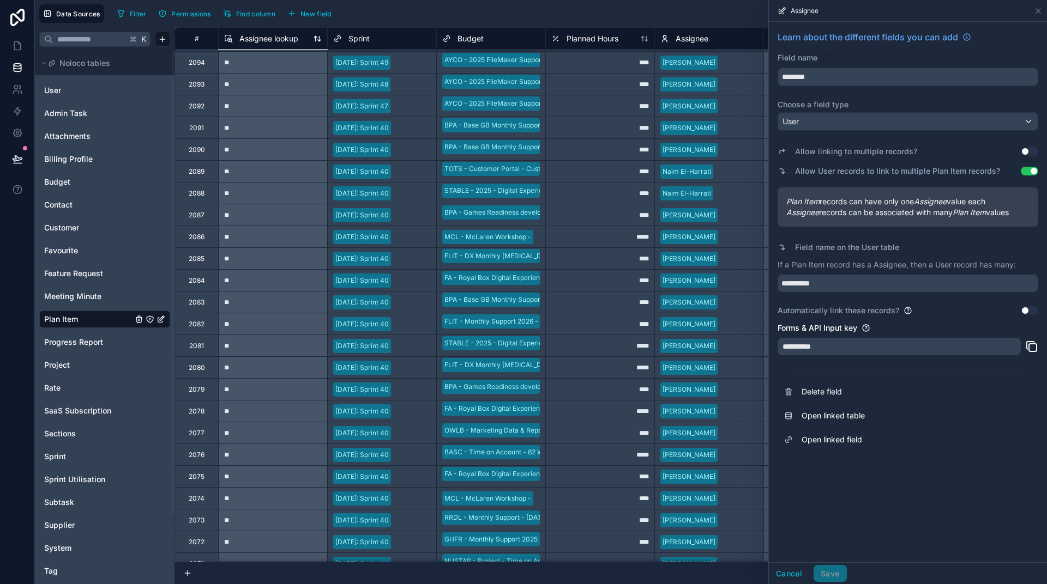
scroll to position [309, 0]
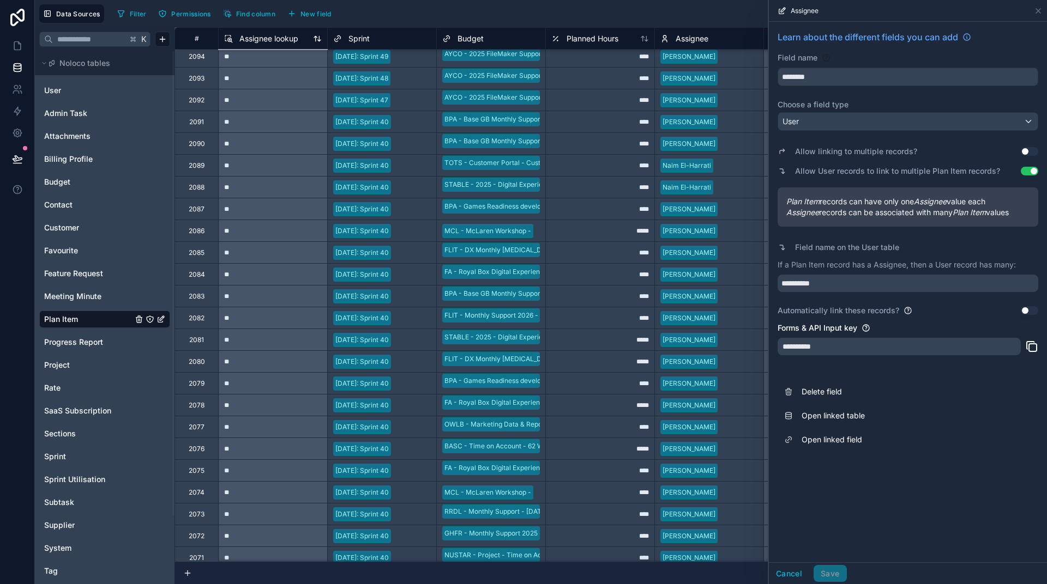
click at [261, 40] on span "Assignee lookup" at bounding box center [268, 38] width 59 height 11
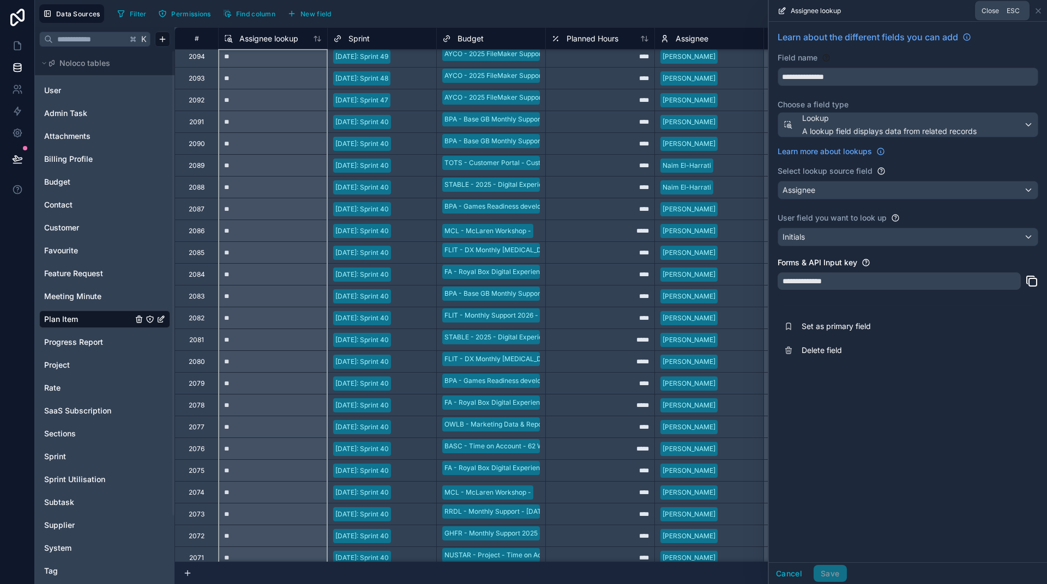
drag, startPoint x: 1037, startPoint y: 10, endPoint x: 1000, endPoint y: 17, distance: 37.7
click at [1037, 10] on icon at bounding box center [1038, 11] width 4 height 4
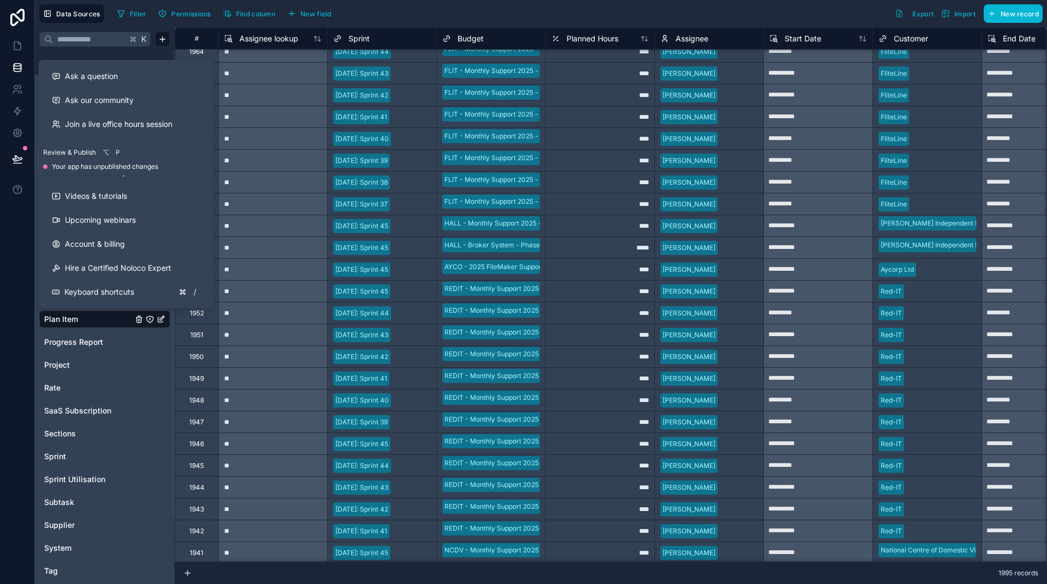
scroll to position [3143, 0]
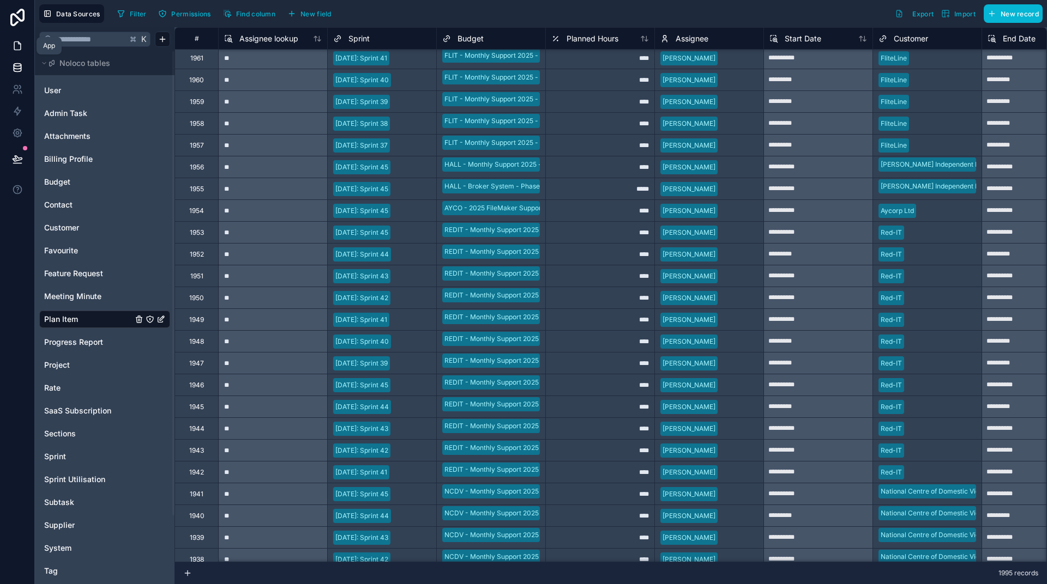
click at [17, 51] on icon at bounding box center [17, 45] width 11 height 11
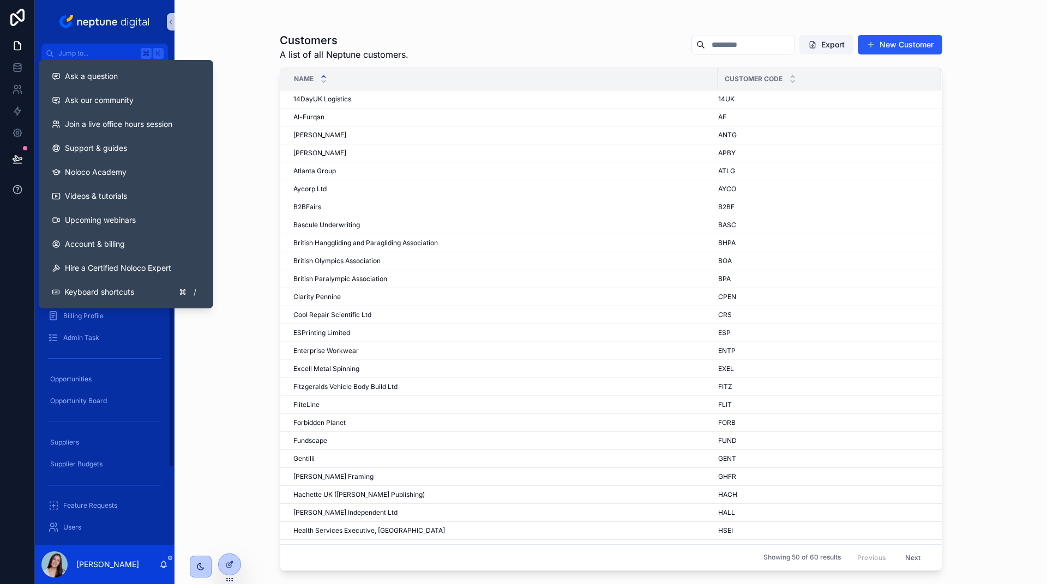
click at [7, 184] on button at bounding box center [17, 189] width 34 height 31
click at [11, 186] on button at bounding box center [17, 189] width 34 height 31
click at [17, 191] on icon at bounding box center [17, 189] width 11 height 11
click at [71, 67] on button "Ask a question" at bounding box center [126, 76] width 166 height 24
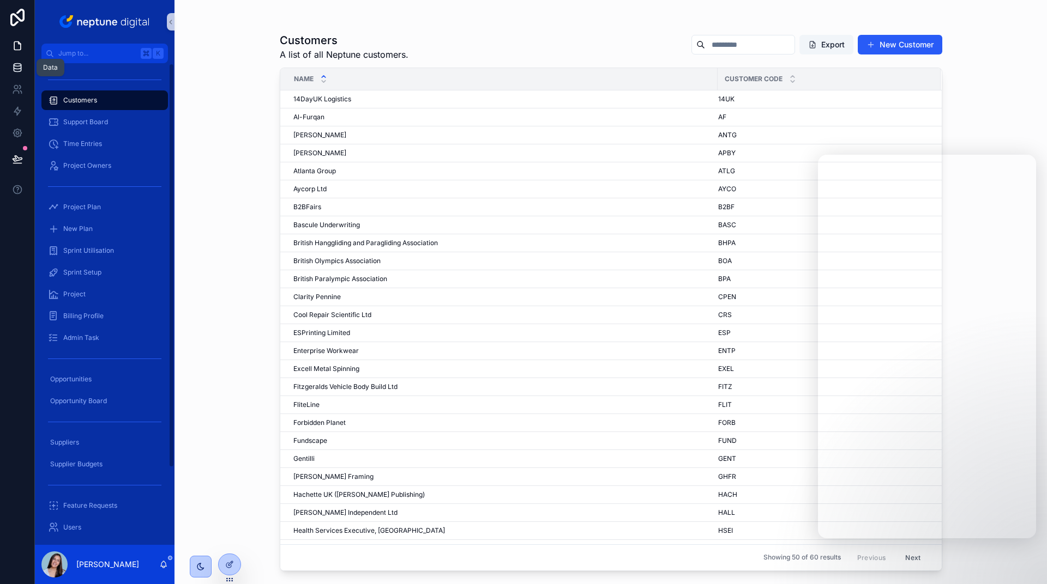
click at [6, 65] on link at bounding box center [17, 68] width 34 height 22
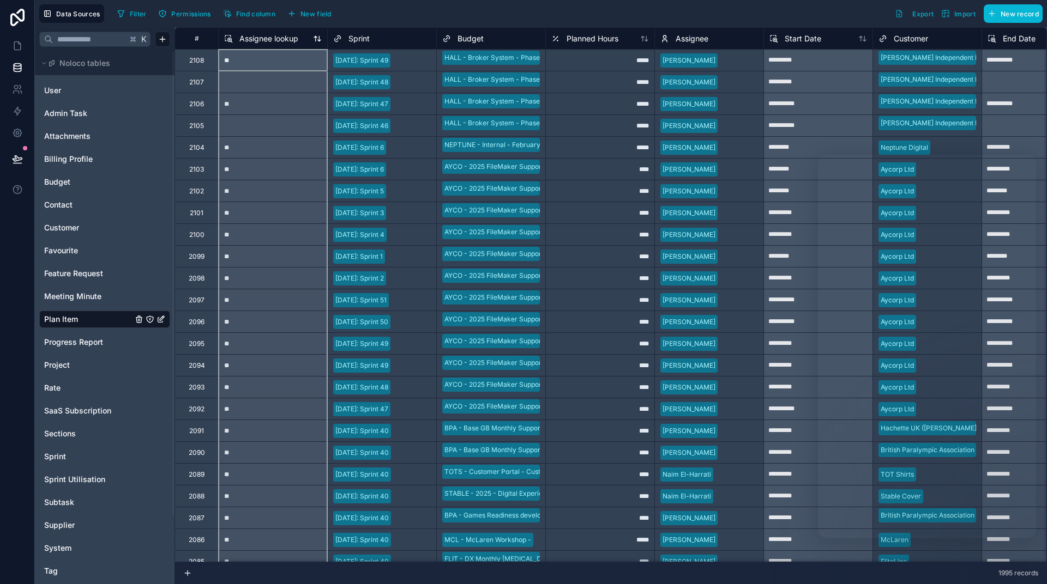
click at [259, 37] on span "Assignee lookup" at bounding box center [268, 38] width 59 height 11
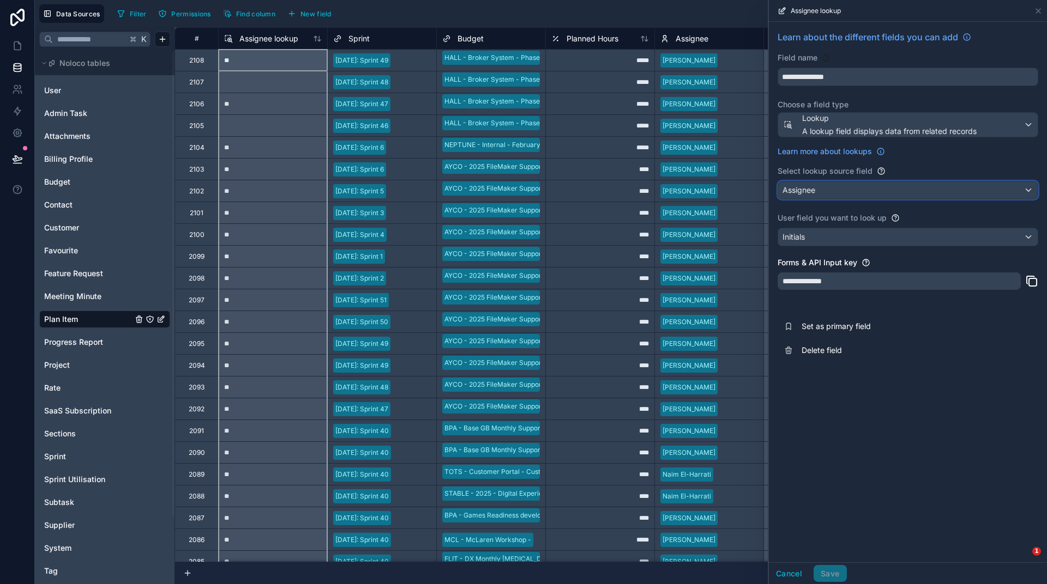
click at [837, 190] on div "Assignee" at bounding box center [908, 190] width 260 height 17
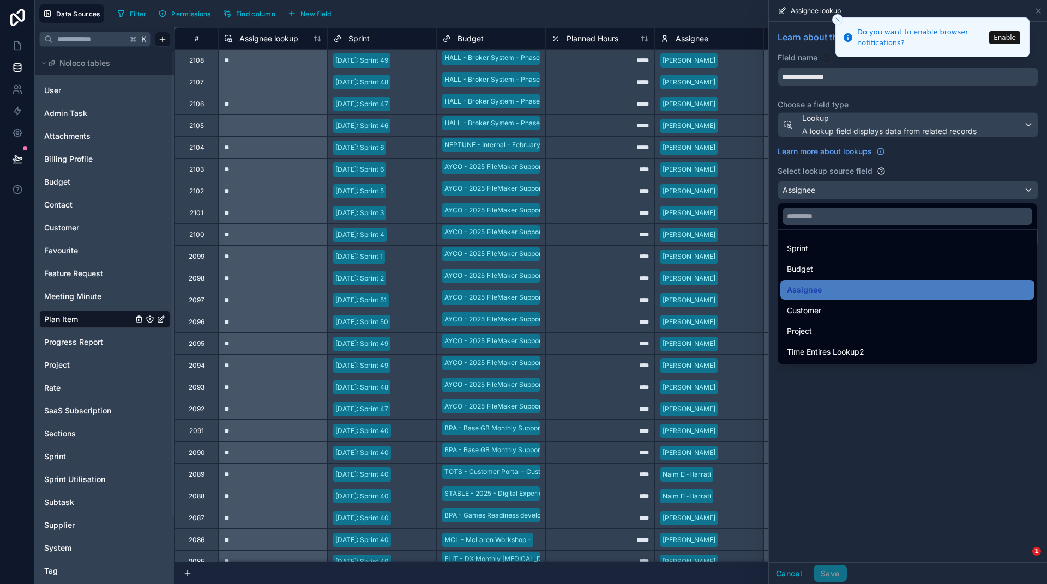
click at [840, 291] on div "Assignee" at bounding box center [907, 290] width 241 height 13
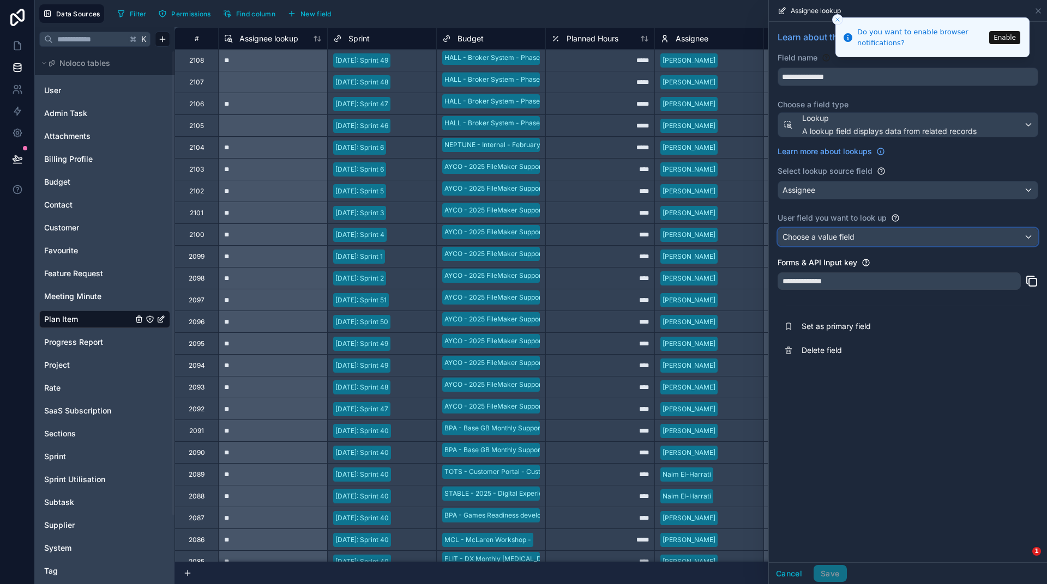
click at [888, 238] on div "Choose a value field" at bounding box center [908, 236] width 260 height 17
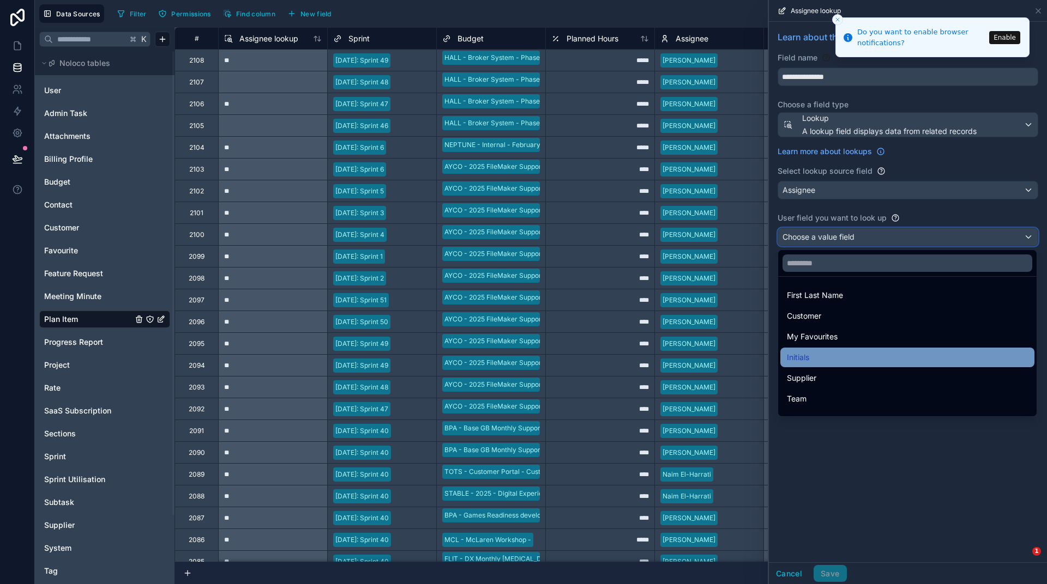
scroll to position [14, 0]
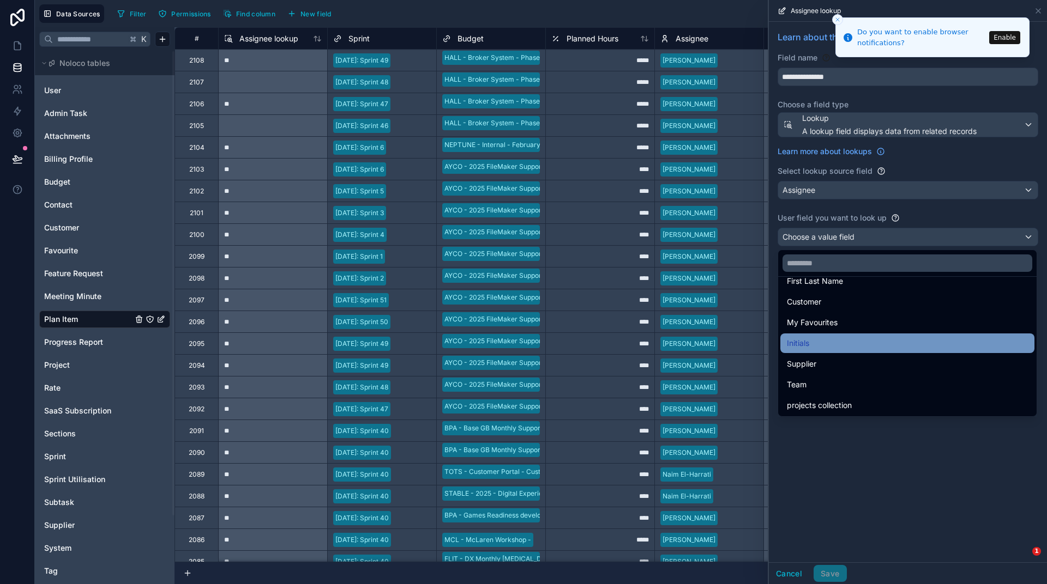
click at [854, 351] on div "Initials" at bounding box center [907, 344] width 254 height 20
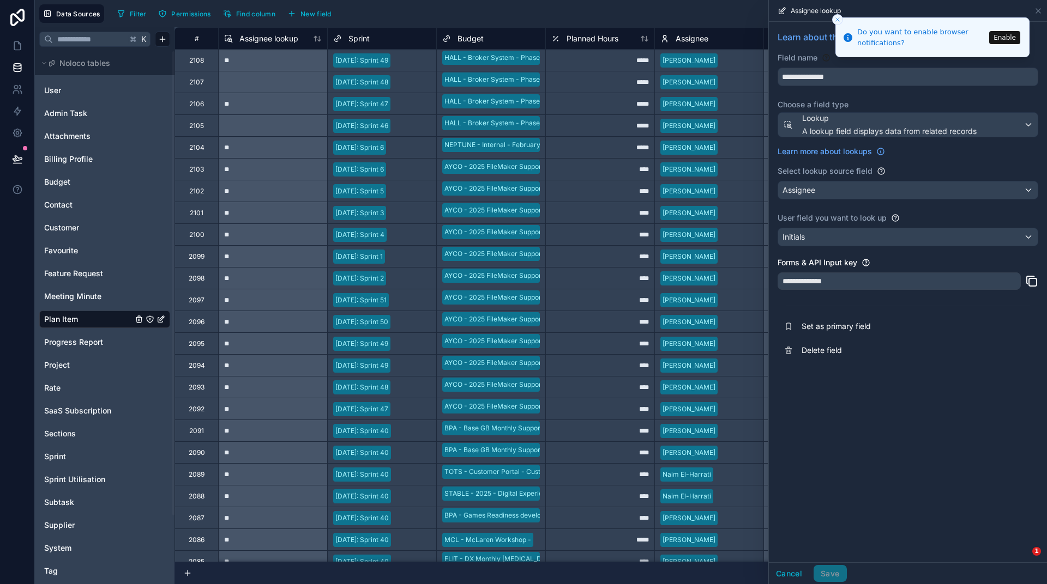
click at [855, 475] on div "**********" at bounding box center [908, 292] width 278 height 541
click at [823, 293] on div "**********" at bounding box center [907, 285] width 261 height 24
drag, startPoint x: 829, startPoint y: 282, endPoint x: 827, endPoint y: 300, distance: 17.5
click at [829, 282] on div "**********" at bounding box center [898, 281] width 243 height 17
click at [828, 493] on div "**********" at bounding box center [908, 292] width 278 height 541
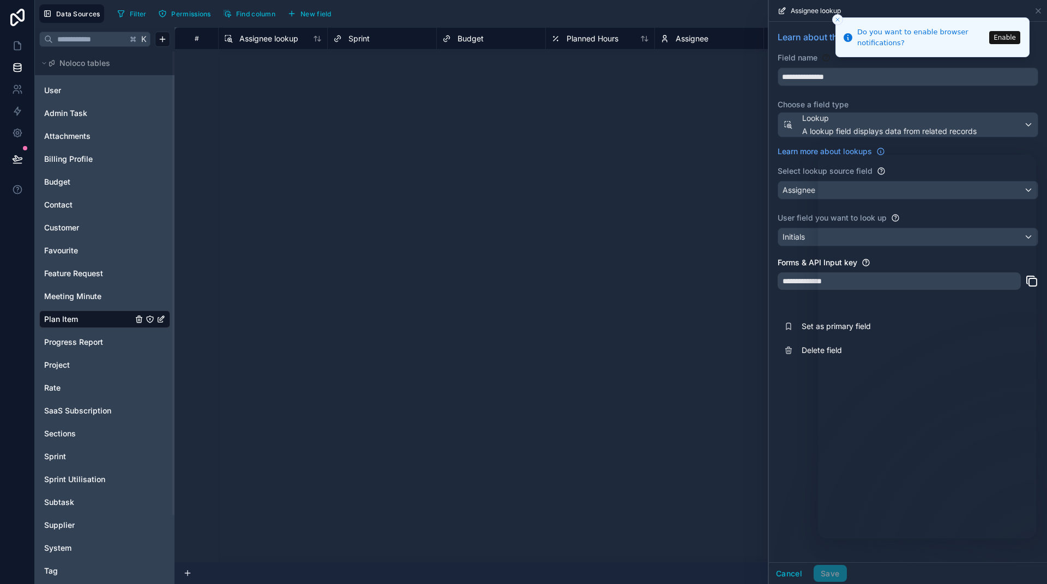
scroll to position [0, 0]
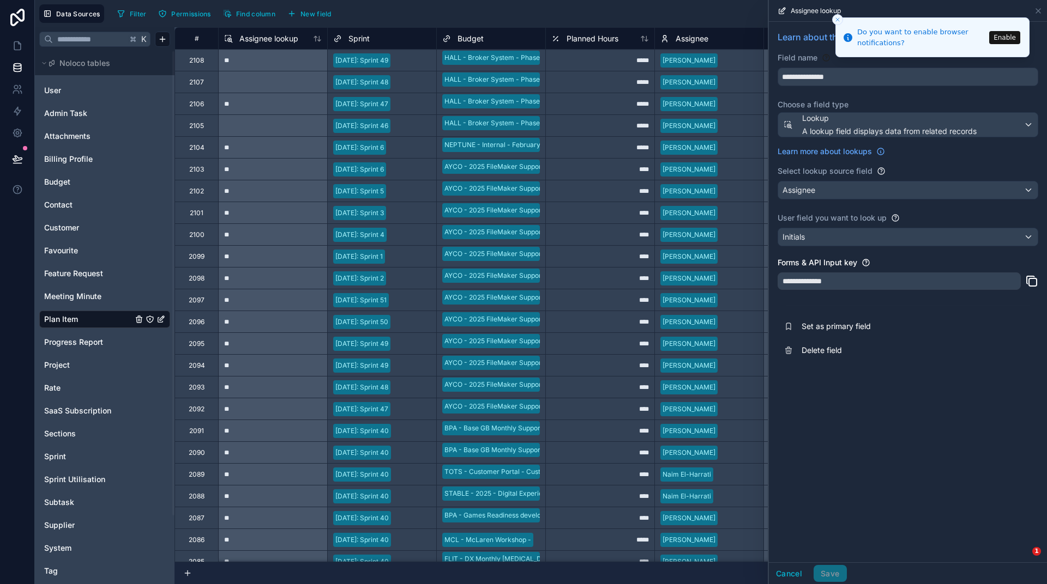
click at [914, 453] on div "**********" at bounding box center [908, 292] width 278 height 541
click at [868, 196] on div "Assignee" at bounding box center [908, 190] width 260 height 17
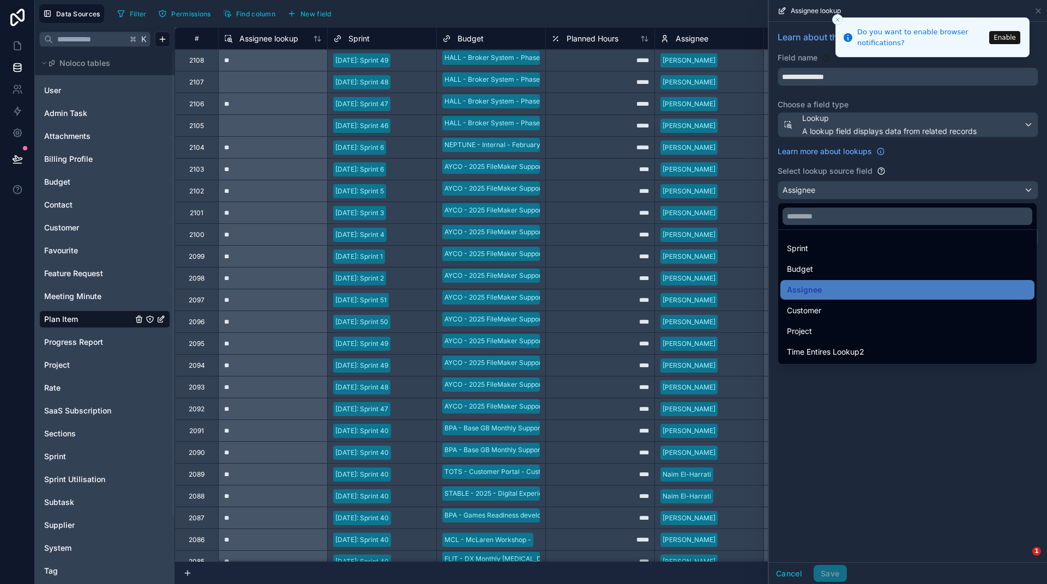
click at [825, 295] on div "Assignee" at bounding box center [907, 290] width 241 height 13
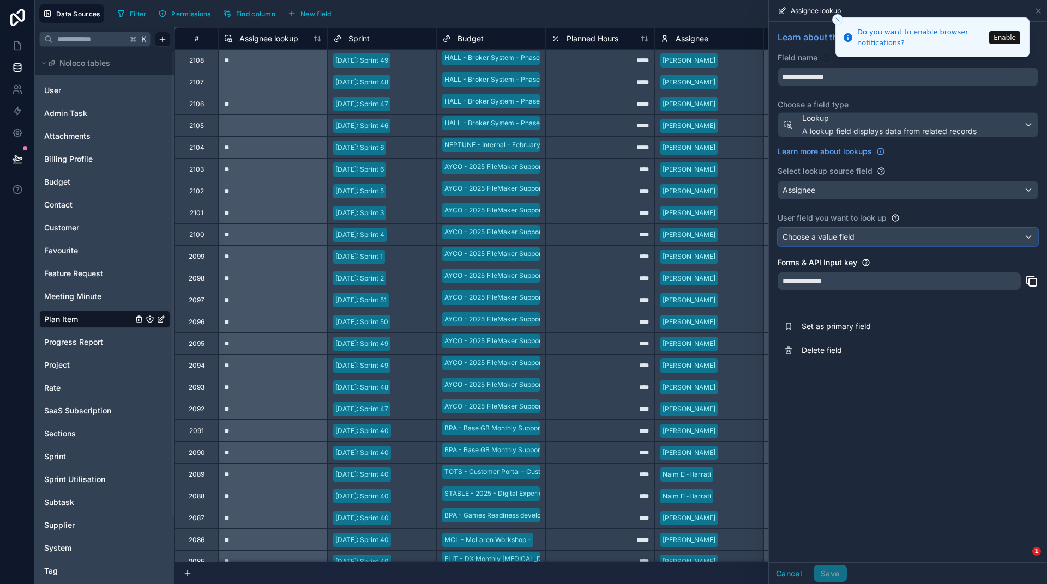
click at [831, 231] on div "Choose a value field" at bounding box center [908, 236] width 260 height 17
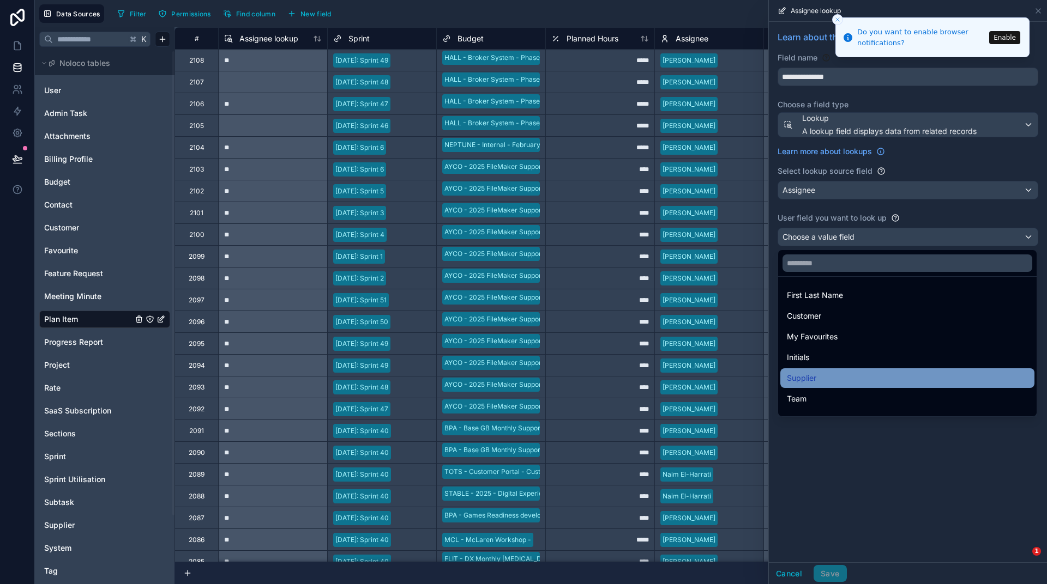
click at [823, 372] on div "Supplier" at bounding box center [907, 378] width 241 height 13
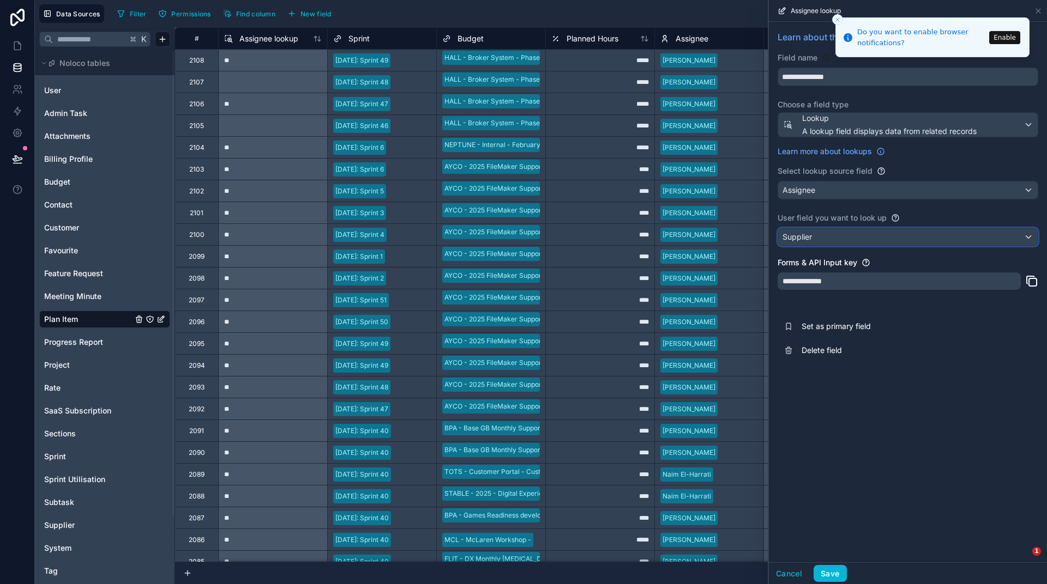
click at [833, 237] on div "Supplier" at bounding box center [908, 236] width 260 height 17
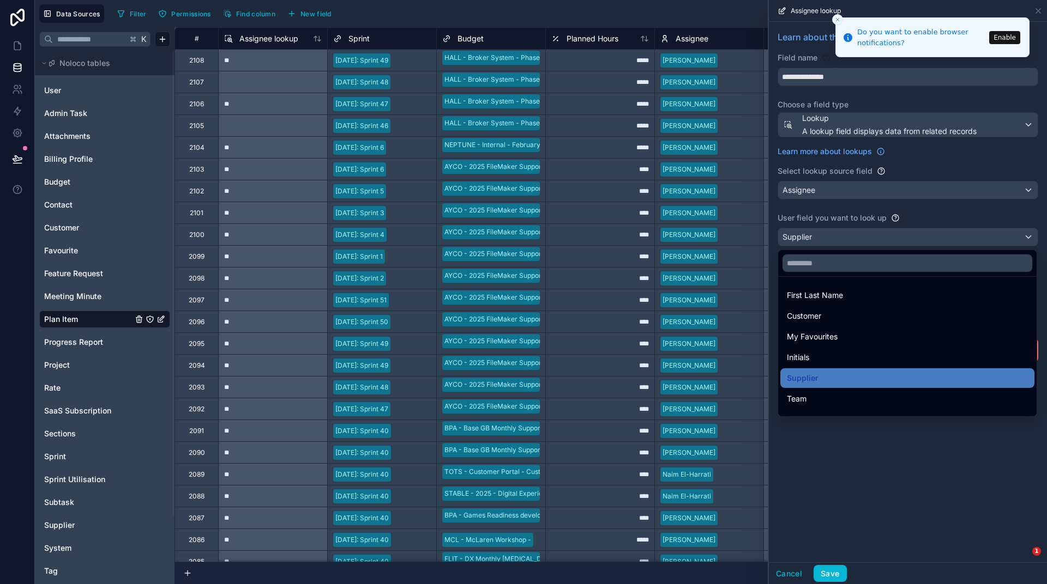
click at [824, 353] on div "Initials" at bounding box center [907, 357] width 241 height 13
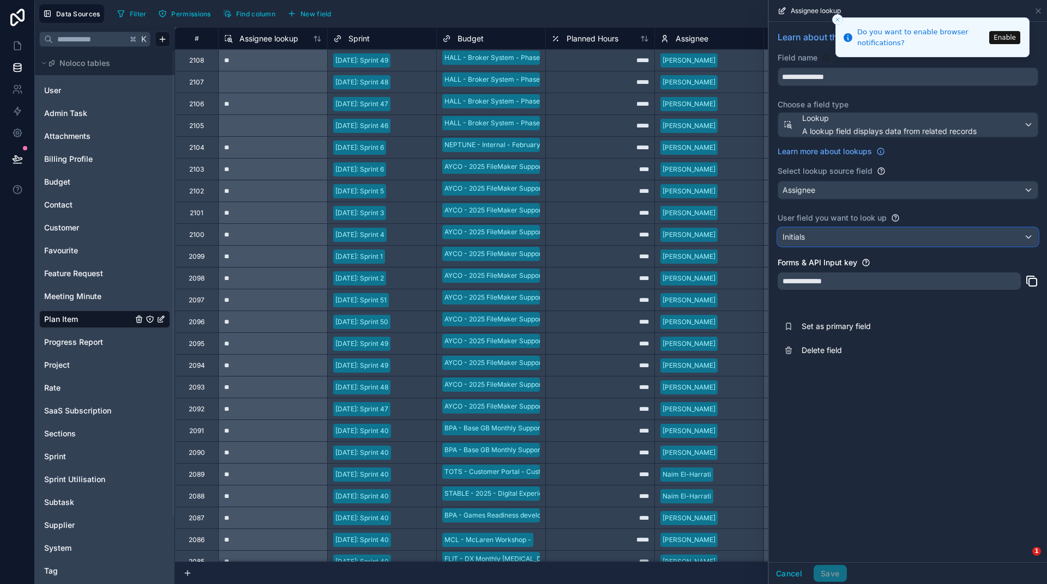
click at [818, 231] on div "Initials" at bounding box center [908, 236] width 260 height 17
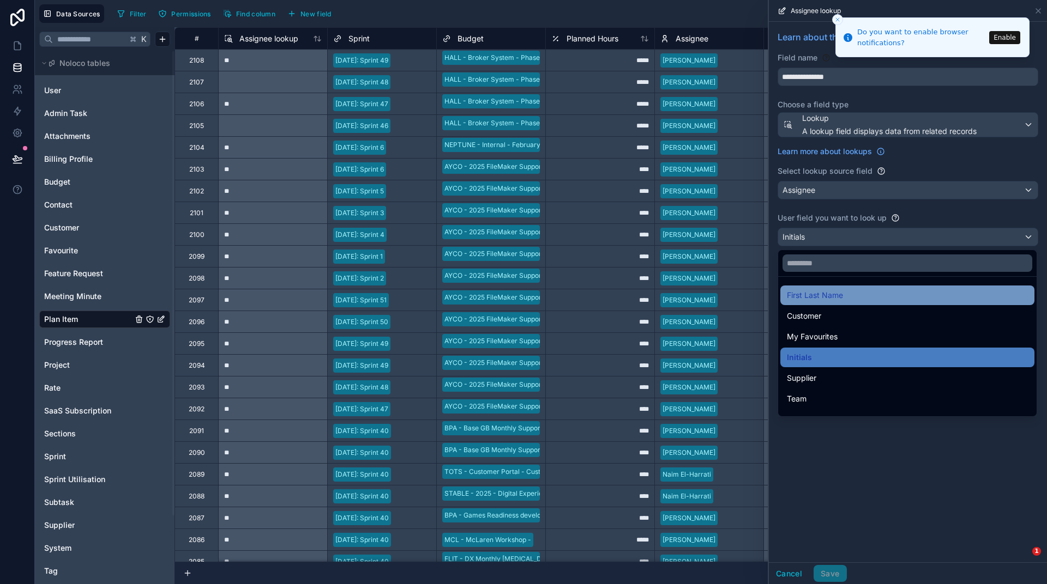
click at [817, 297] on span "First Last Name" at bounding box center [815, 295] width 56 height 13
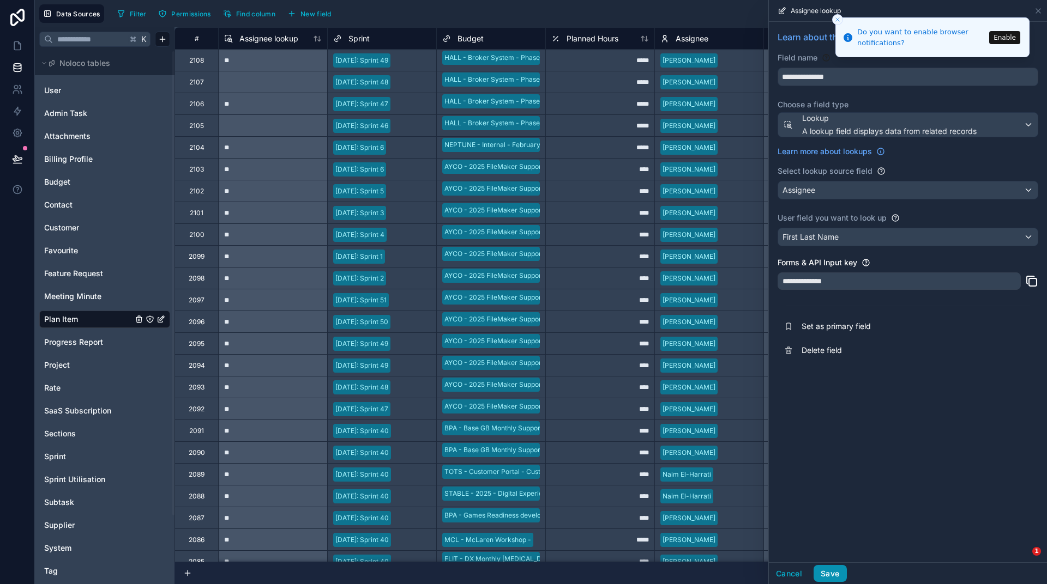
click at [835, 571] on button "Save" at bounding box center [829, 573] width 33 height 17
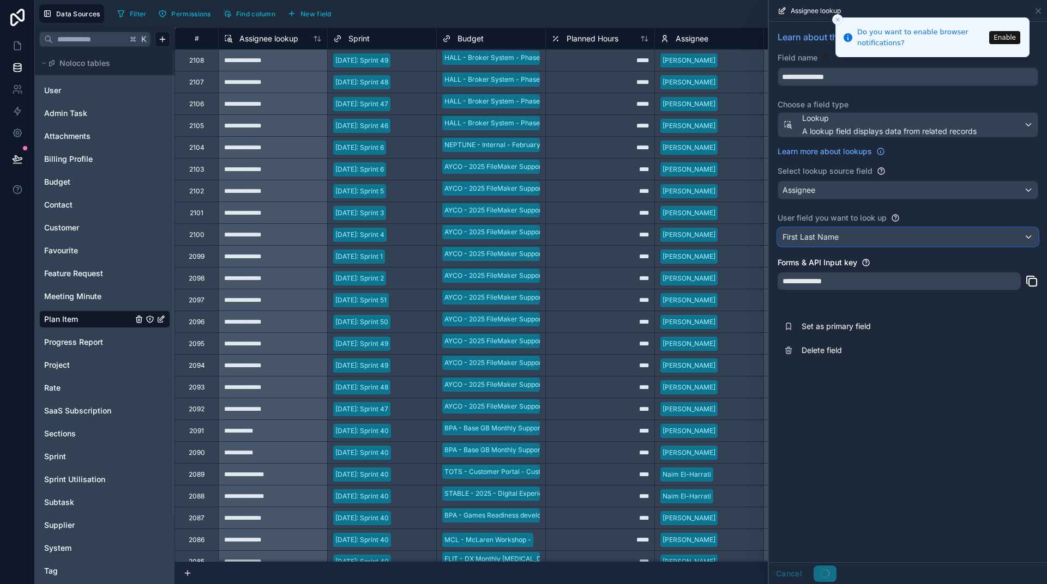
click at [849, 236] on div "First Last Name" at bounding box center [908, 236] width 260 height 17
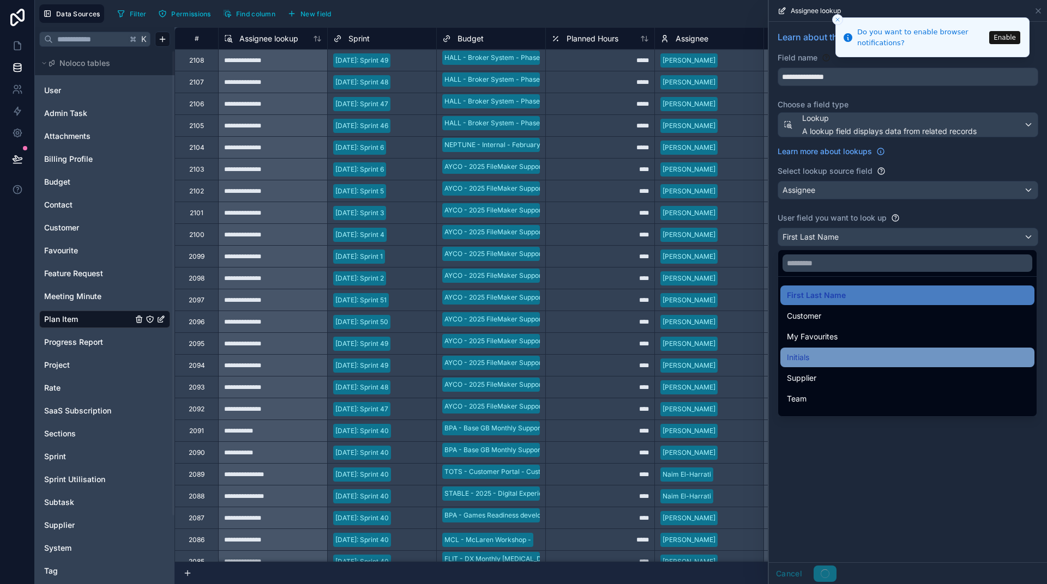
click at [827, 348] on div "Initials" at bounding box center [907, 358] width 254 height 20
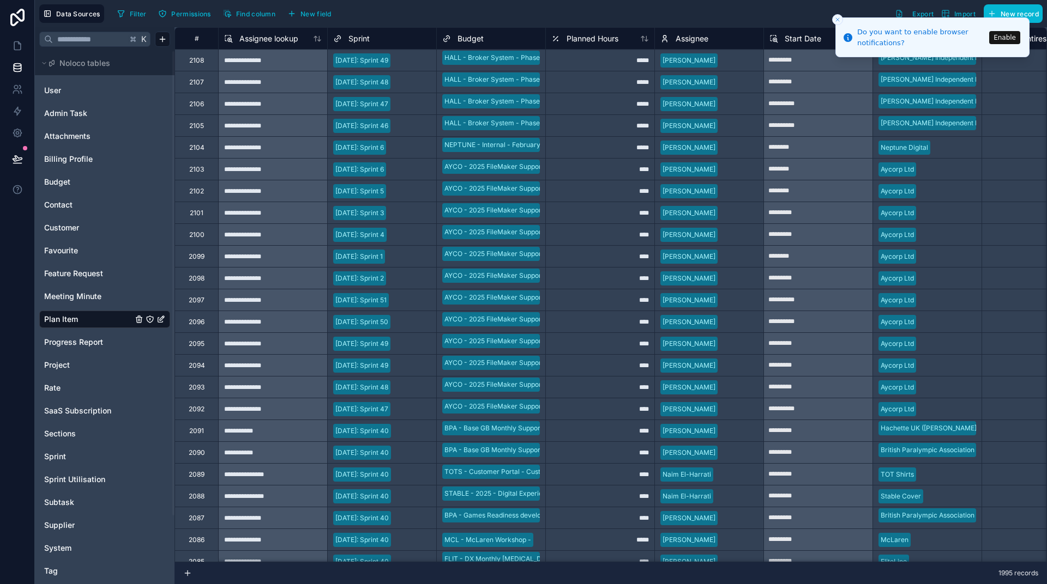
click at [994, 36] on button "Enable" at bounding box center [1004, 37] width 31 height 13
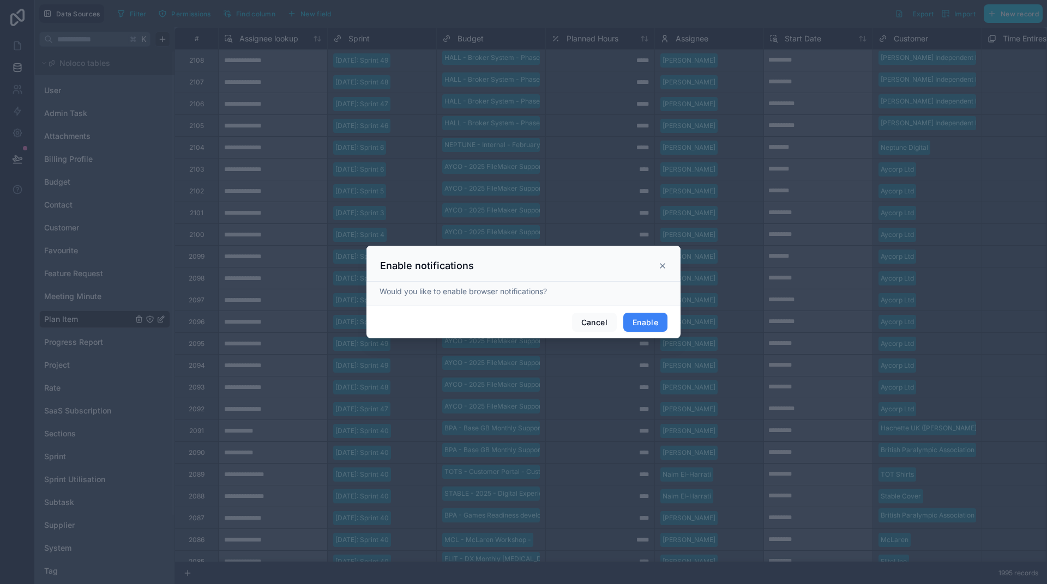
click at [656, 321] on button "Enable" at bounding box center [645, 323] width 44 height 20
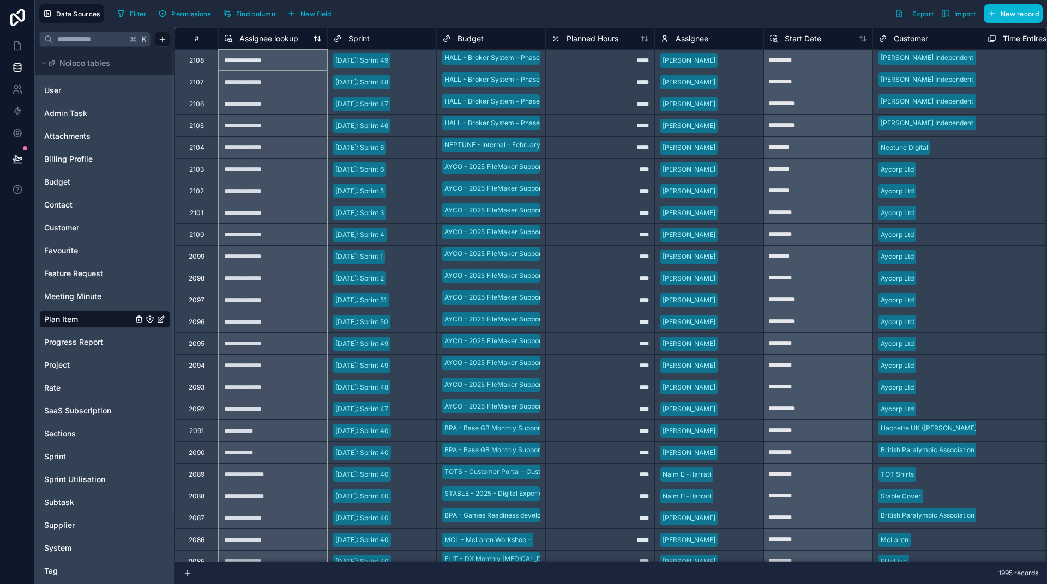
click at [251, 38] on span "Assignee lookup" at bounding box center [268, 38] width 59 height 11
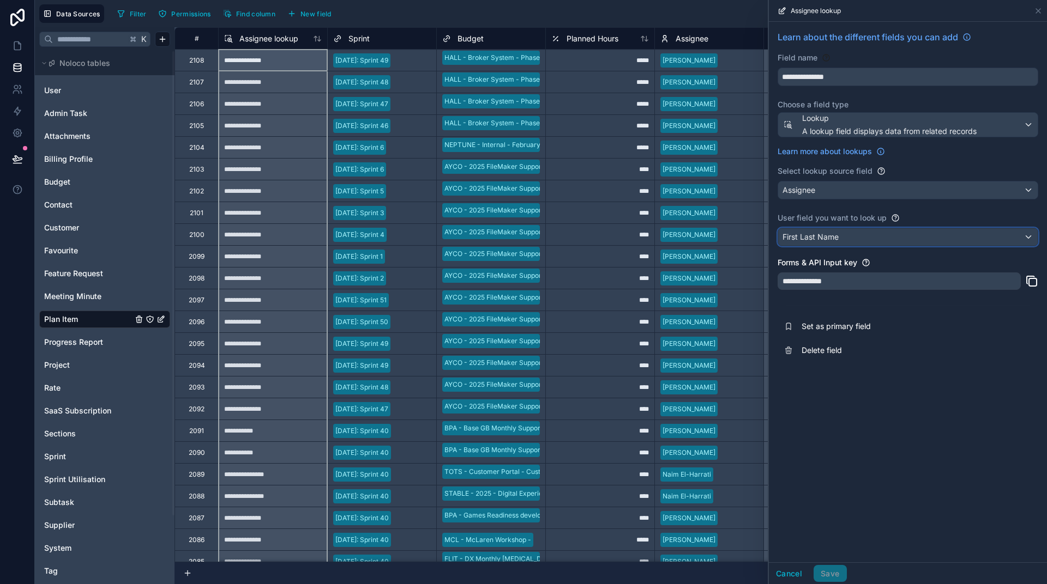
click at [855, 234] on div "First Last Name" at bounding box center [908, 236] width 260 height 17
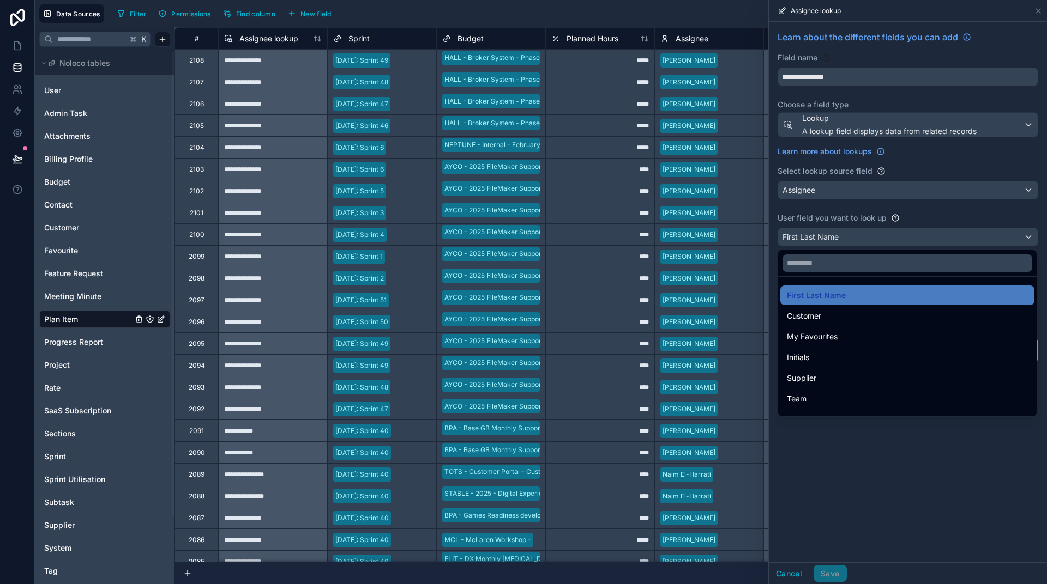
click at [825, 354] on div "Initials" at bounding box center [907, 357] width 241 height 13
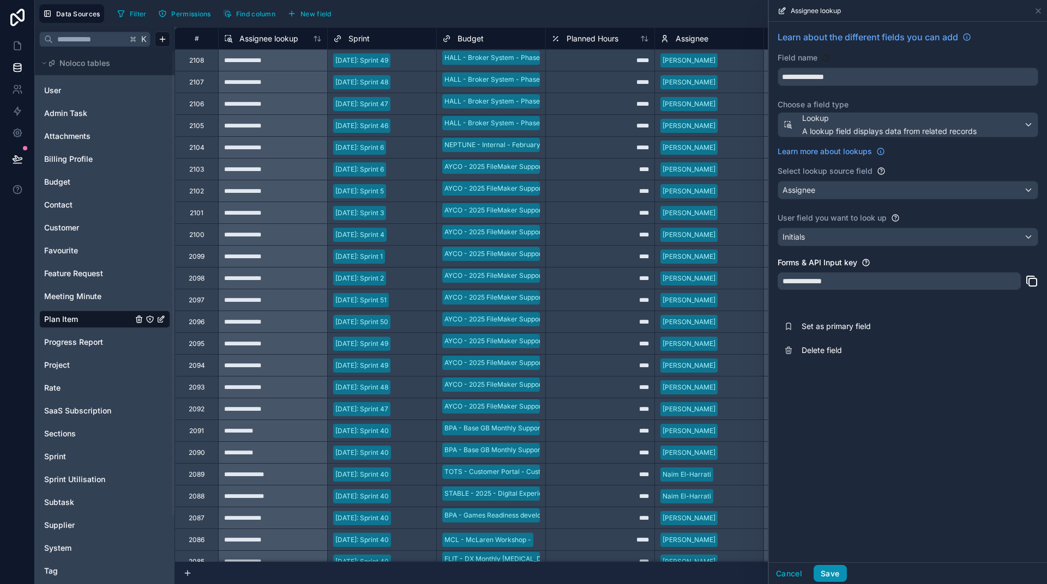
click at [836, 574] on button "Save" at bounding box center [829, 573] width 33 height 17
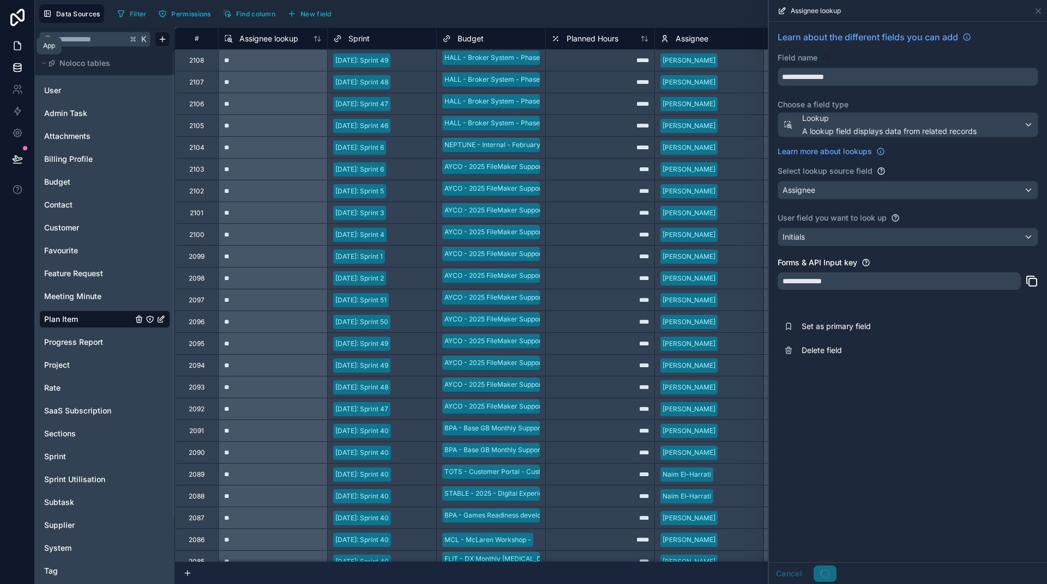
click at [15, 46] on icon at bounding box center [17, 45] width 11 height 11
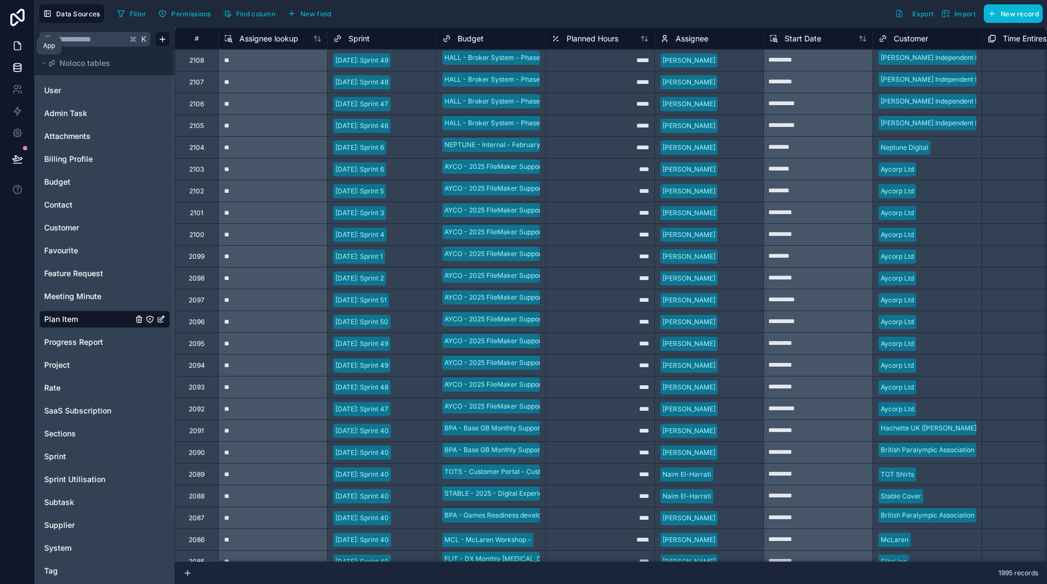
click at [10, 40] on link at bounding box center [17, 46] width 34 height 22
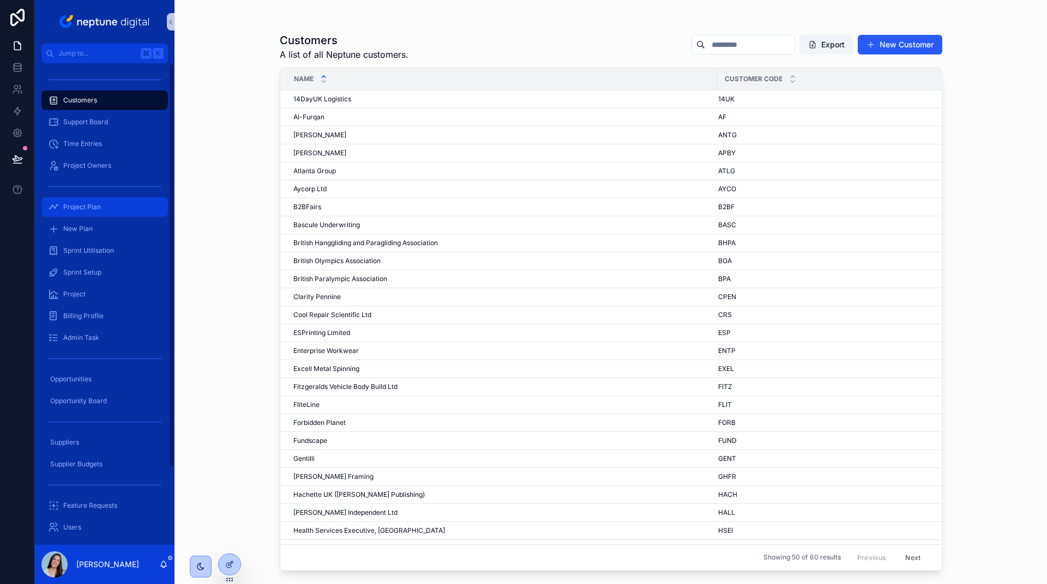
click at [93, 202] on div "Project Plan" at bounding box center [104, 206] width 113 height 17
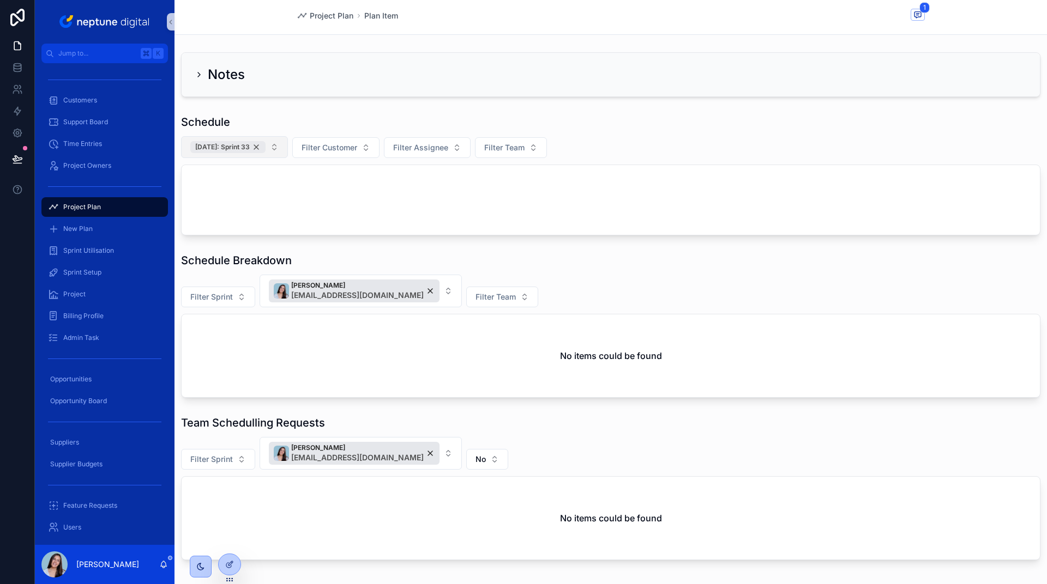
click at [263, 148] on div "29/08/24: Sprint 33" at bounding box center [227, 147] width 75 height 12
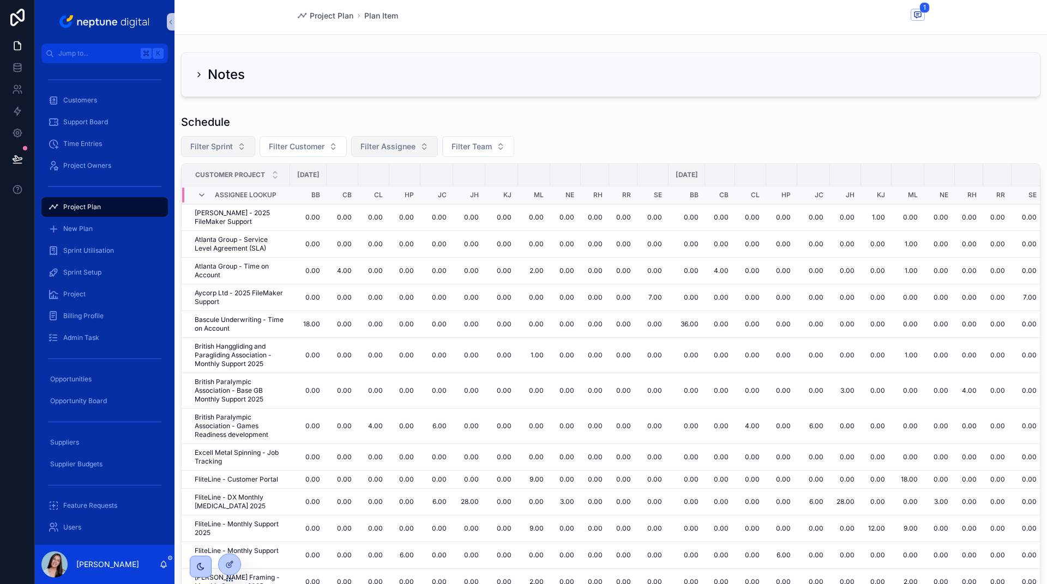
click at [385, 148] on span "Filter Assignee" at bounding box center [387, 146] width 55 height 11
type input "***"
click at [385, 190] on span "Sandra England" at bounding box center [387, 191] width 109 height 11
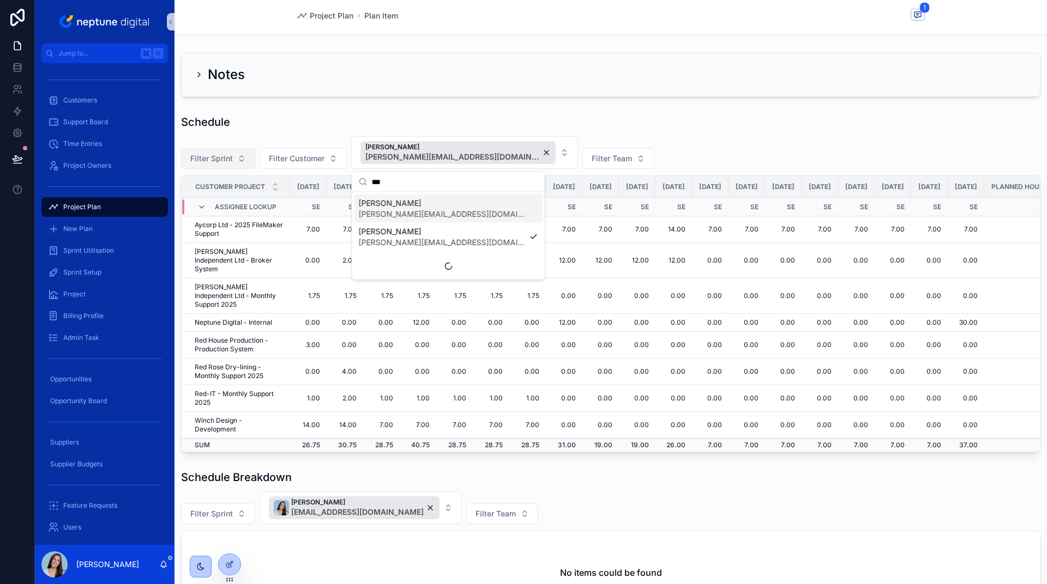
click at [669, 118] on div "Schedule" at bounding box center [610, 121] width 859 height 15
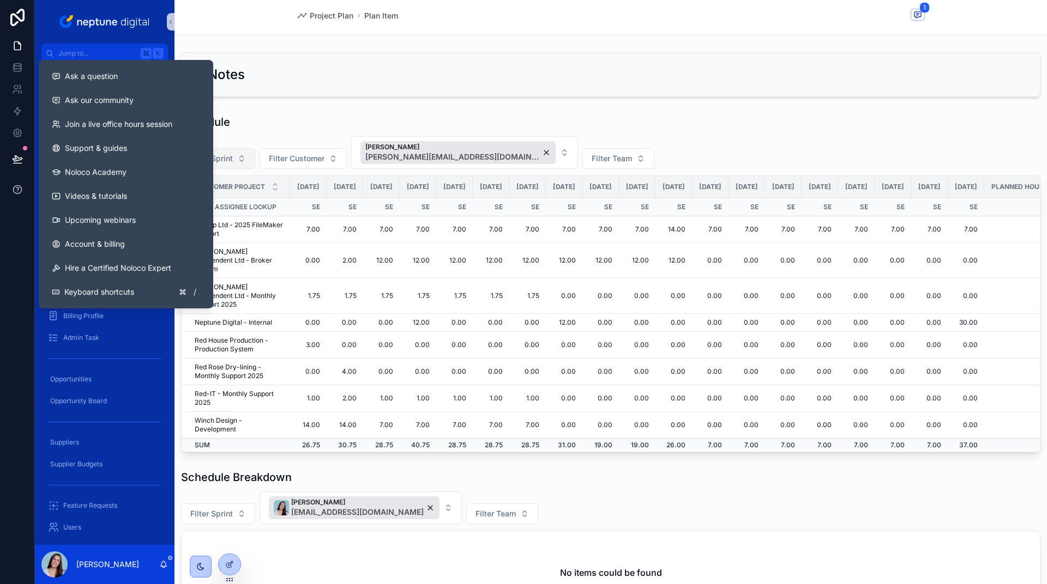
click at [17, 185] on icon at bounding box center [17, 189] width 8 height 8
click at [93, 70] on button "Ask a question" at bounding box center [126, 76] width 166 height 24
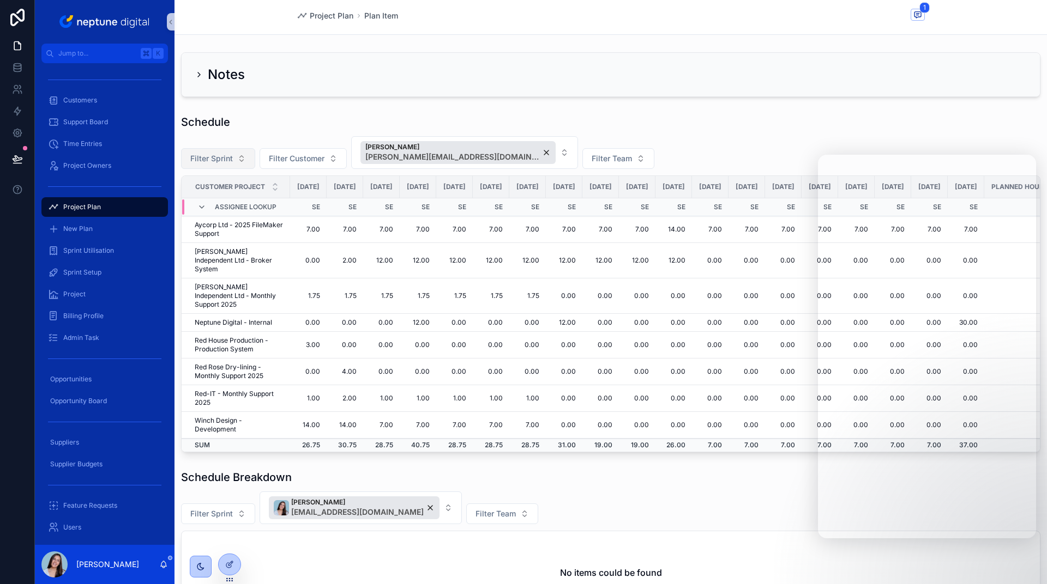
click at [955, 28] on div "Project Plan Plan Item 1" at bounding box center [610, 17] width 872 height 35
click at [629, 125] on div "Schedule" at bounding box center [610, 121] width 859 height 15
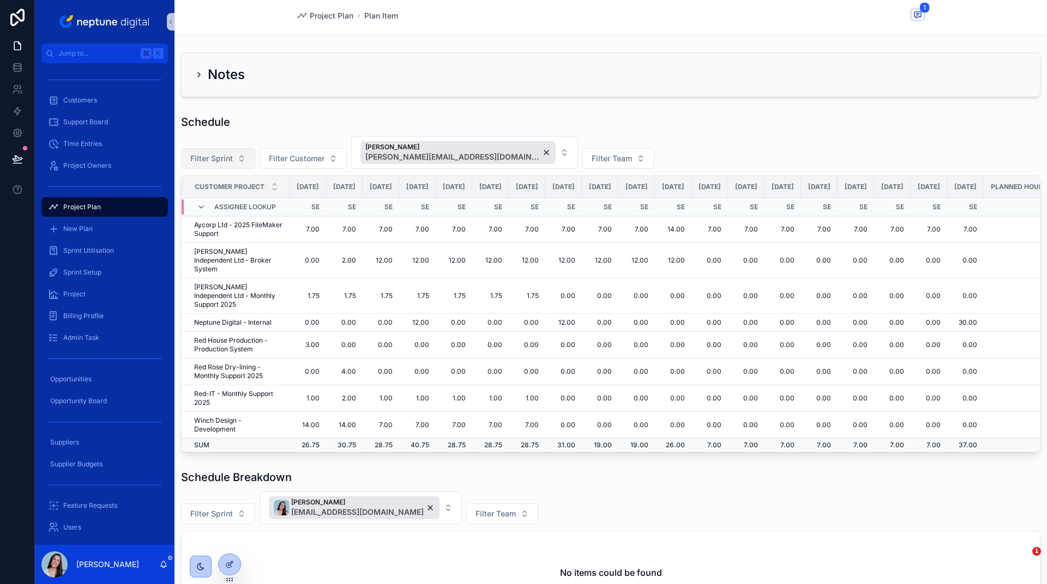
scroll to position [0, 0]
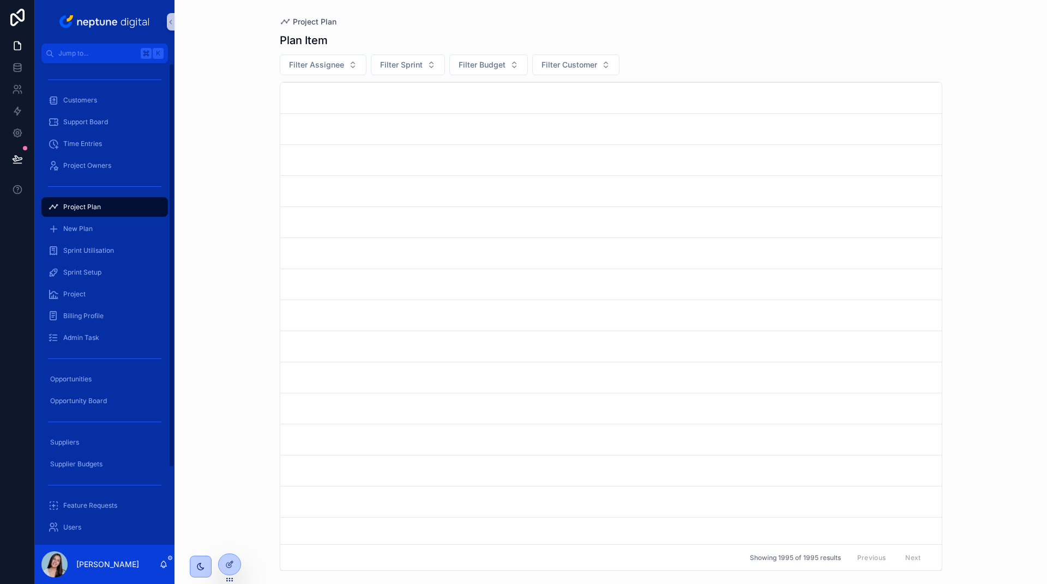
click at [81, 203] on span "Project Plan" at bounding box center [82, 207] width 38 height 9
click at [77, 159] on div "Project Owners" at bounding box center [104, 165] width 113 height 17
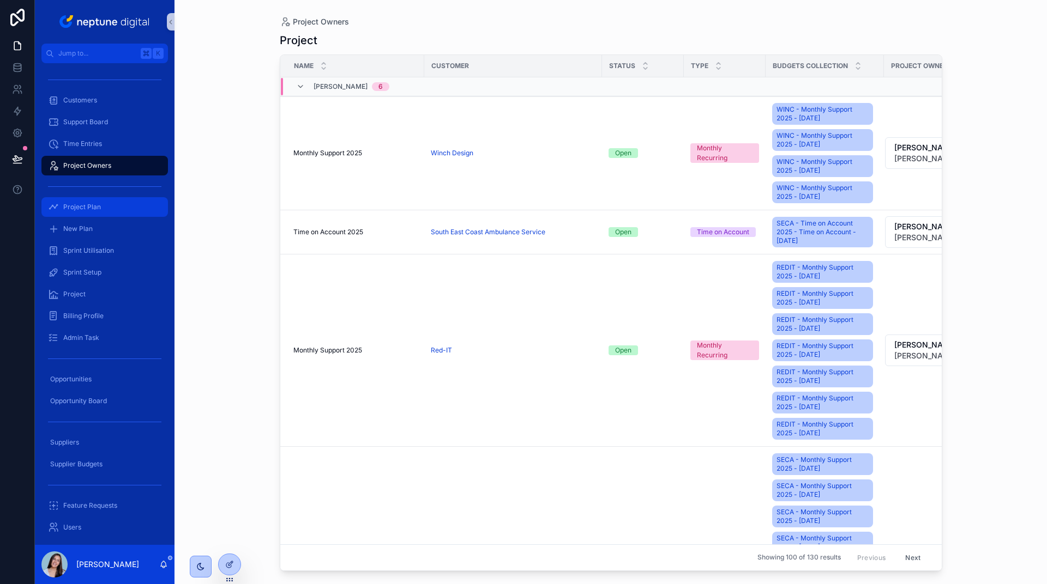
click at [86, 208] on span "Project Plan" at bounding box center [82, 207] width 38 height 9
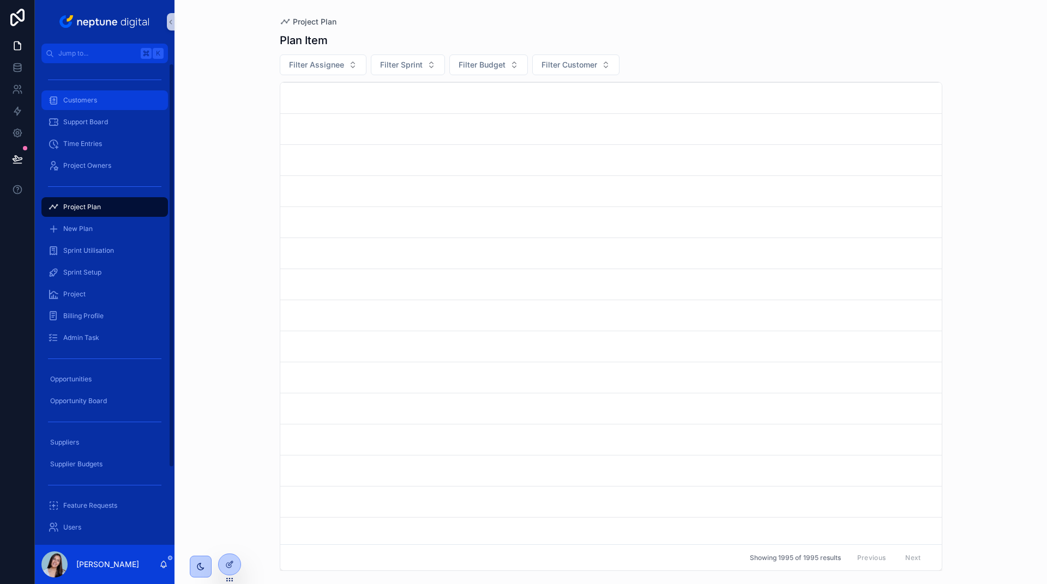
click at [72, 105] on div "Customers" at bounding box center [104, 100] width 113 height 17
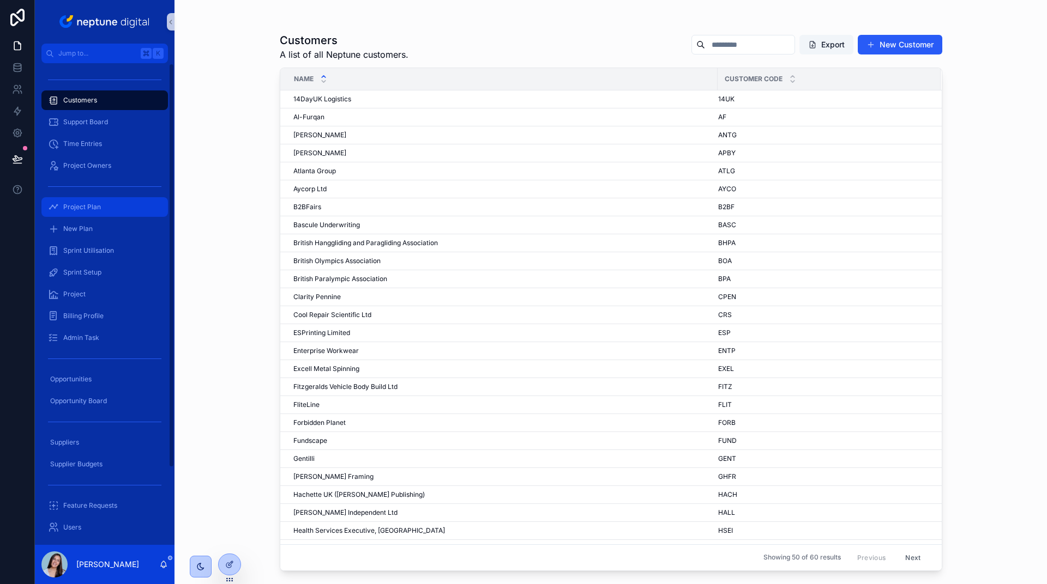
click at [94, 211] on div "Project Plan" at bounding box center [104, 206] width 113 height 17
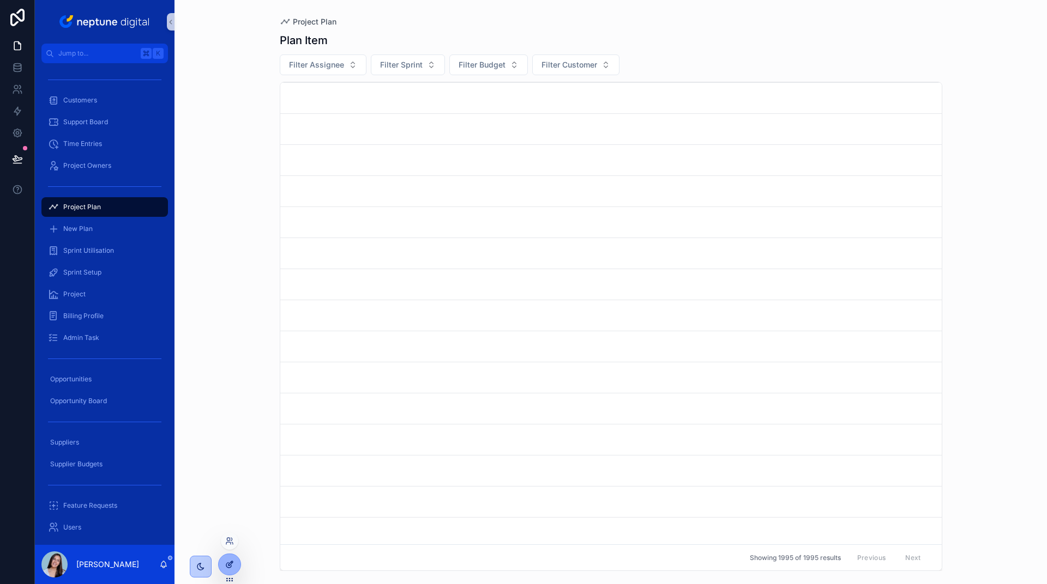
click at [238, 568] on div at bounding box center [230, 564] width 22 height 21
click at [94, 206] on span "Project Plan" at bounding box center [82, 207] width 38 height 9
click at [74, 230] on span "New Plan" at bounding box center [77, 229] width 29 height 9
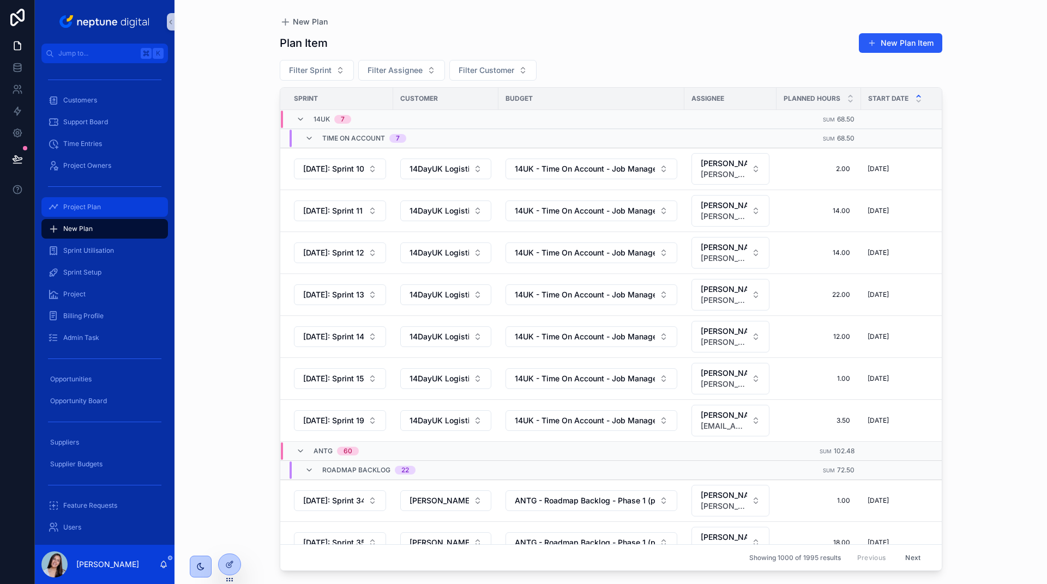
click at [73, 209] on span "Project Plan" at bounding box center [82, 207] width 38 height 9
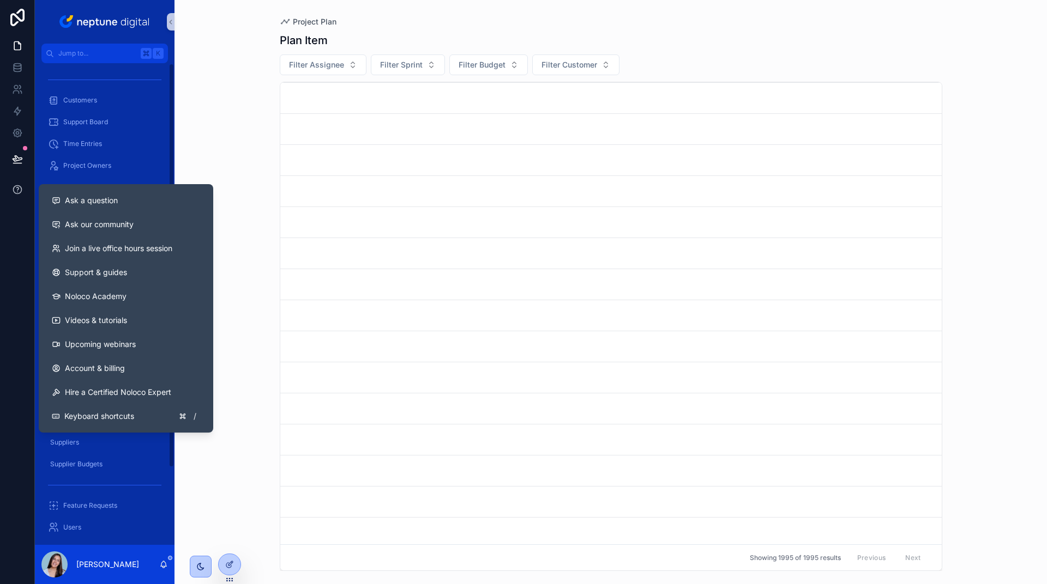
click at [17, 188] on icon at bounding box center [17, 189] width 2 height 3
click at [117, 202] on span "Ask a question" at bounding box center [91, 200] width 53 height 11
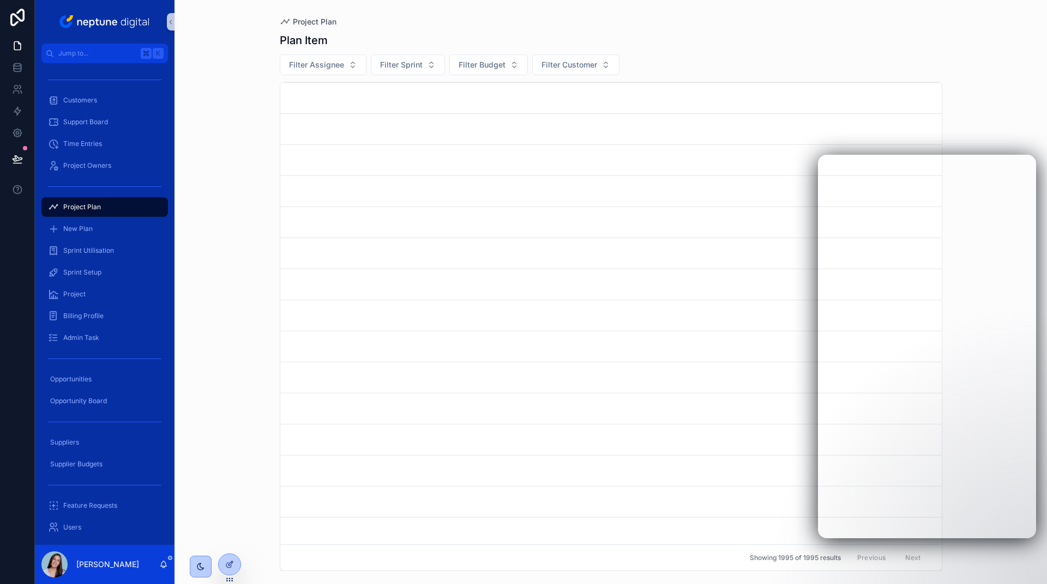
click at [213, 85] on div "Project Plan Plan Item Filter Assignee Filter Sprint Filter Budget Filter Custo…" at bounding box center [610, 292] width 872 height 584
click at [92, 200] on div "Project Plan" at bounding box center [104, 206] width 113 height 17
click at [92, 208] on span "Project Plan" at bounding box center [82, 207] width 38 height 9
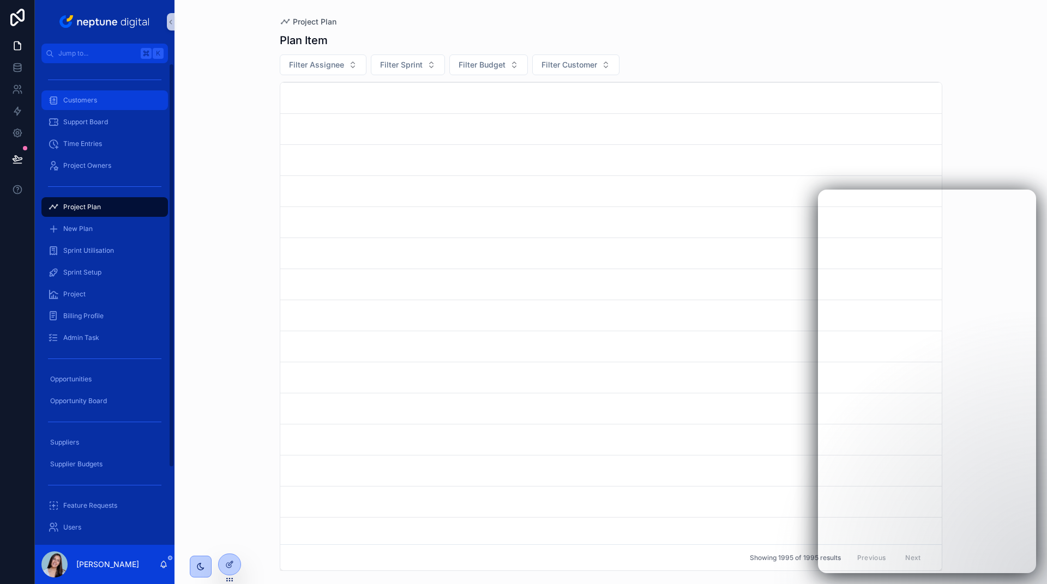
click at [84, 105] on div "Customers" at bounding box center [104, 100] width 113 height 17
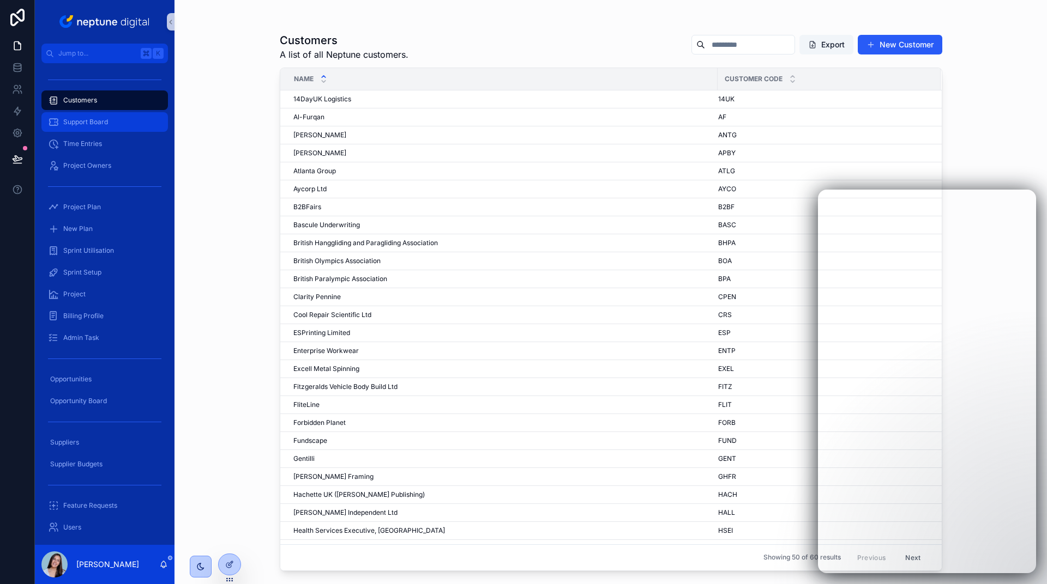
click at [86, 113] on link "Support Board" at bounding box center [104, 122] width 126 height 20
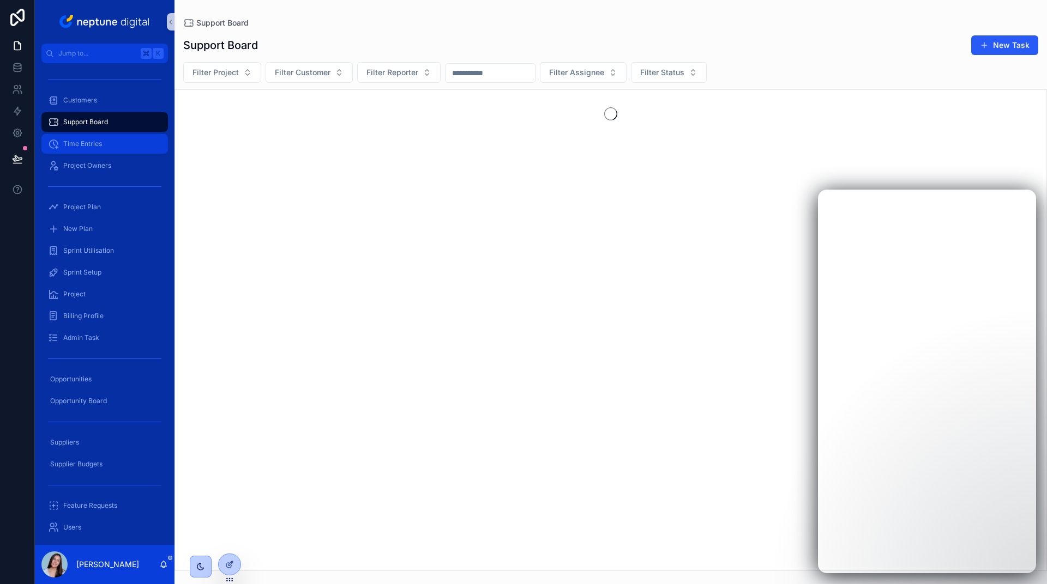
drag, startPoint x: 86, startPoint y: 131, endPoint x: 87, endPoint y: 142, distance: 10.4
click at [86, 131] on link "Support Board" at bounding box center [104, 122] width 126 height 20
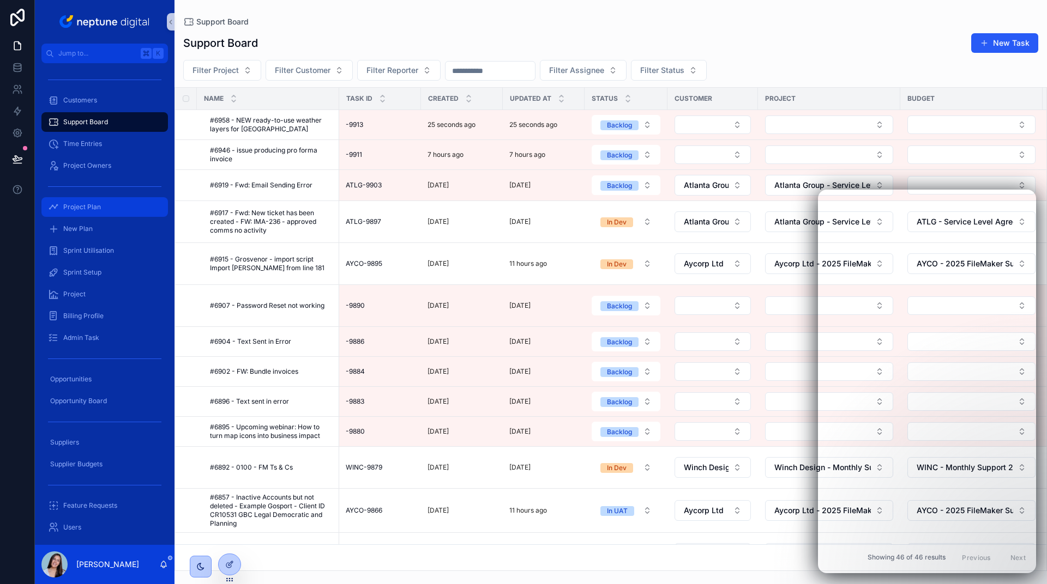
click at [85, 208] on span "Project Plan" at bounding box center [82, 207] width 38 height 9
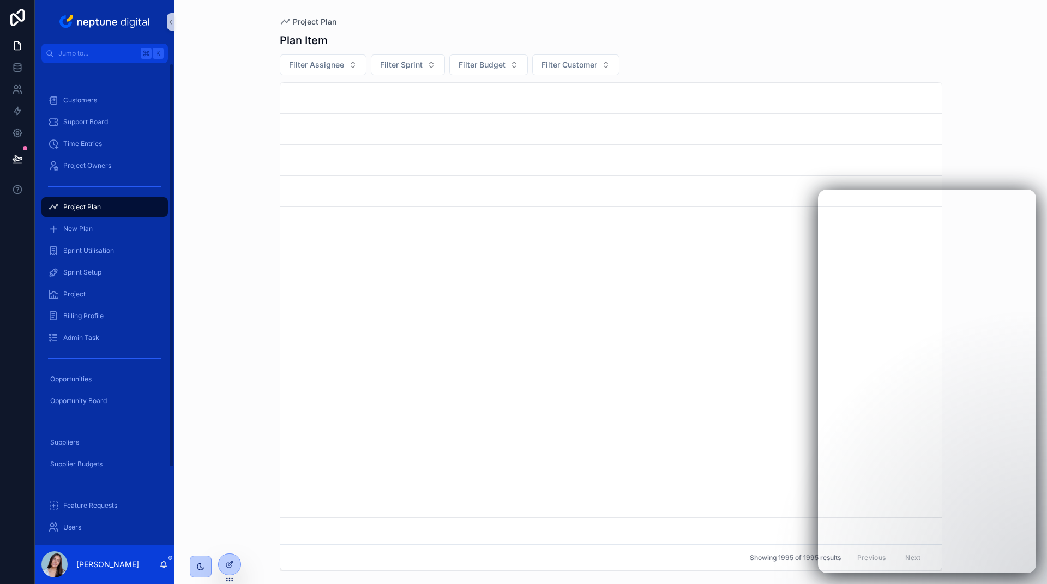
click at [55, 206] on icon "scrollable content" at bounding box center [53, 207] width 11 height 11
click at [69, 180] on div "scrollable content" at bounding box center [104, 186] width 126 height 17
click at [73, 166] on span "Project Owners" at bounding box center [87, 165] width 48 height 9
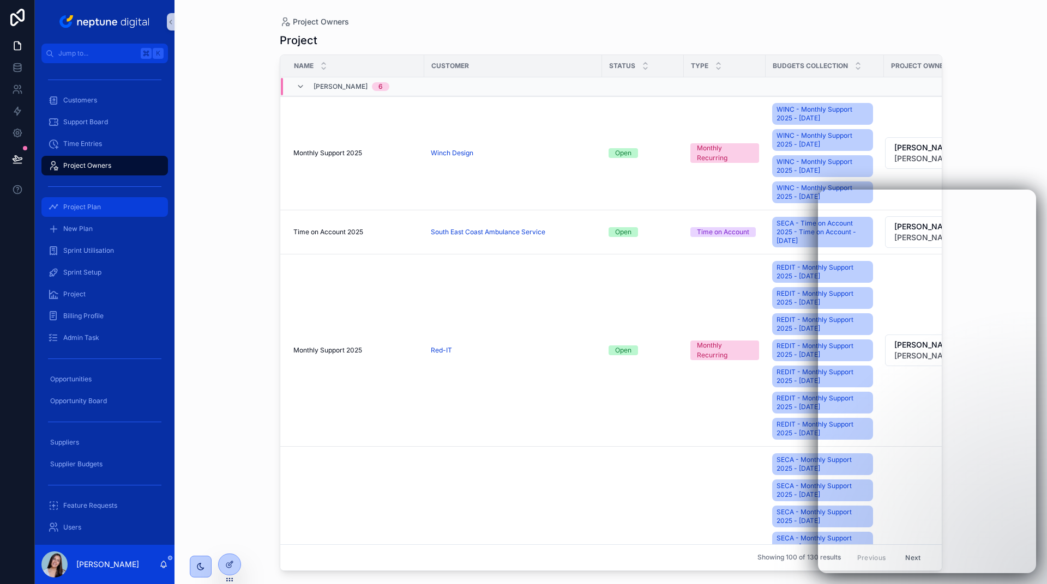
click at [88, 204] on span "Project Plan" at bounding box center [82, 207] width 38 height 9
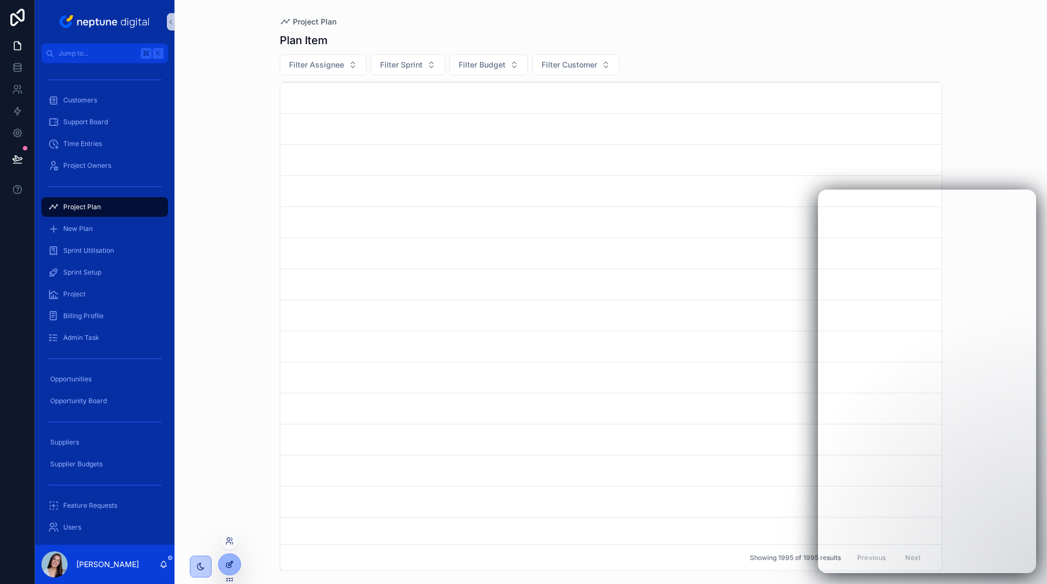
click at [227, 562] on icon at bounding box center [229, 564] width 9 height 9
